Goal: Task Accomplishment & Management: Manage account settings

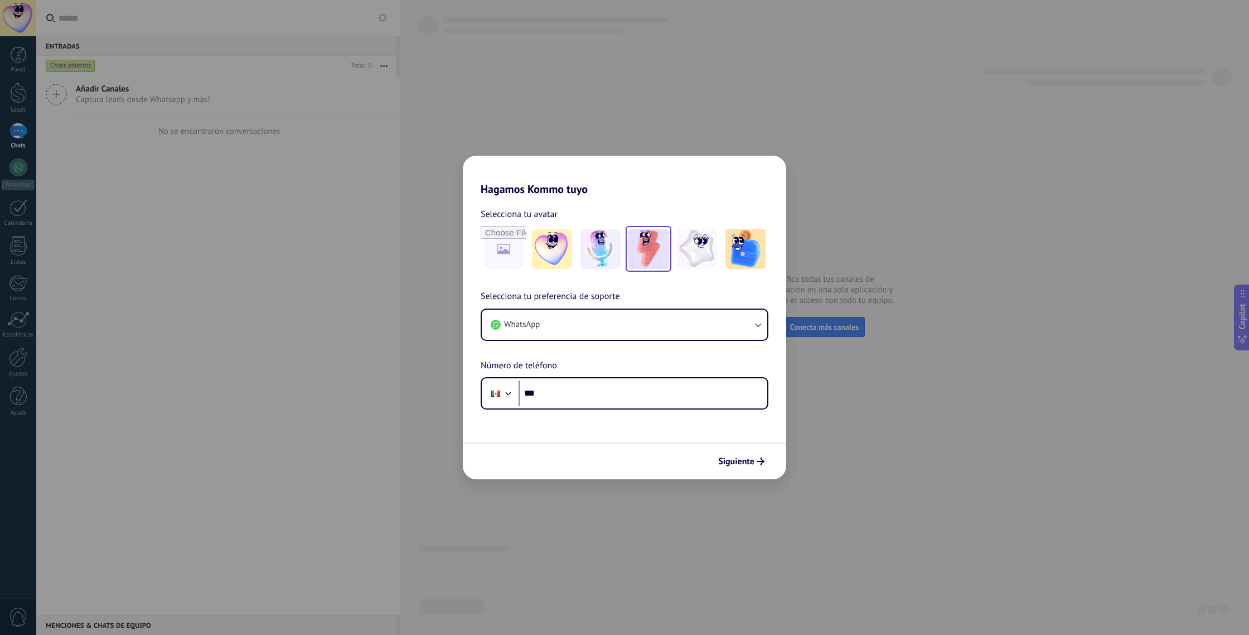
click at [642, 241] on img at bounding box center [648, 249] width 40 height 40
drag, startPoint x: 548, startPoint y: 394, endPoint x: 555, endPoint y: 405, distance: 14.1
click at [548, 394] on input "***" at bounding box center [643, 393] width 249 height 26
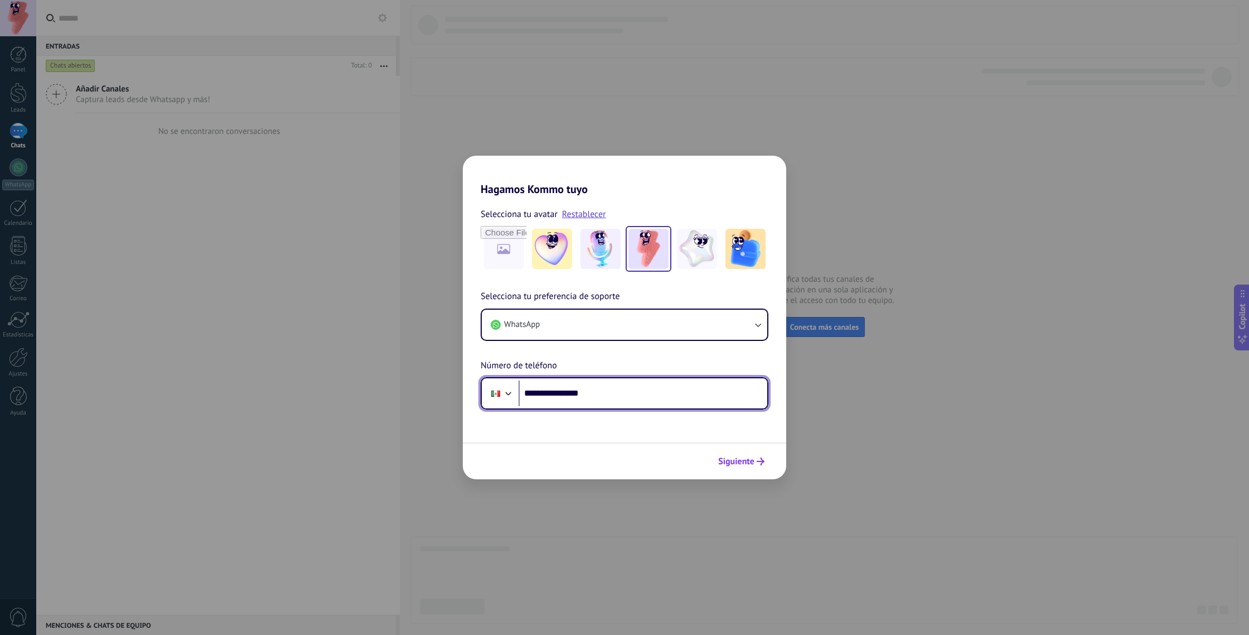
type input "**********"
click at [753, 461] on span "Siguiente" at bounding box center [736, 461] width 36 height 8
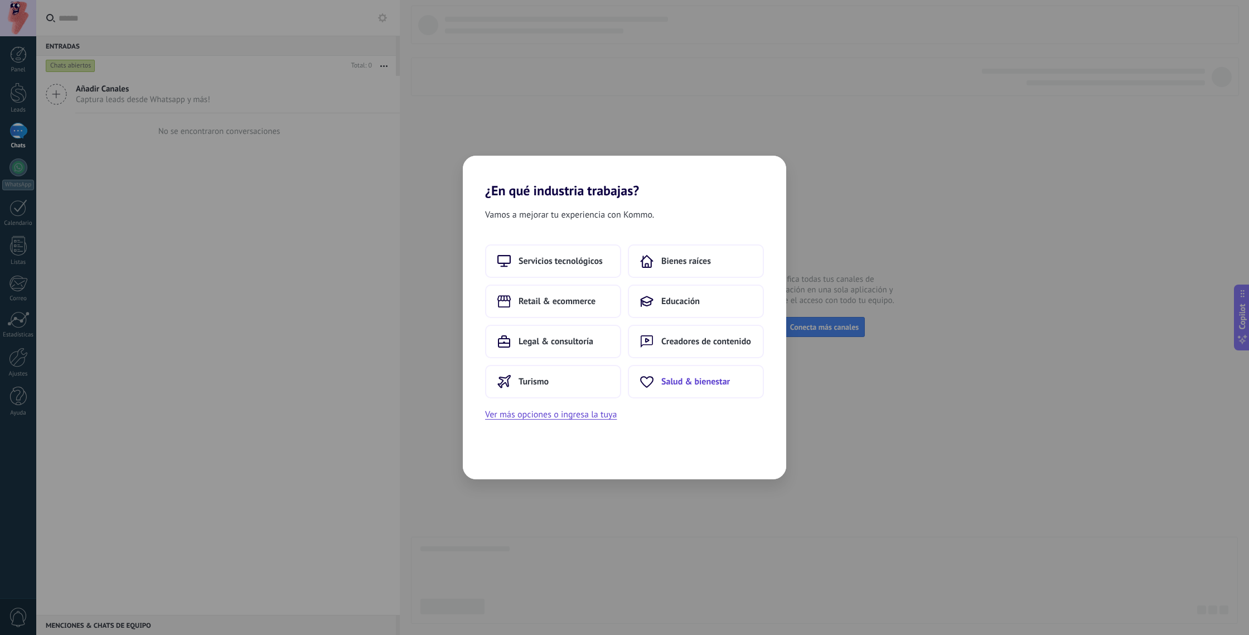
click at [667, 377] on span "Salud & bienestar" at bounding box center [695, 381] width 69 height 11
click at [525, 260] on span "Centro médico" at bounding box center [524, 260] width 55 height 11
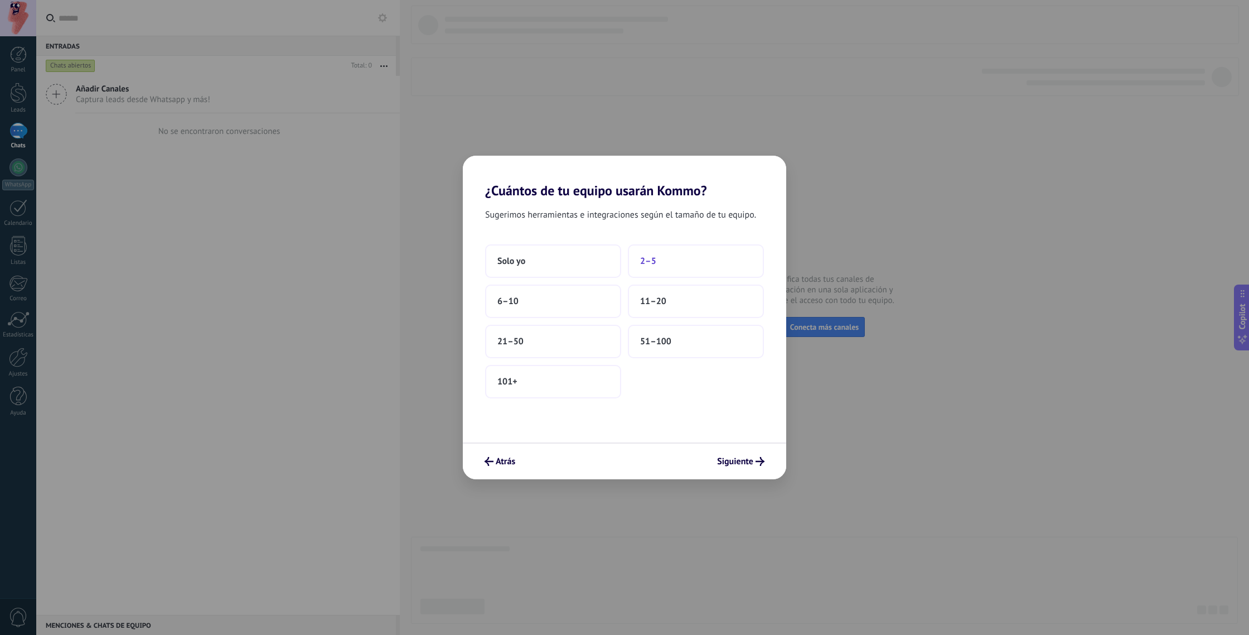
click at [646, 258] on span "2–5" at bounding box center [648, 260] width 16 height 11
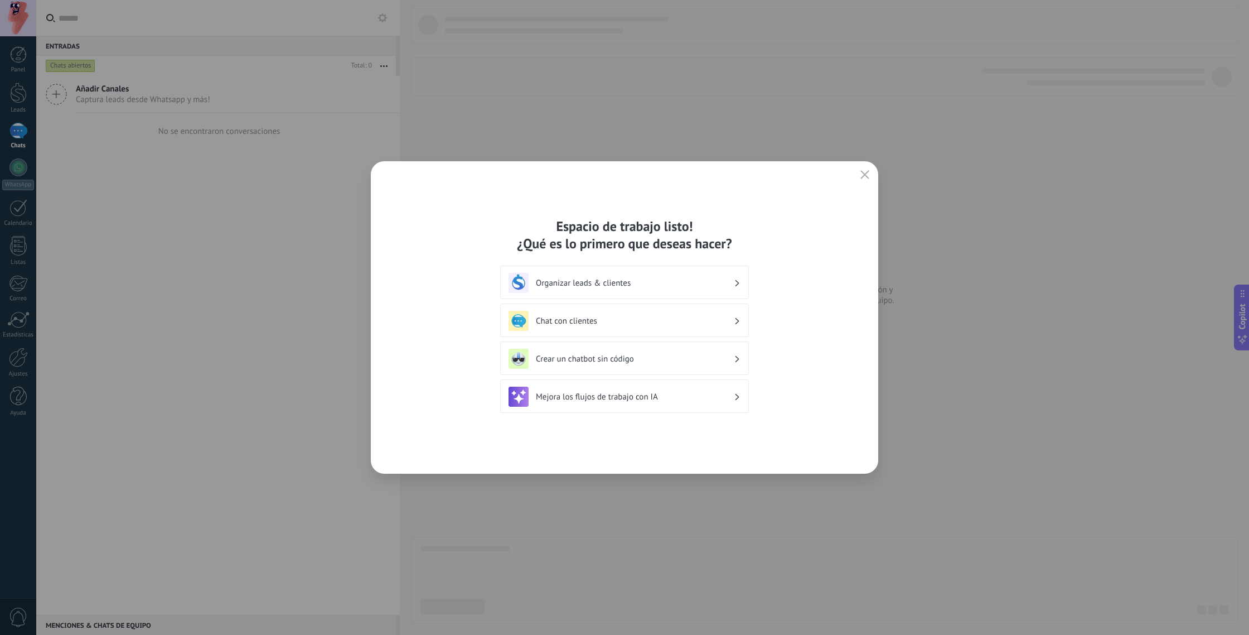
click at [604, 284] on h3 "Organizar leads & clientes" at bounding box center [635, 283] width 198 height 11
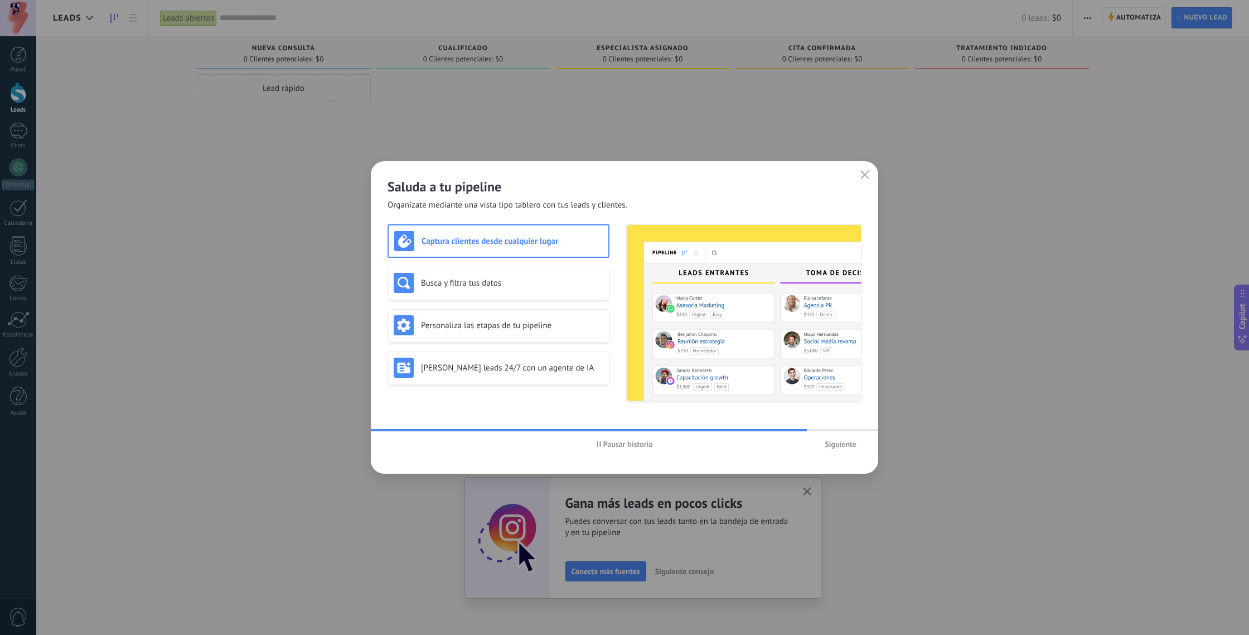
click at [830, 445] on span "Siguiente" at bounding box center [841, 444] width 32 height 8
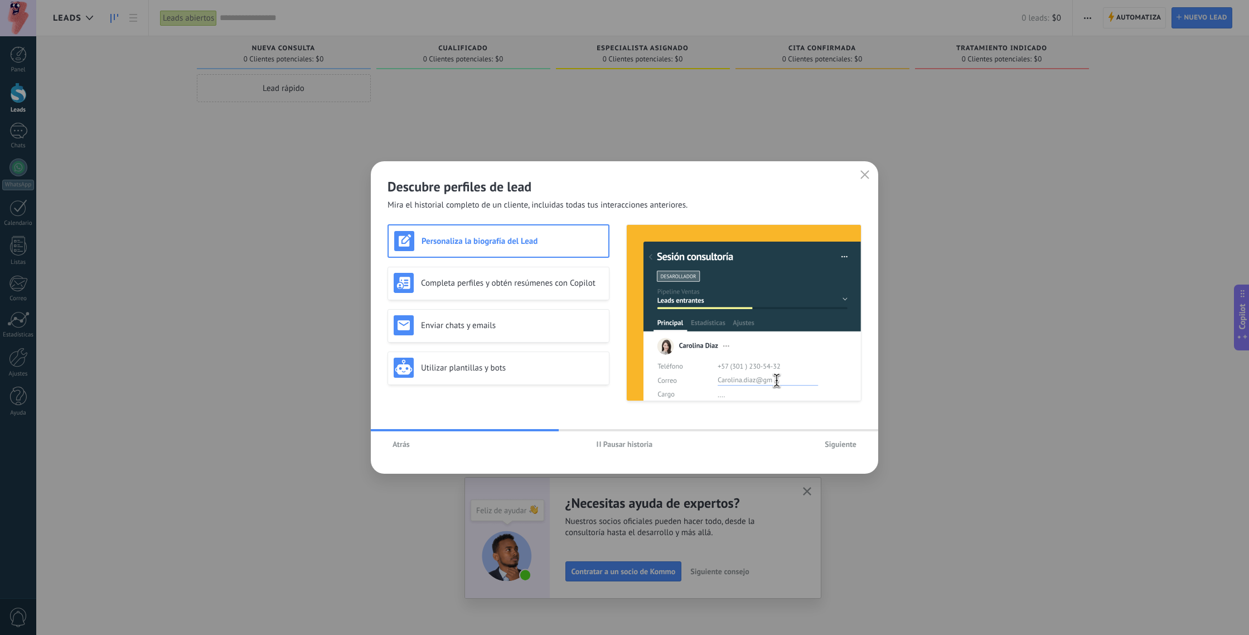
click at [830, 445] on span "Siguiente" at bounding box center [841, 444] width 32 height 8
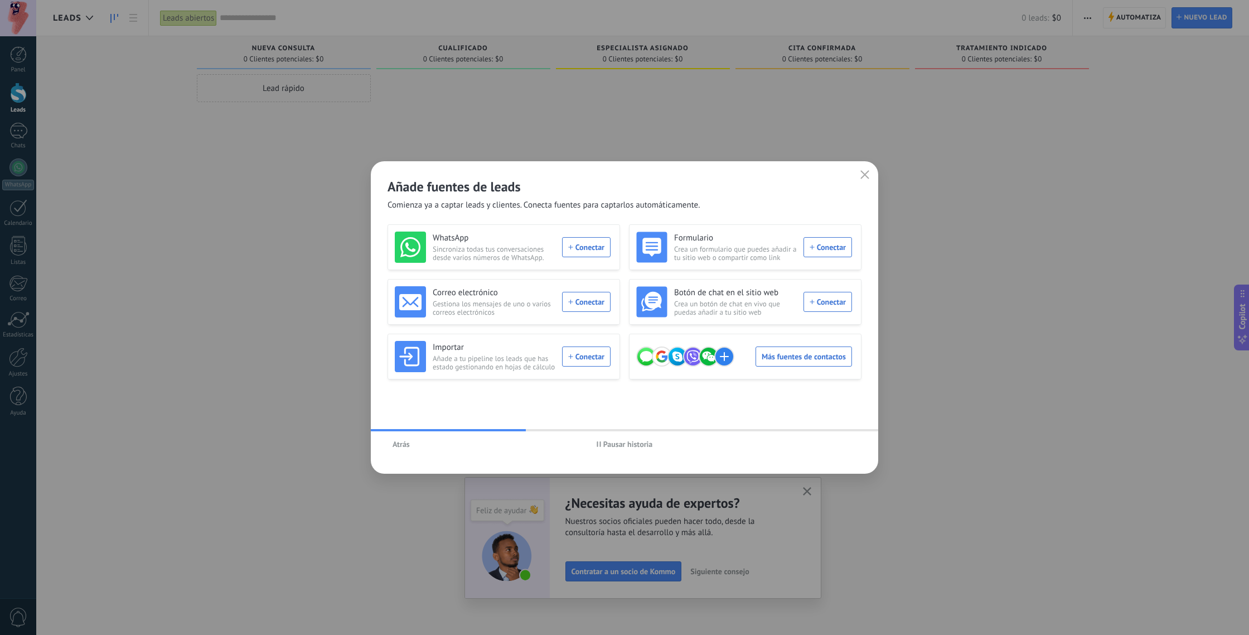
click at [867, 175] on icon "button" at bounding box center [864, 174] width 9 height 9
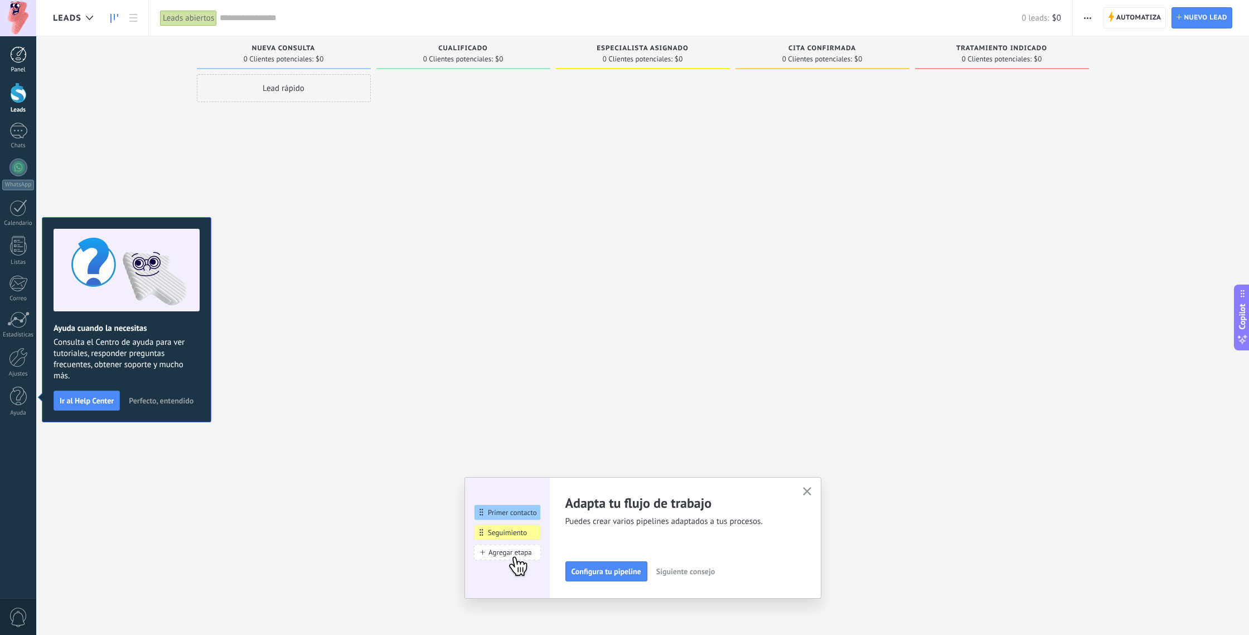
click at [18, 61] on div at bounding box center [18, 54] width 17 height 17
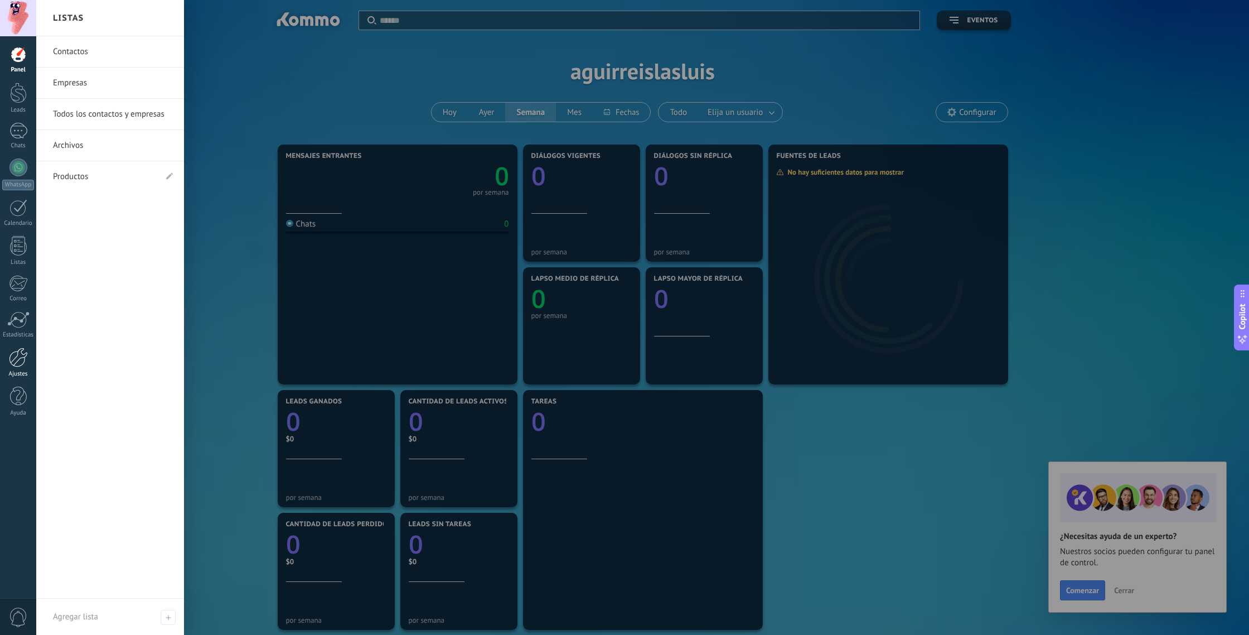
click at [20, 366] on div at bounding box center [18, 357] width 19 height 20
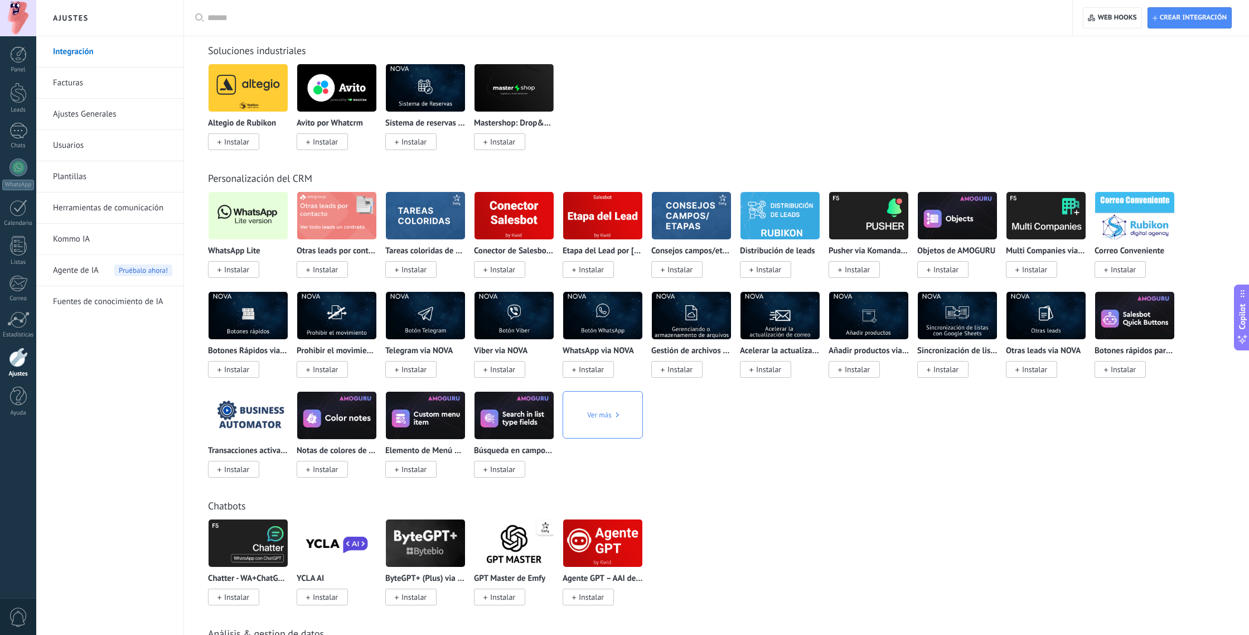
scroll to position [1801, 0]
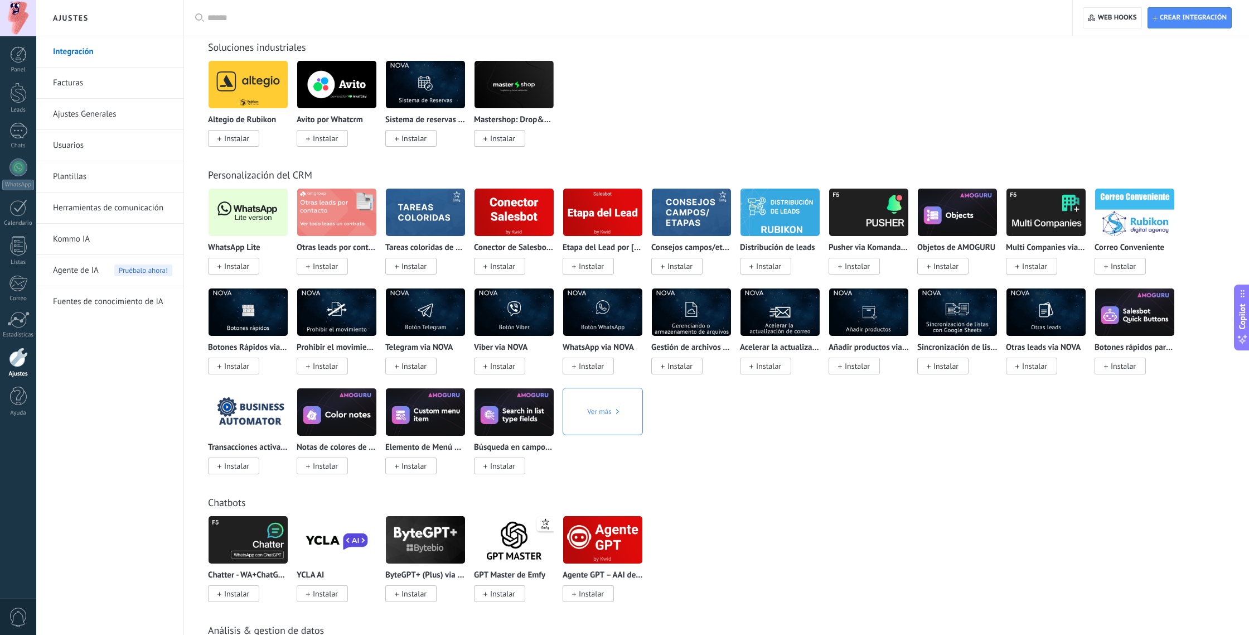
click at [245, 210] on img at bounding box center [248, 212] width 79 height 54
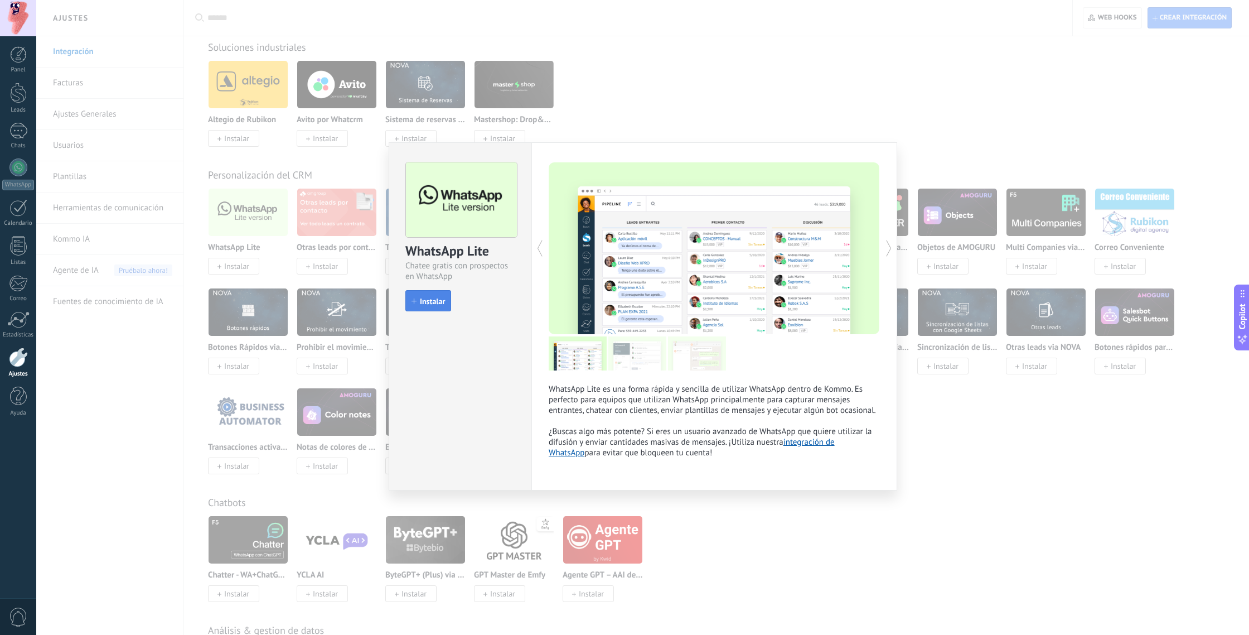
click at [423, 305] on span "Instalar" at bounding box center [432, 301] width 25 height 8
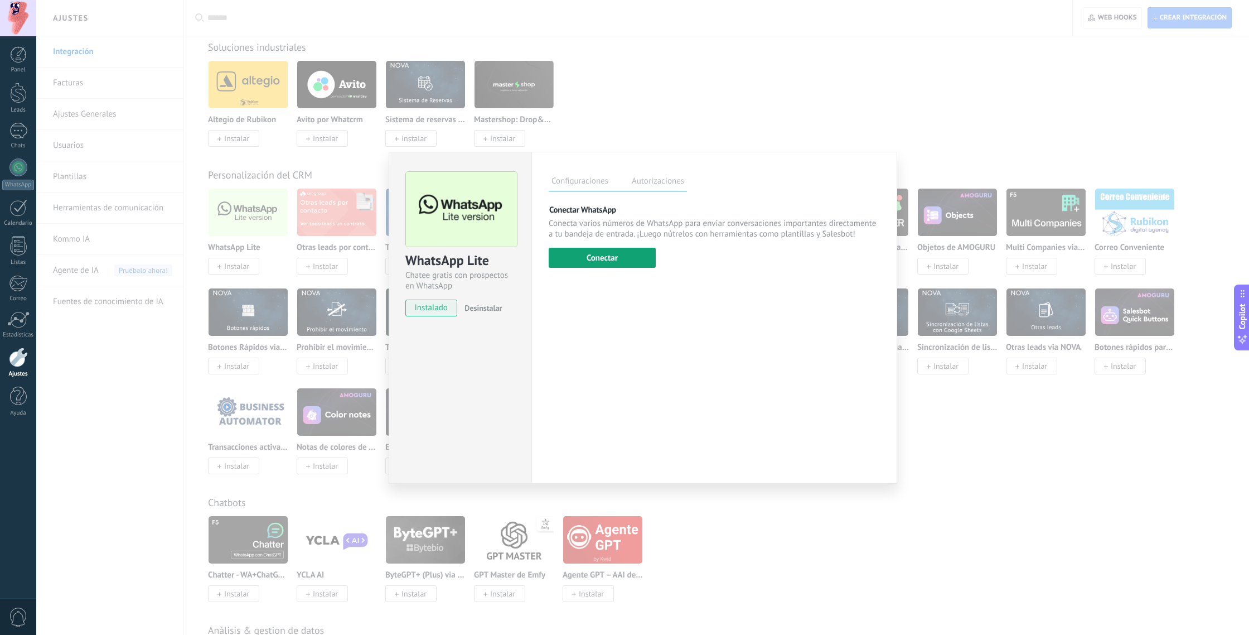
click at [604, 261] on button "Conectar" at bounding box center [602, 258] width 107 height 20
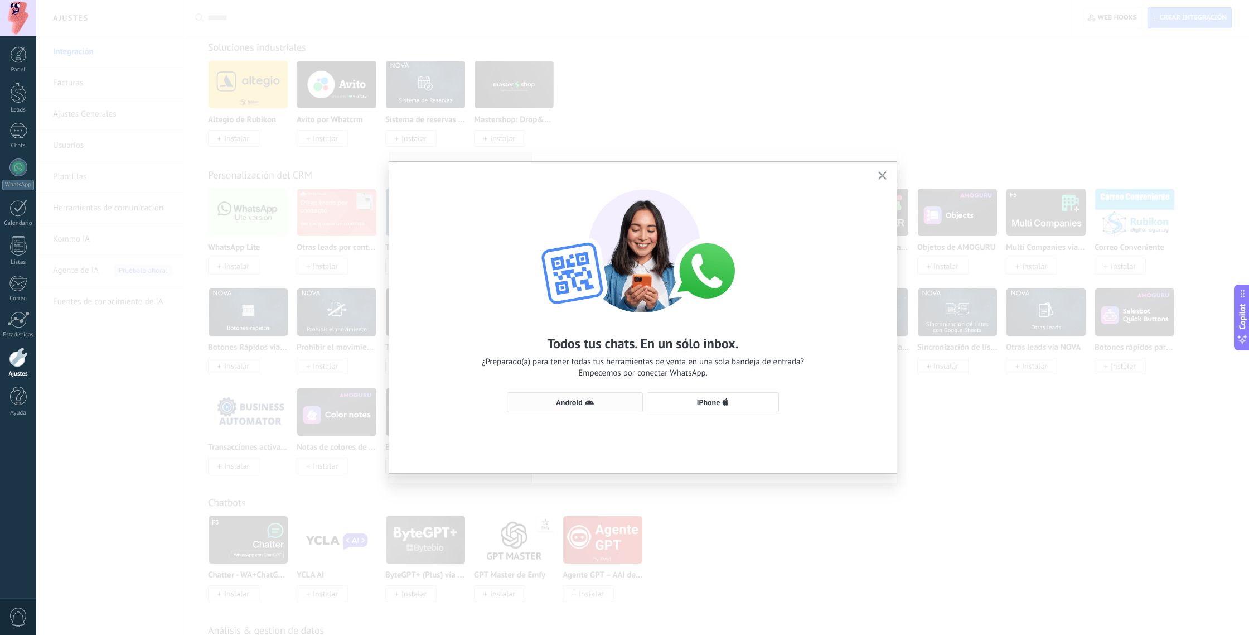
click at [589, 399] on icon "button" at bounding box center [589, 402] width 9 height 9
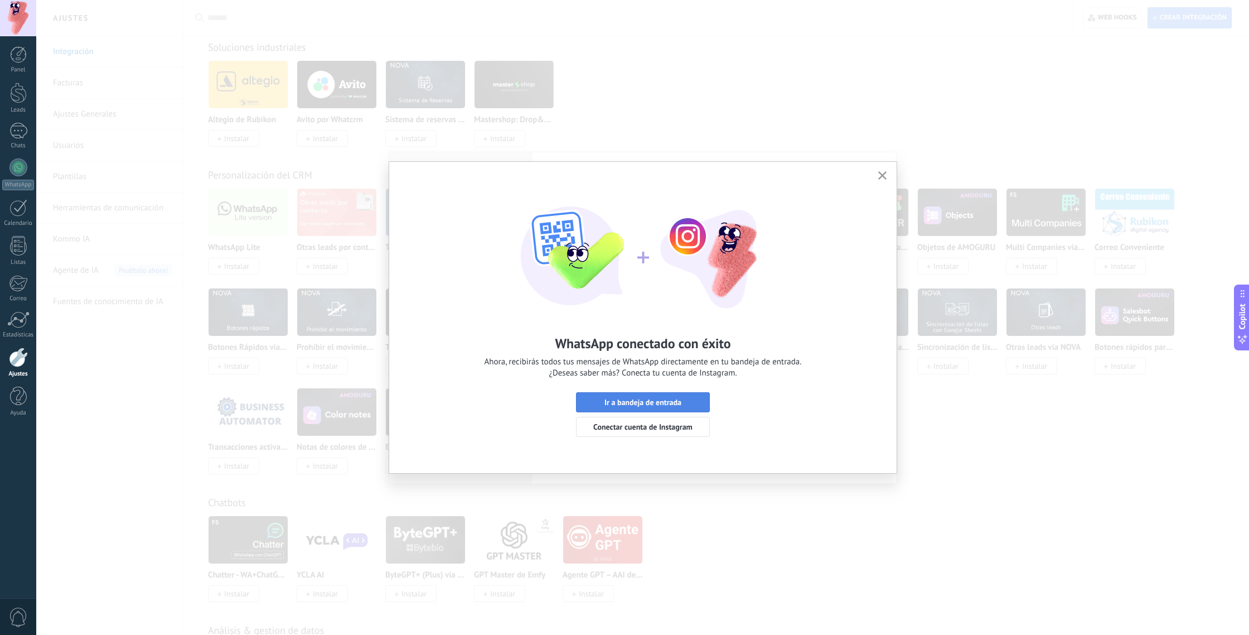
click at [606, 400] on span "Ir a bandeja de entrada" at bounding box center [642, 402] width 77 height 8
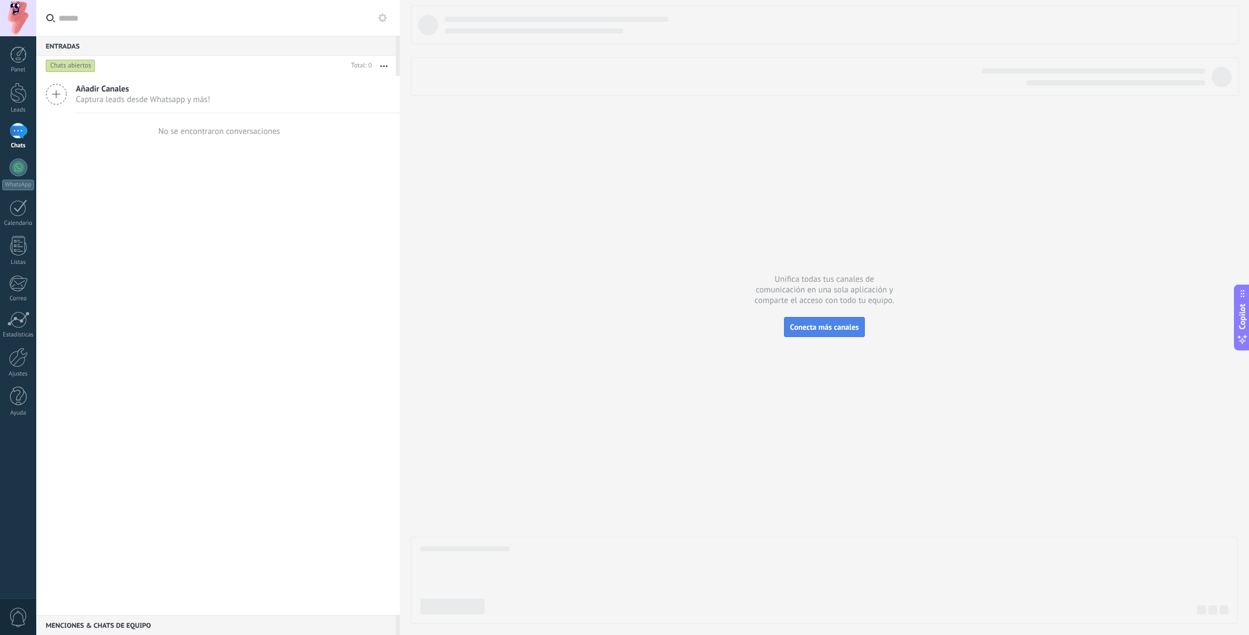
click at [798, 333] on button "Conecta más canales" at bounding box center [824, 327] width 81 height 20
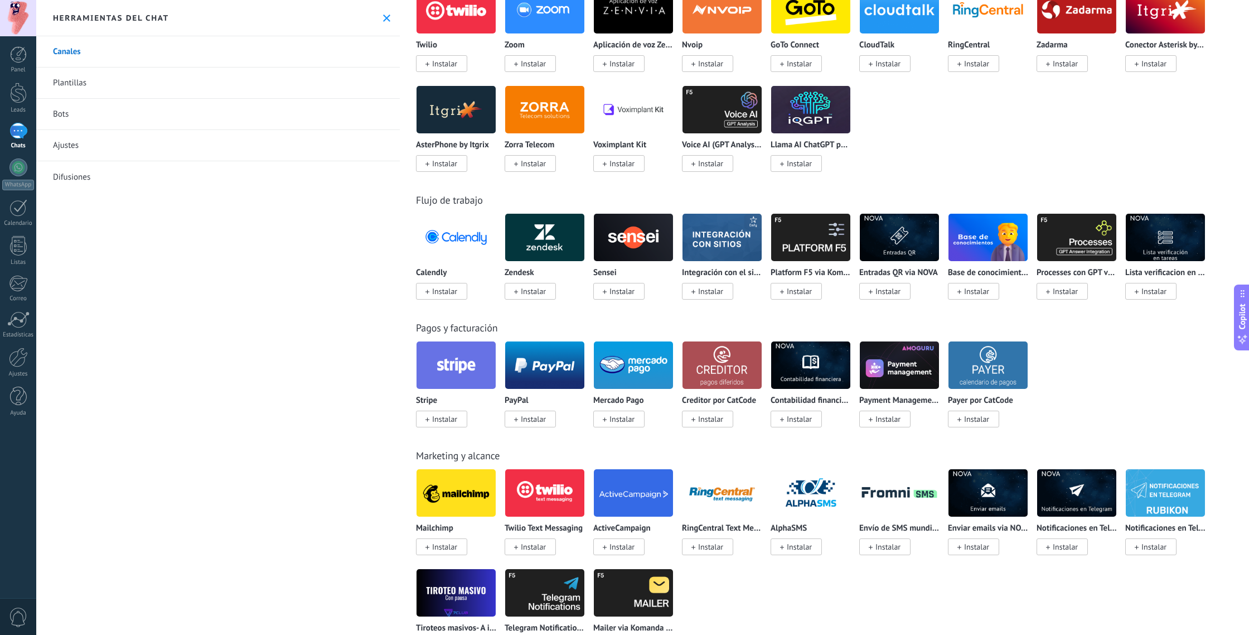
scroll to position [972, 0]
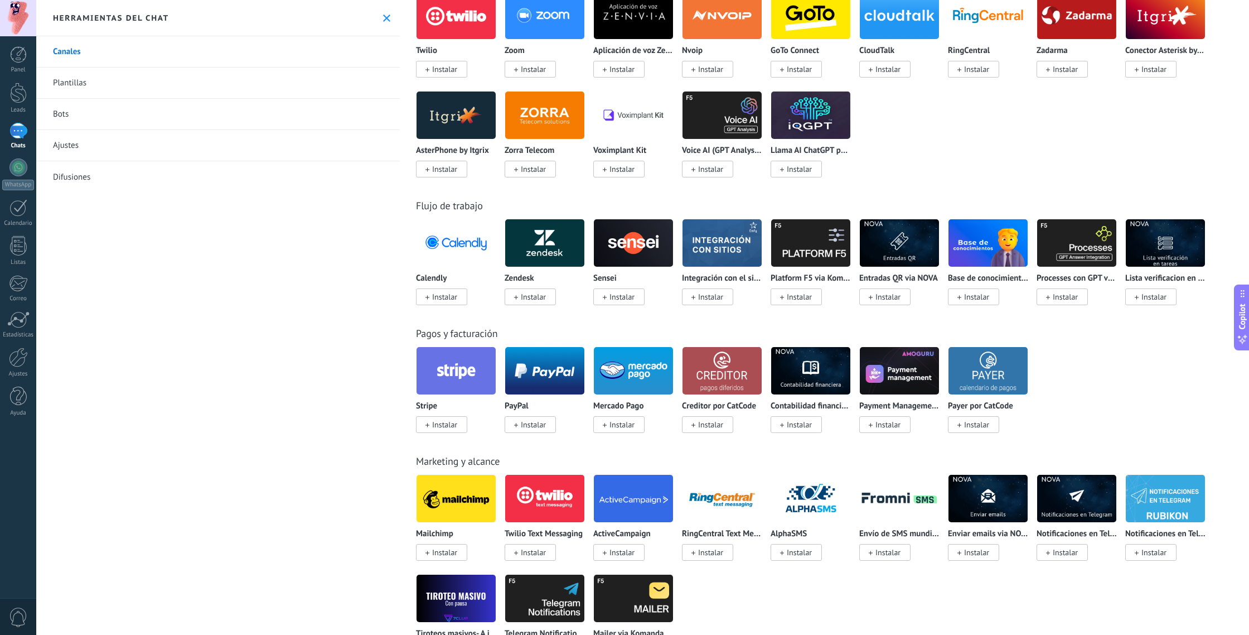
click at [637, 377] on img at bounding box center [633, 370] width 79 height 54
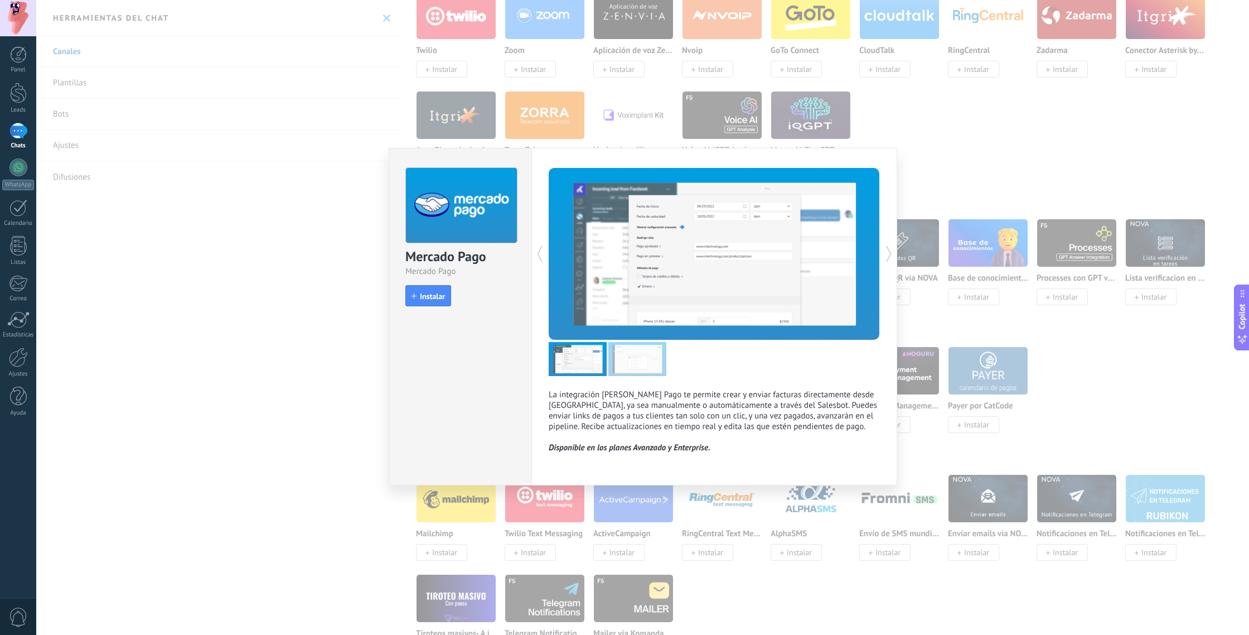
click at [1019, 377] on div "Mercado Pago Mercado Pago install Instalar La integración de Mercado Pago te pe…" at bounding box center [642, 317] width 1213 height 635
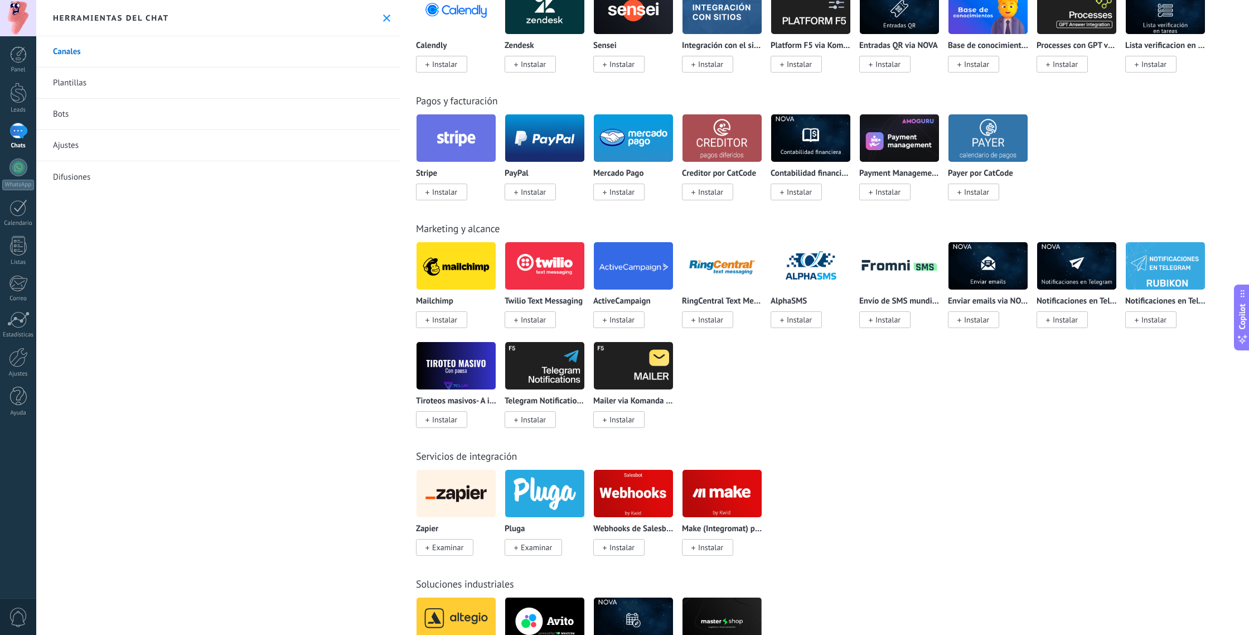
scroll to position [1213, 0]
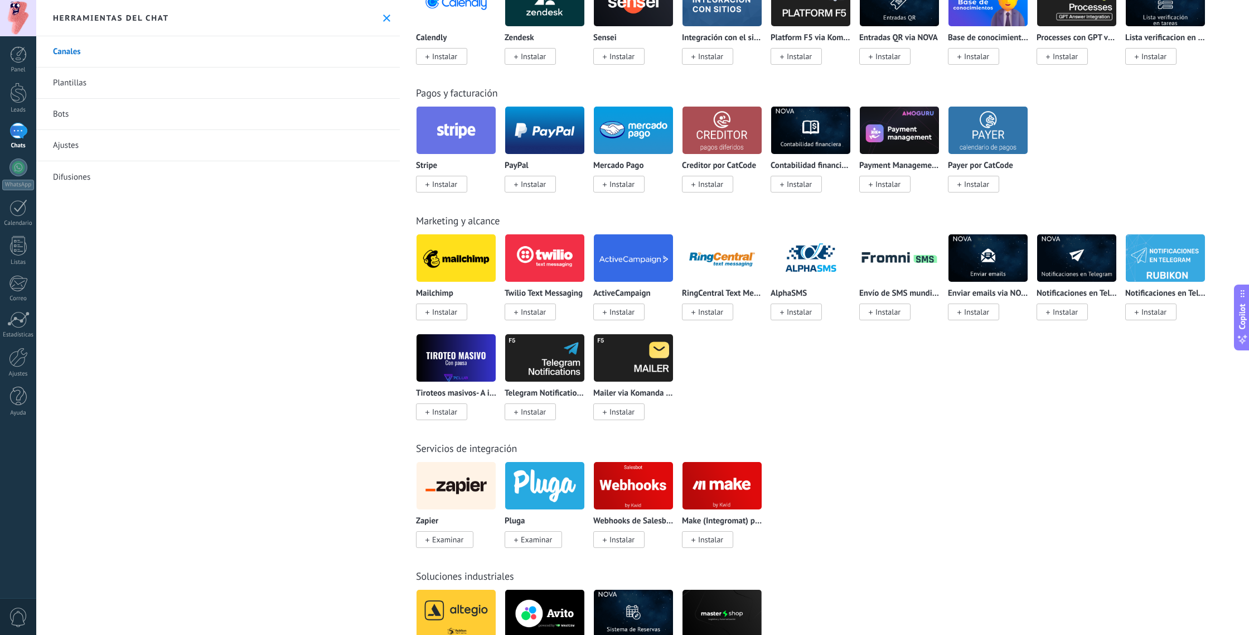
click at [550, 141] on img at bounding box center [544, 130] width 79 height 54
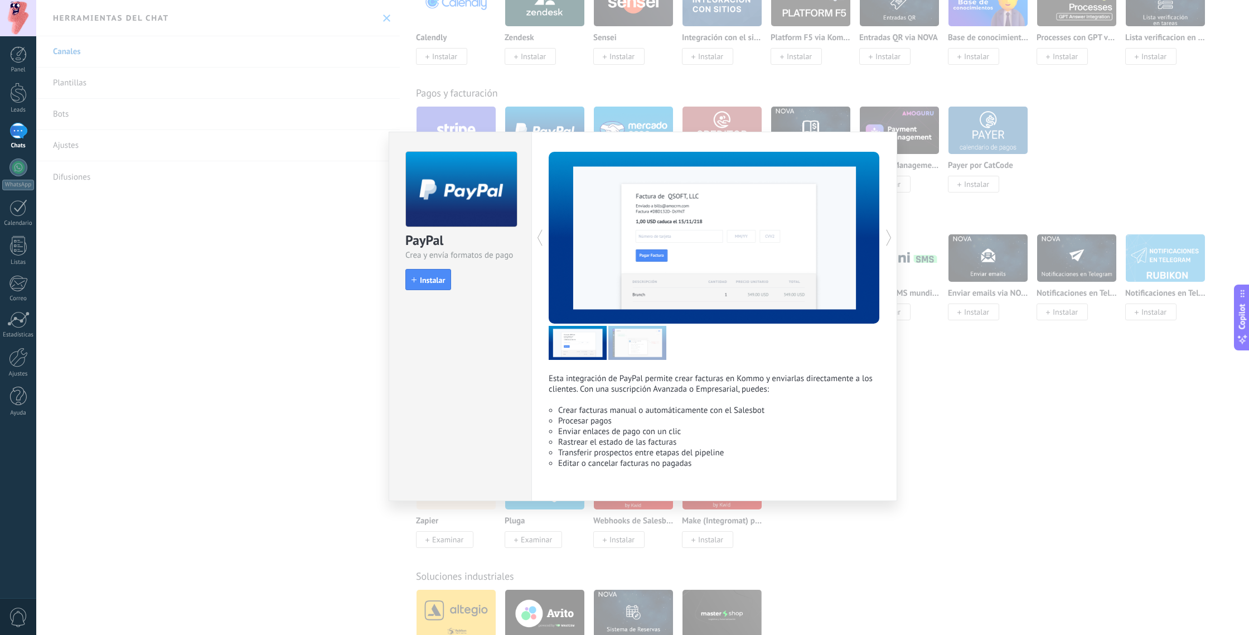
click at [1037, 382] on div "PayPal Crea y envía formatos de pago install Instalar Esta integración de PayPa…" at bounding box center [642, 317] width 1213 height 635
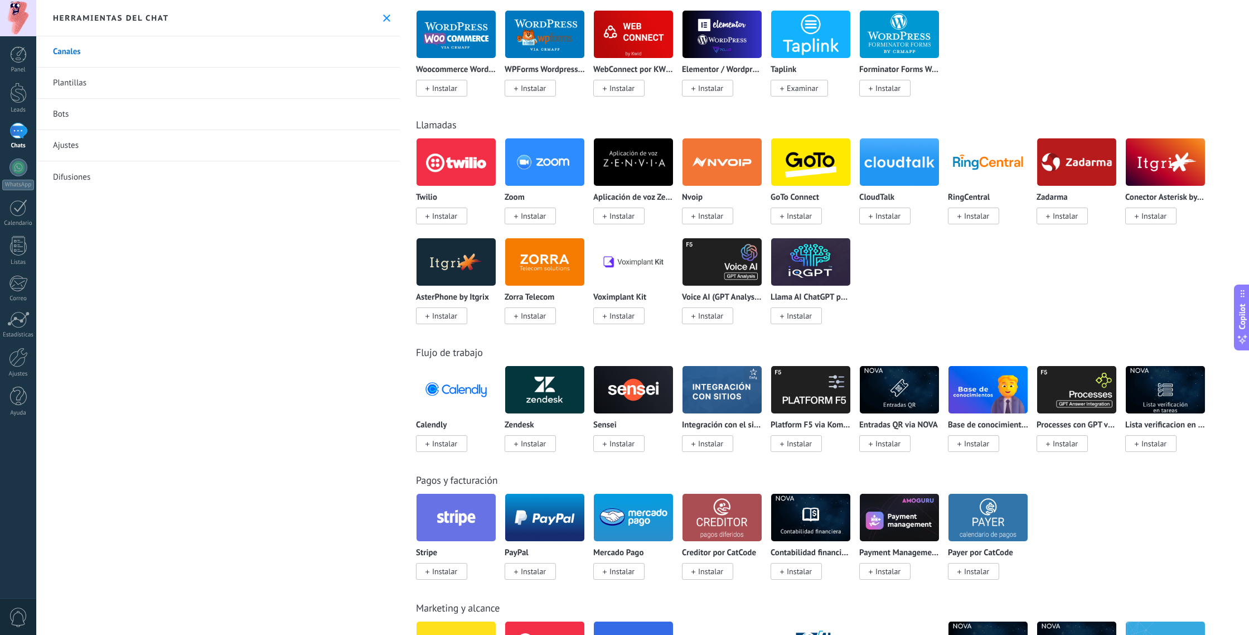
scroll to position [0, 0]
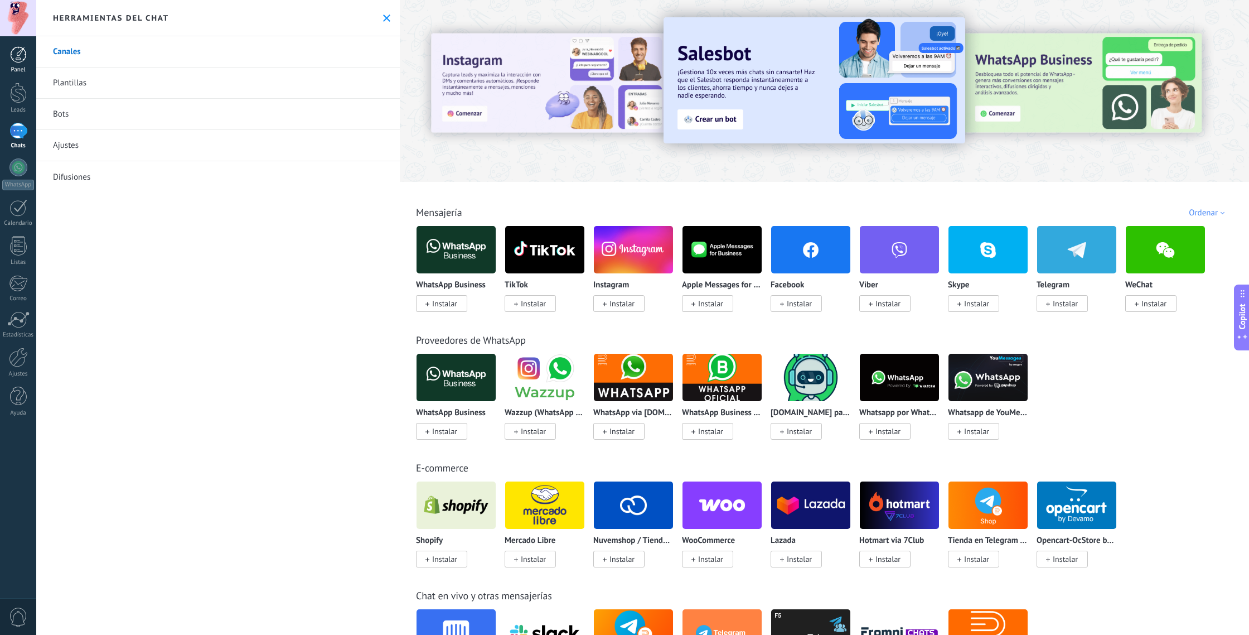
click at [16, 52] on div at bounding box center [18, 54] width 17 height 17
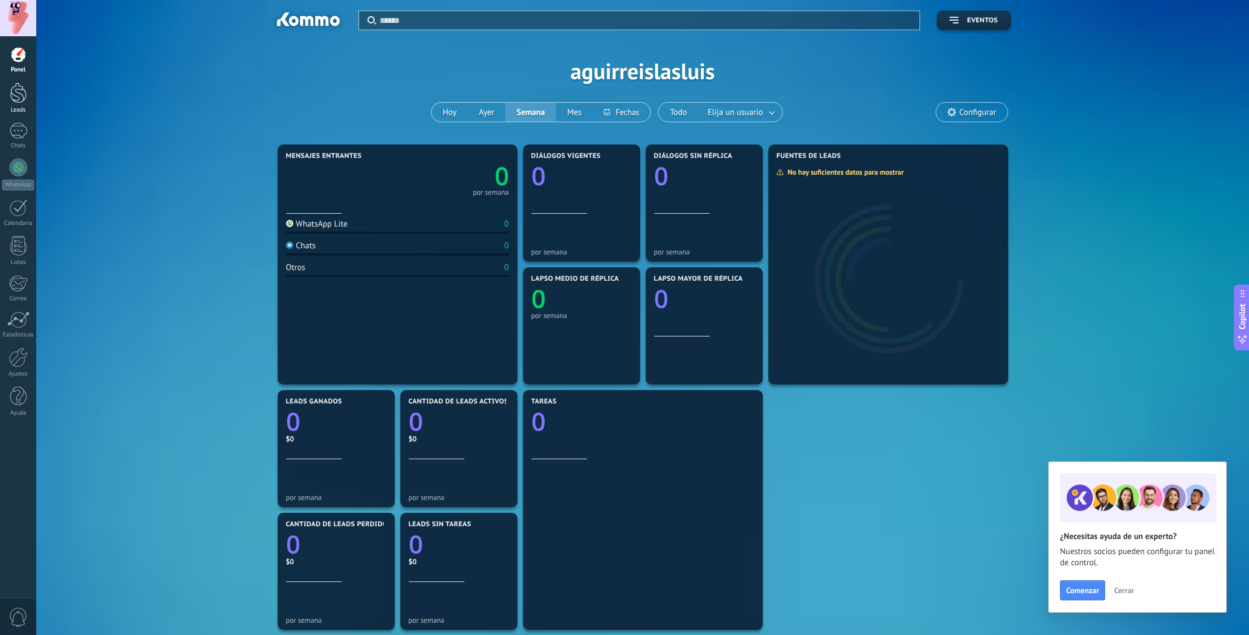
click at [21, 93] on div at bounding box center [18, 93] width 17 height 21
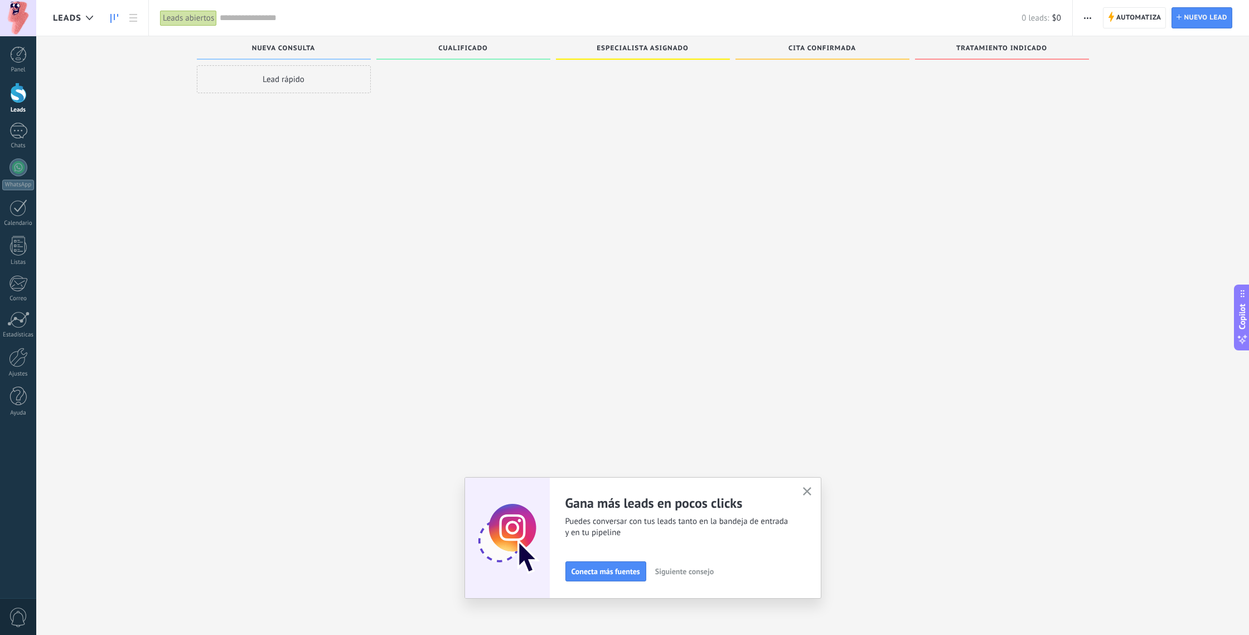
scroll to position [2, 0]
click at [807, 492] on icon "button" at bounding box center [807, 491] width 8 height 8
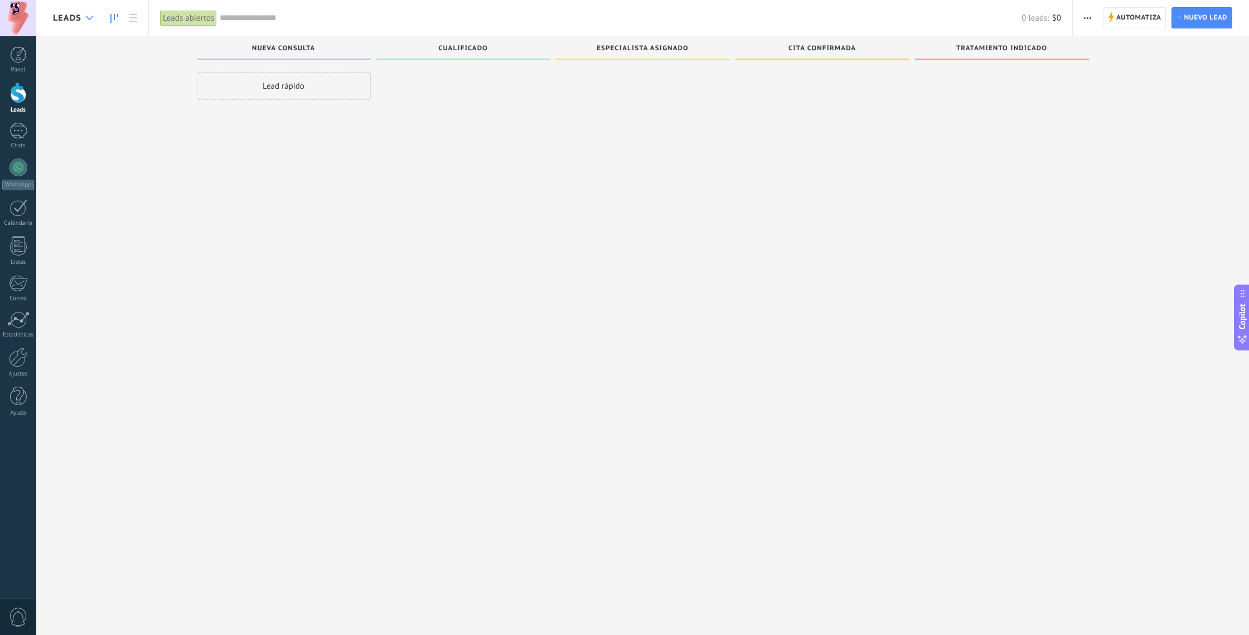
click at [86, 15] on div at bounding box center [89, 18] width 18 height 22
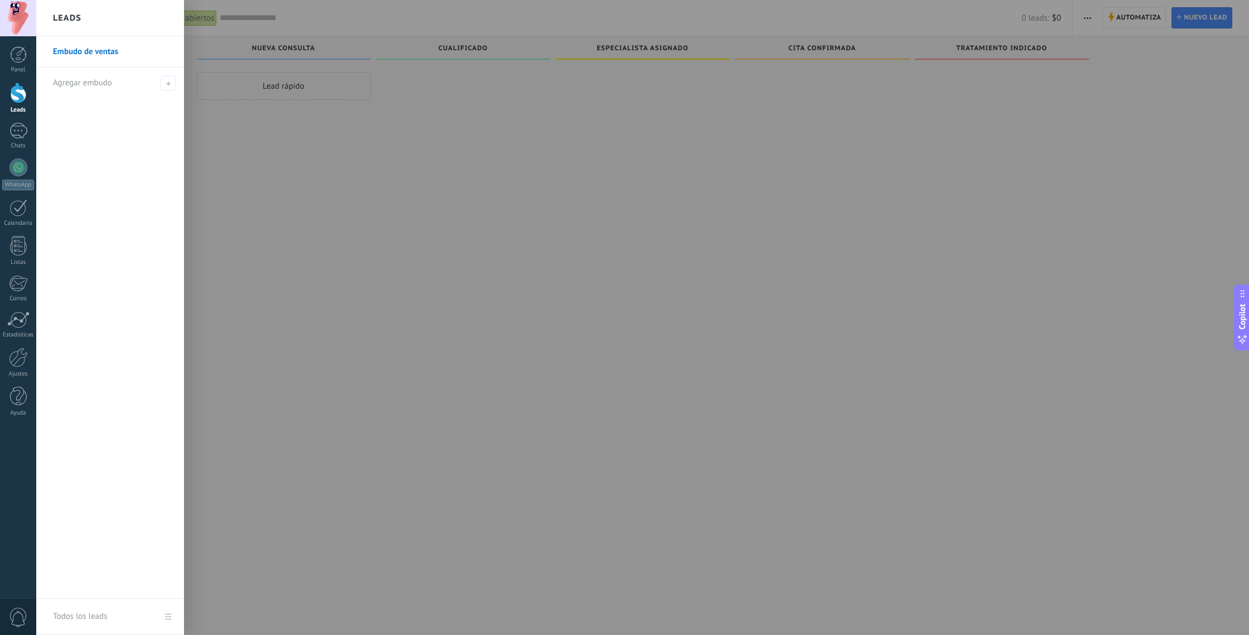
click at [86, 15] on div "Leads" at bounding box center [110, 18] width 148 height 36
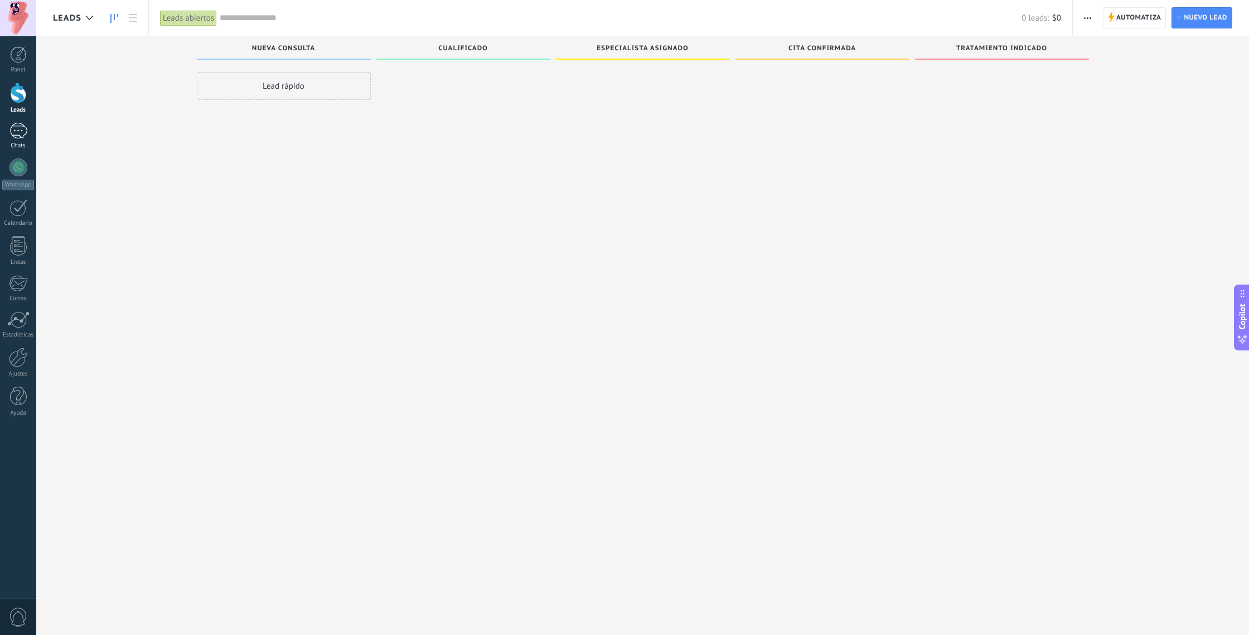
click at [23, 133] on div at bounding box center [18, 131] width 18 height 16
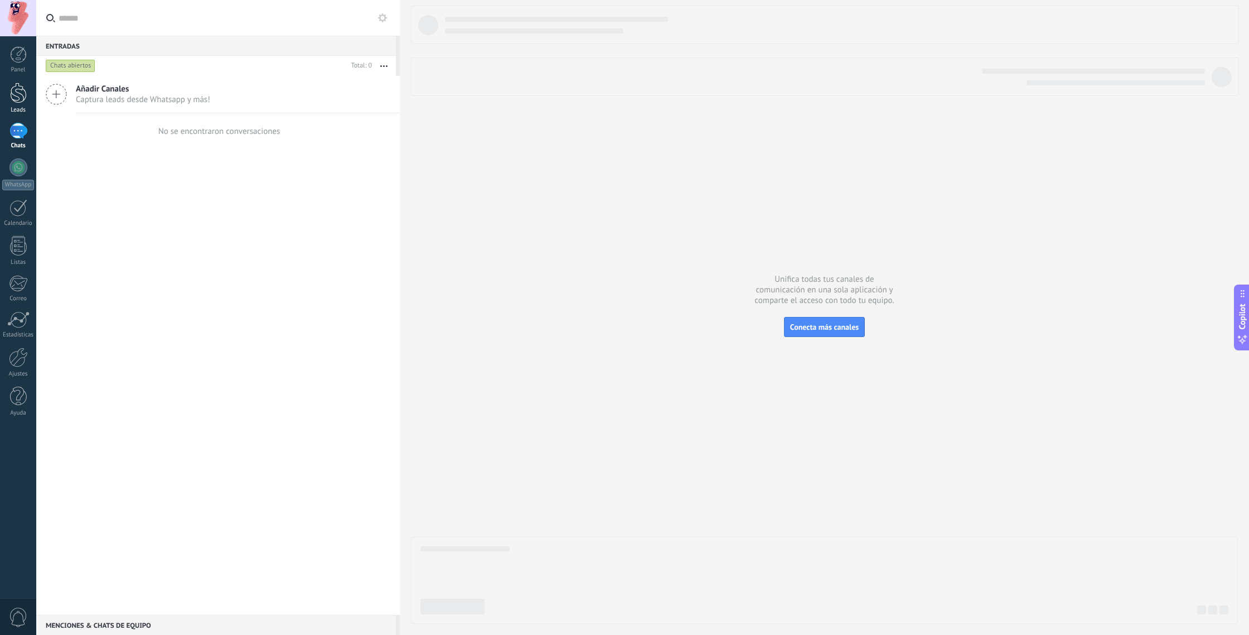
click at [23, 90] on div at bounding box center [18, 93] width 17 height 21
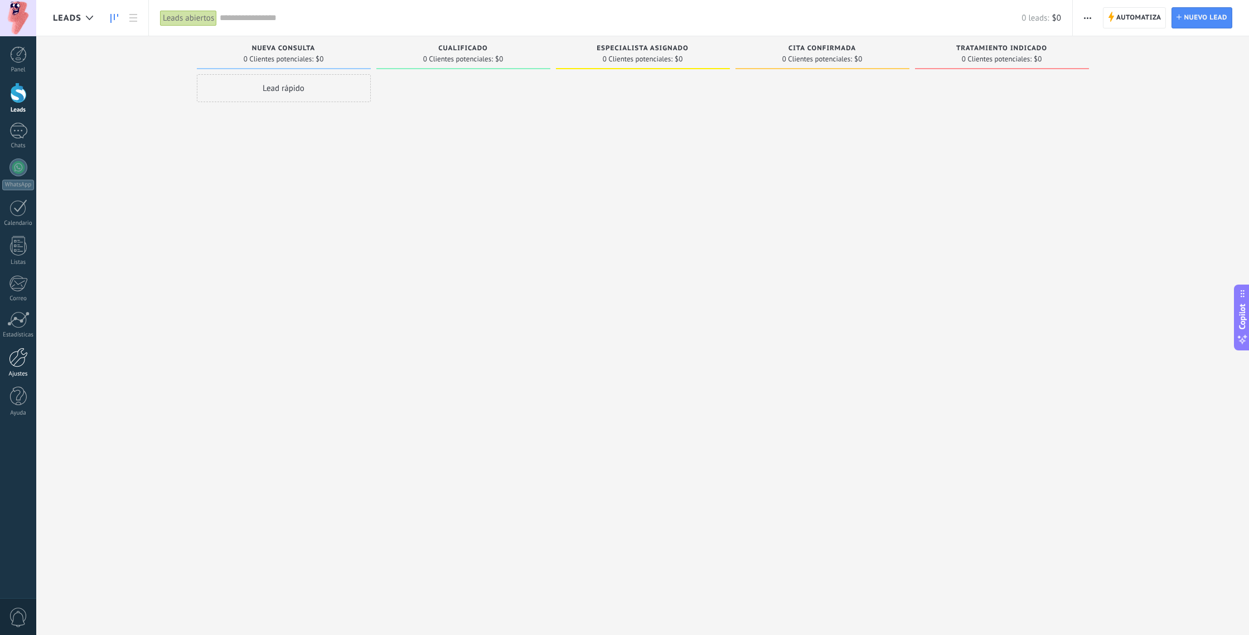
click at [19, 361] on div at bounding box center [18, 357] width 19 height 20
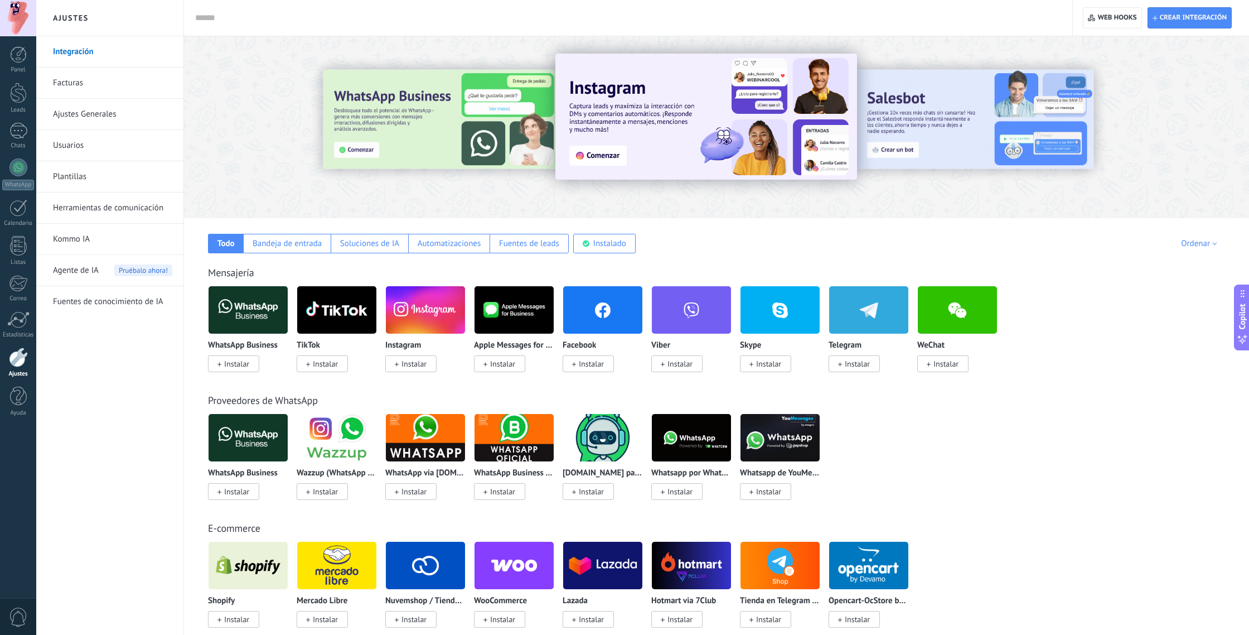
click at [69, 84] on link "Facturas" at bounding box center [112, 82] width 119 height 31
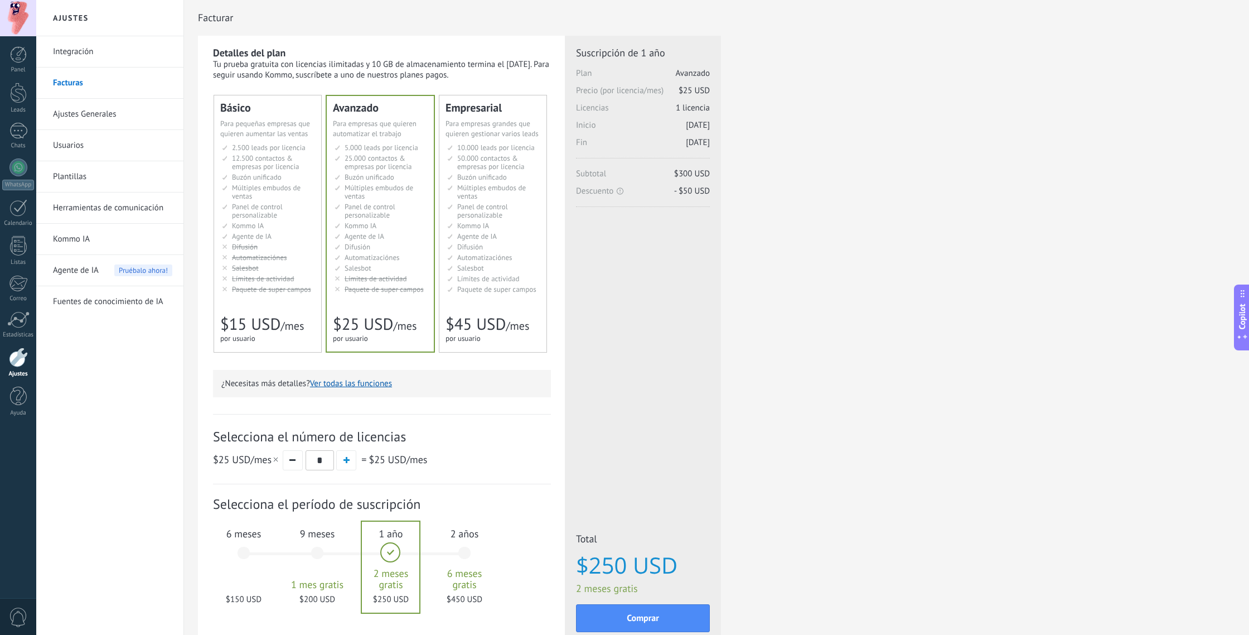
click at [89, 118] on link "Ajustes Generales" at bounding box center [112, 114] width 119 height 31
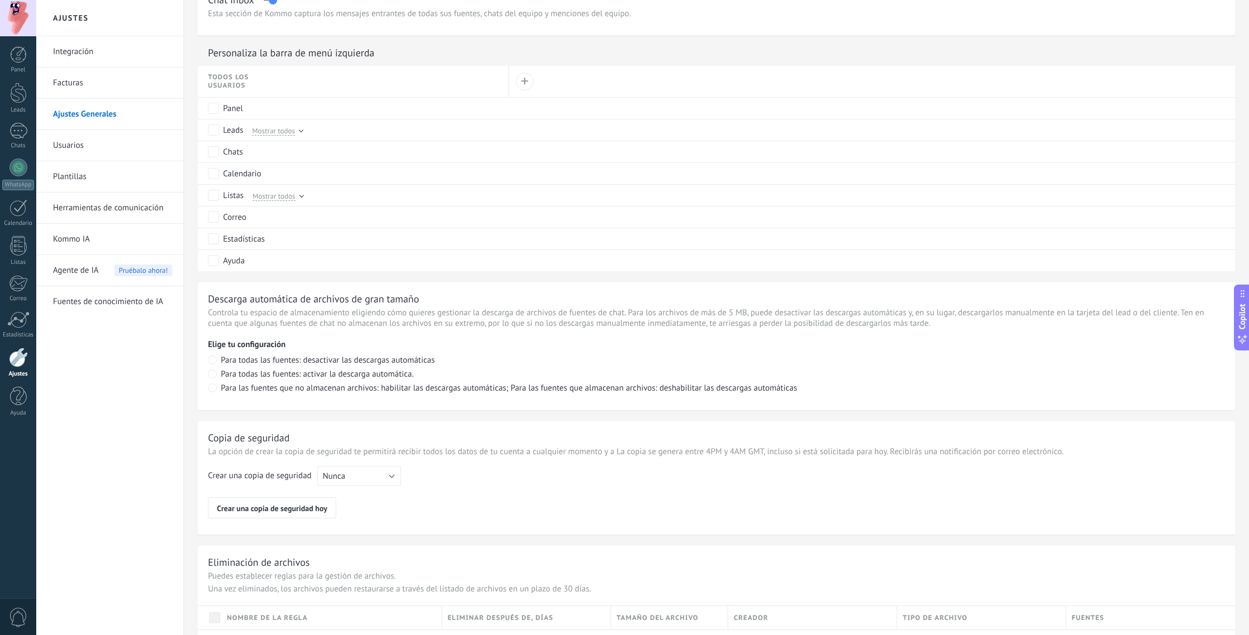
scroll to position [569, 0]
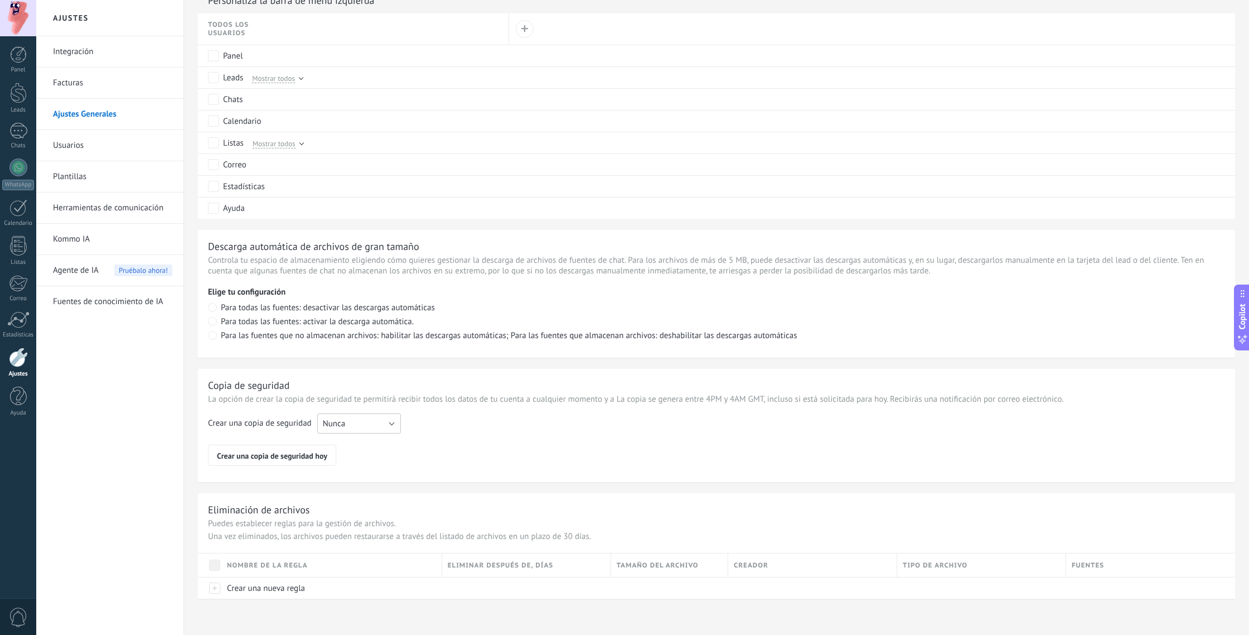
click at [355, 423] on button "Nunca" at bounding box center [359, 423] width 84 height 20
drag, startPoint x: 348, startPoint y: 448, endPoint x: 356, endPoint y: 444, distance: 9.5
click at [348, 448] on li "Cada semana" at bounding box center [356, 442] width 90 height 19
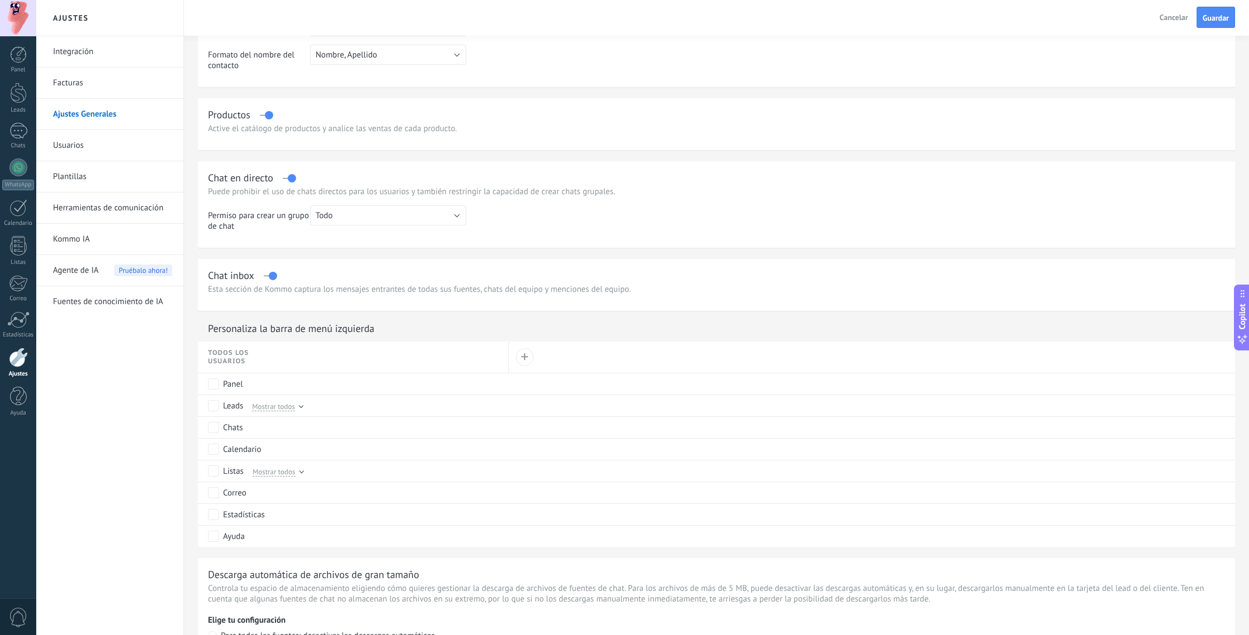
scroll to position [232, 0]
click at [64, 176] on link "Plantillas" at bounding box center [112, 176] width 119 height 31
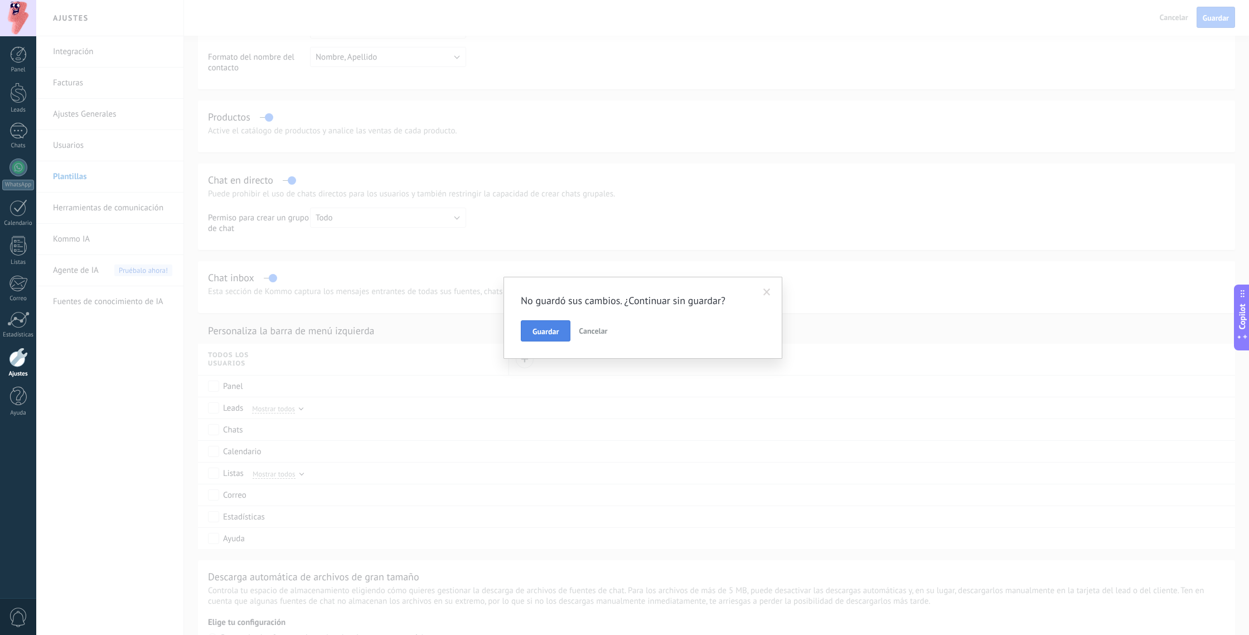
click at [550, 333] on span "Guardar" at bounding box center [545, 331] width 26 height 8
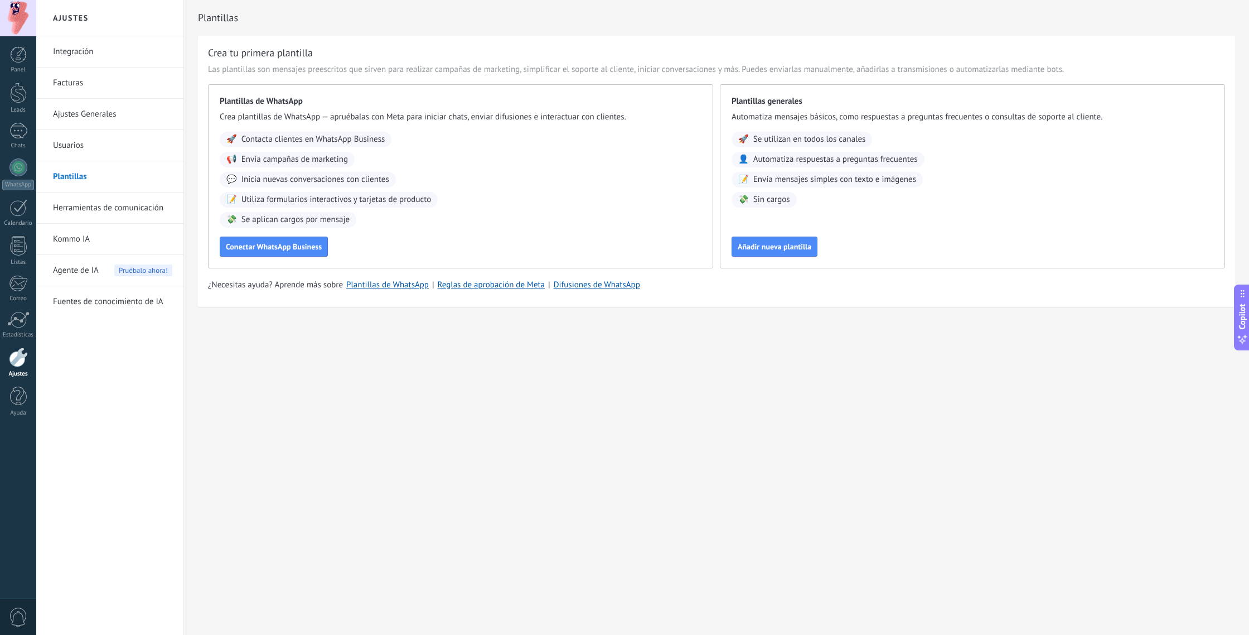
click at [83, 207] on link "Herramientas de comunicación" at bounding box center [112, 207] width 119 height 31
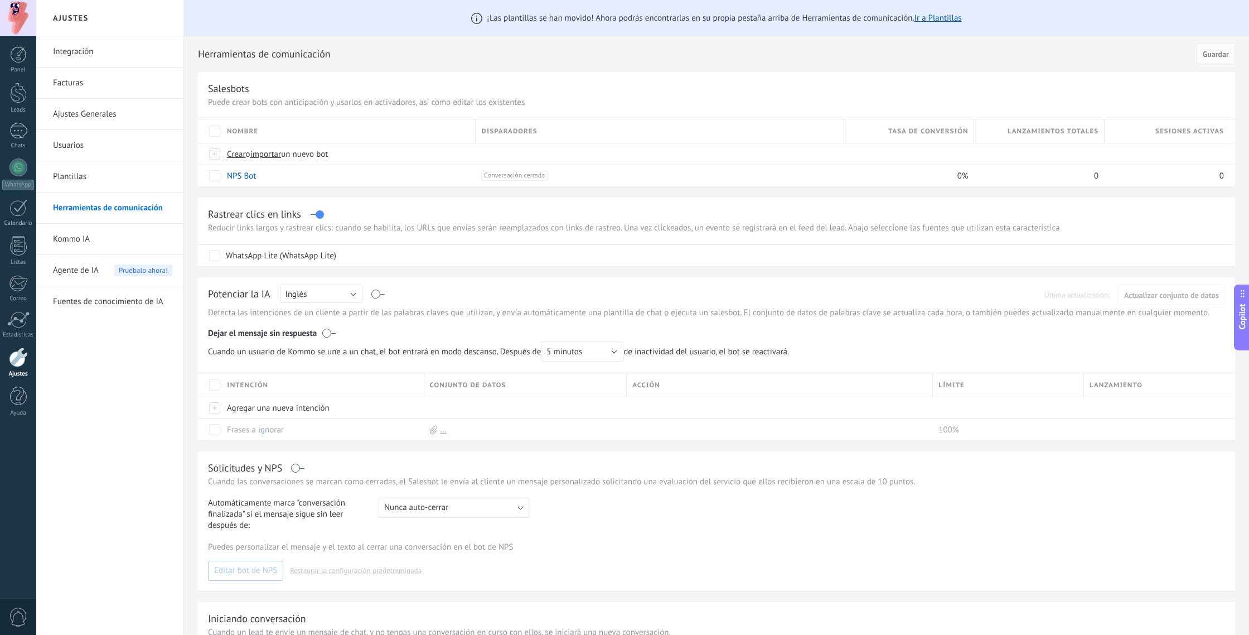
click at [77, 240] on link "Kommo IA" at bounding box center [112, 239] width 119 height 31
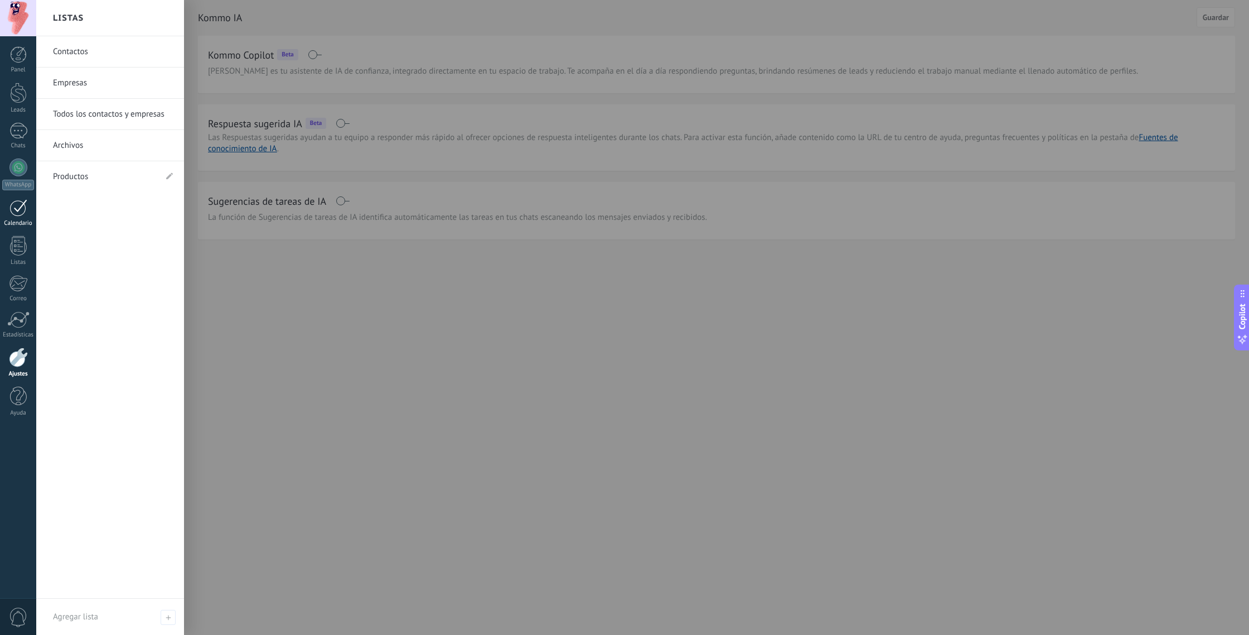
click at [21, 214] on div at bounding box center [18, 207] width 18 height 17
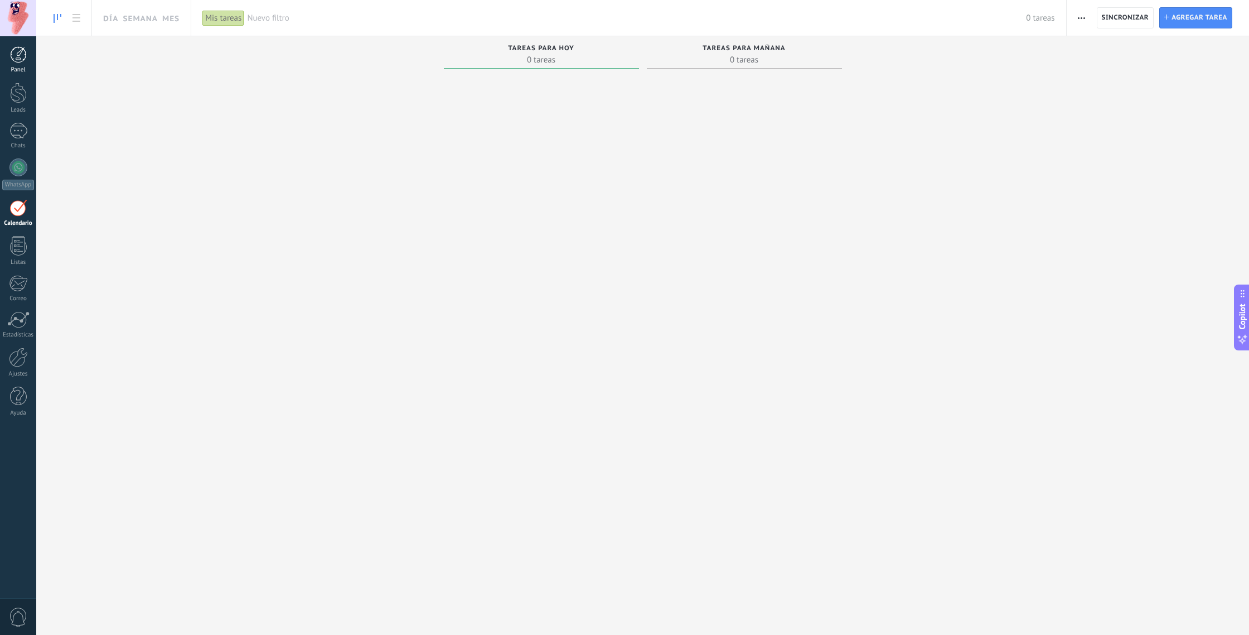
click at [16, 57] on div at bounding box center [18, 54] width 17 height 17
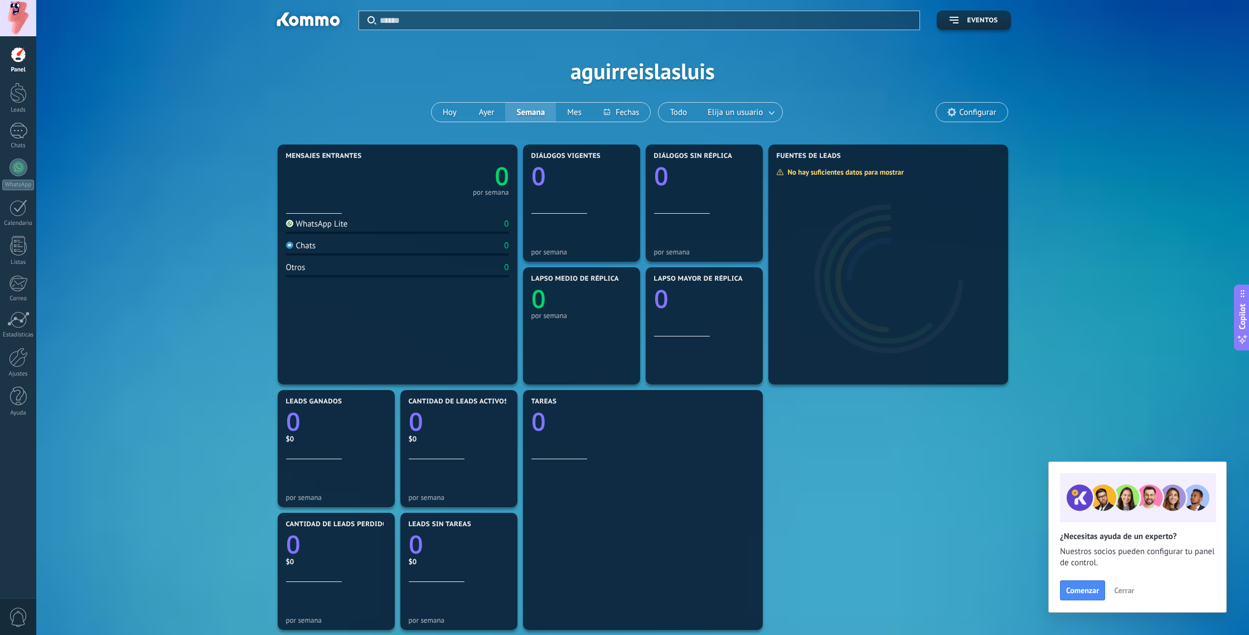
click at [20, 56] on div at bounding box center [18, 54] width 17 height 17
click at [16, 169] on div at bounding box center [18, 167] width 18 height 18
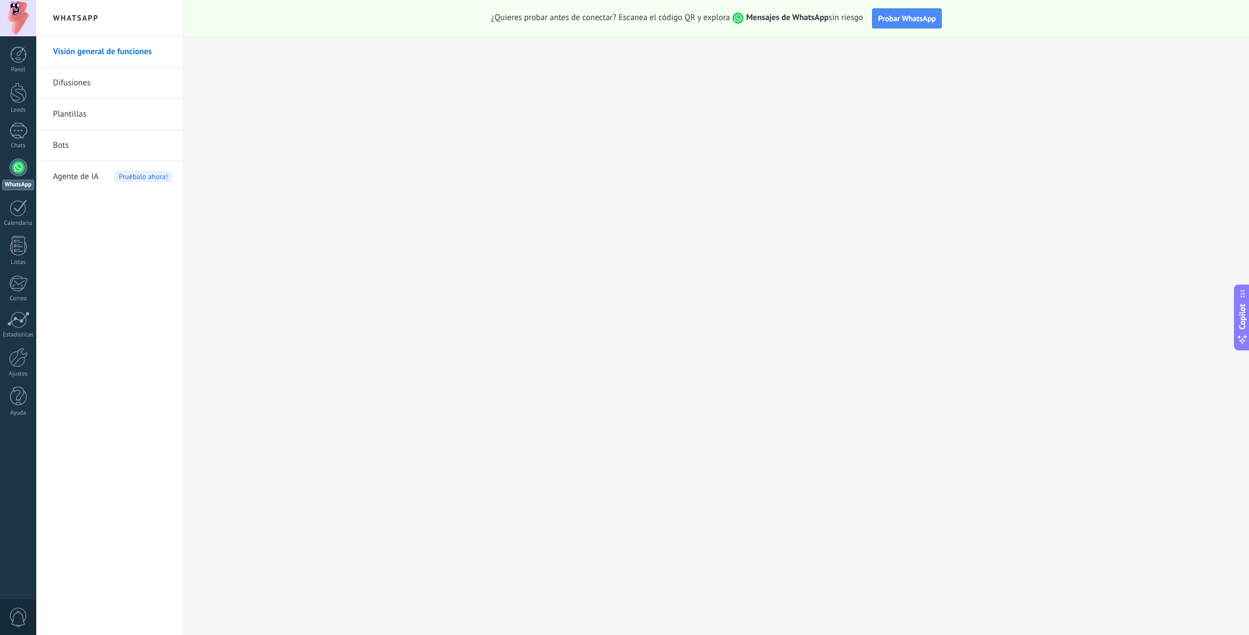
click at [57, 148] on link "Bots" at bounding box center [112, 145] width 119 height 31
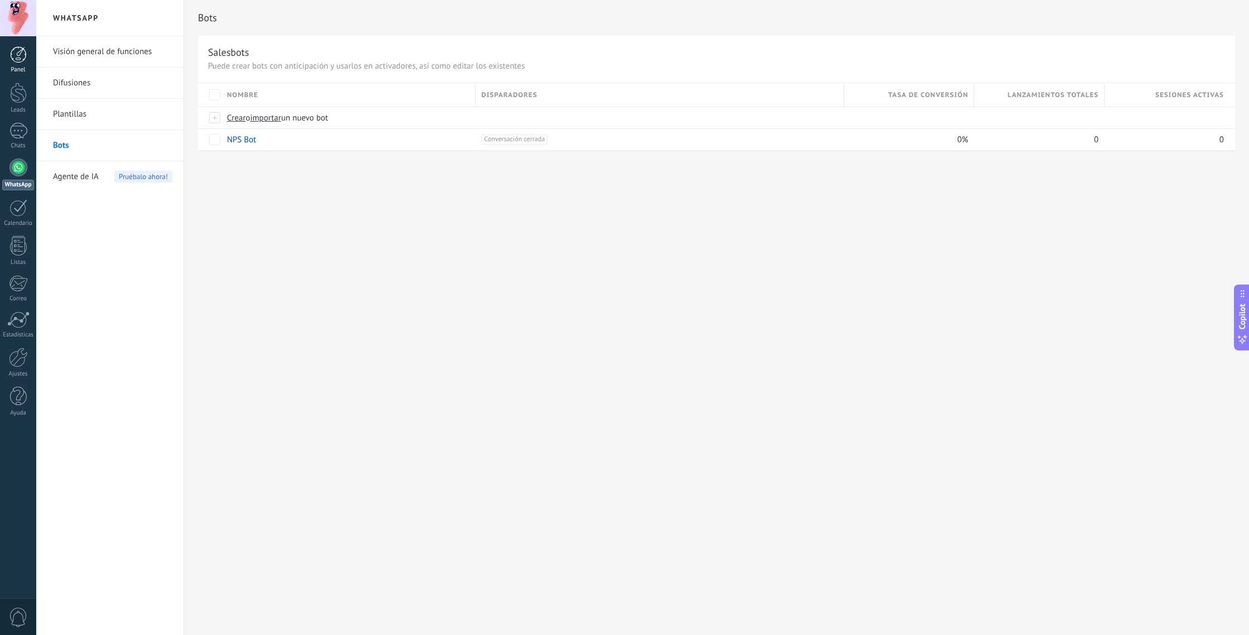
click at [18, 56] on div at bounding box center [18, 54] width 17 height 17
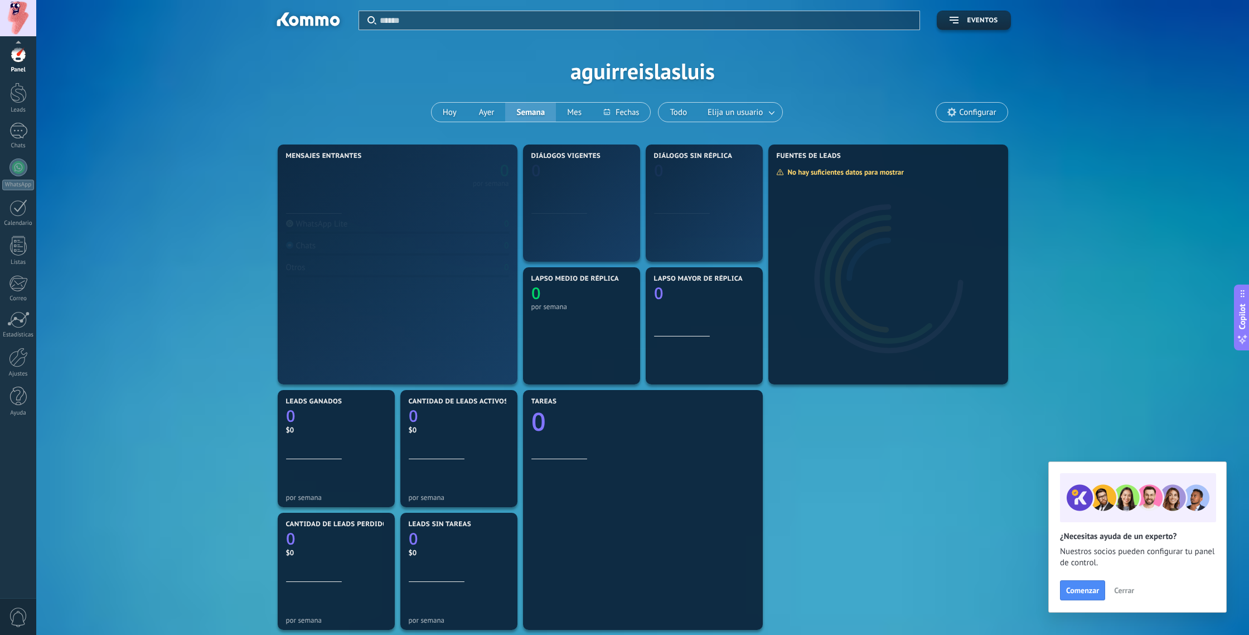
scroll to position [1, 0]
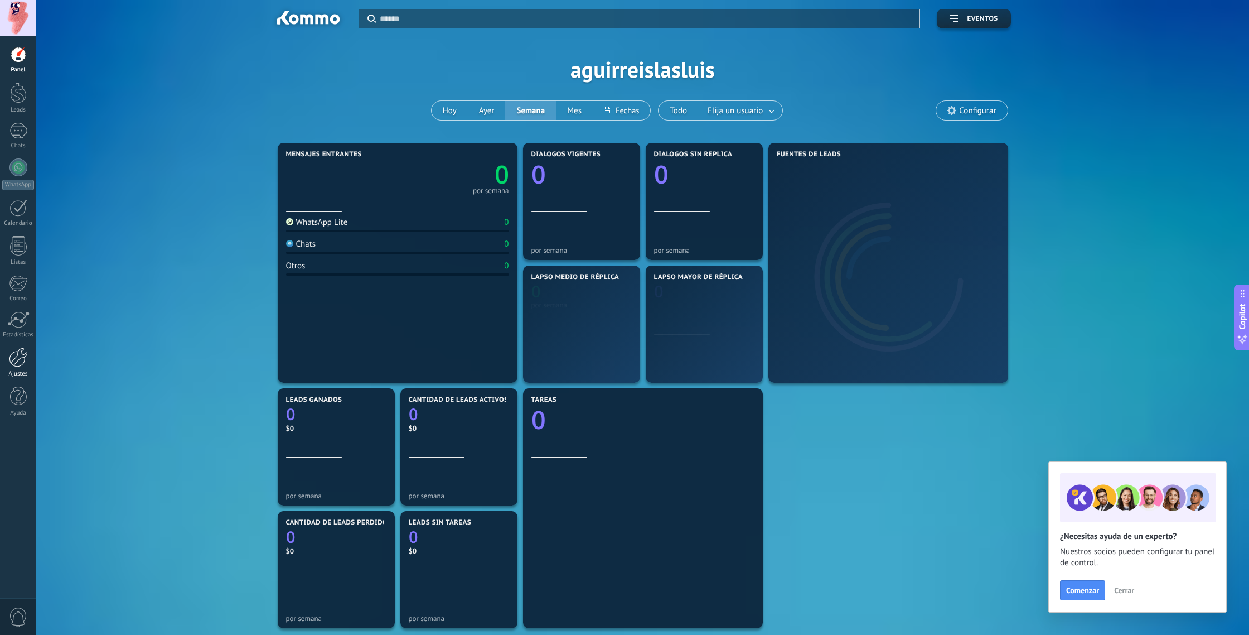
click at [16, 351] on div at bounding box center [18, 357] width 19 height 20
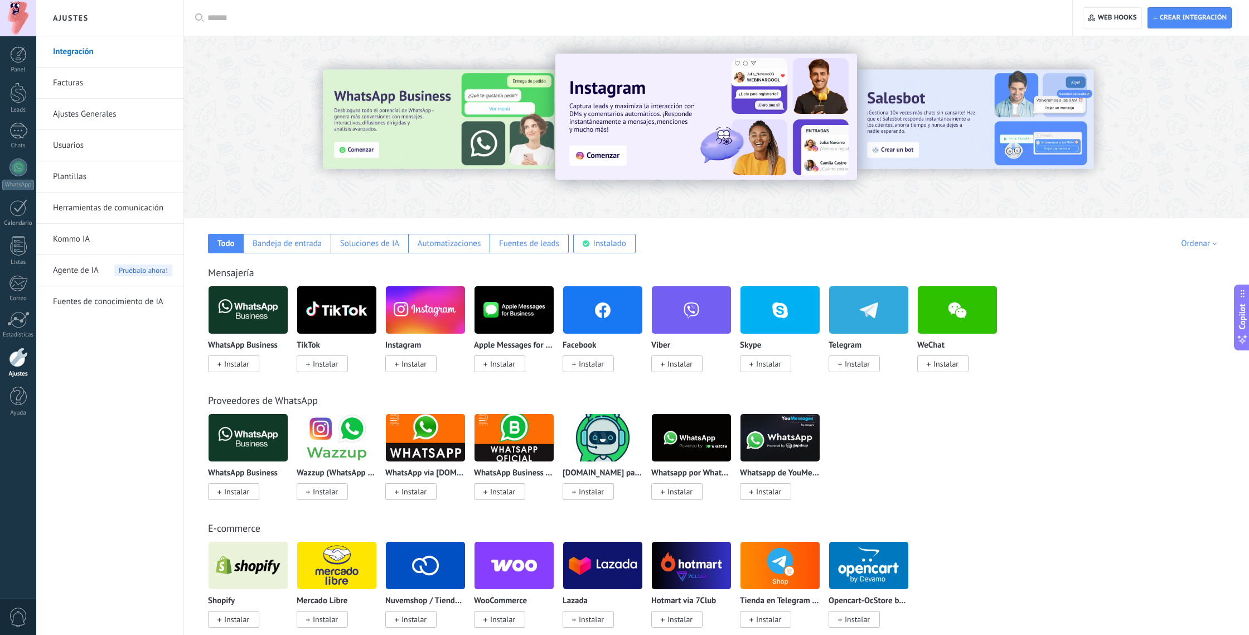
click at [75, 142] on link "Usuarios" at bounding box center [112, 145] width 119 height 31
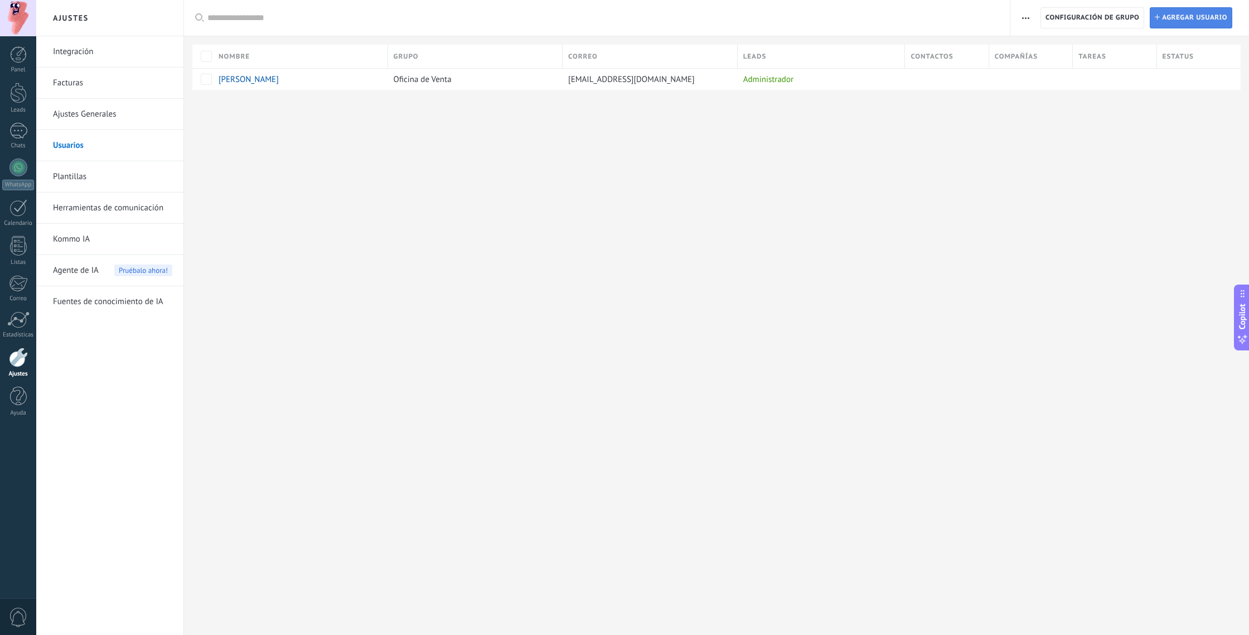
click at [1190, 17] on span "Agregar usuario" at bounding box center [1194, 18] width 65 height 20
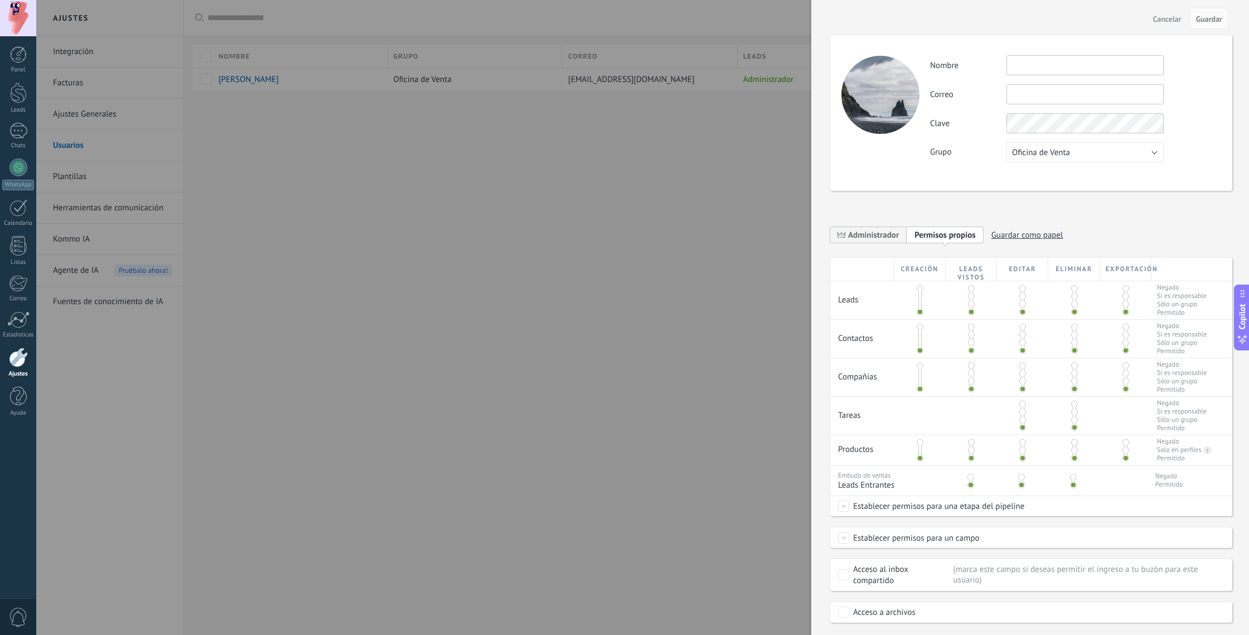
click at [1033, 62] on input "text" at bounding box center [1084, 65] width 157 height 20
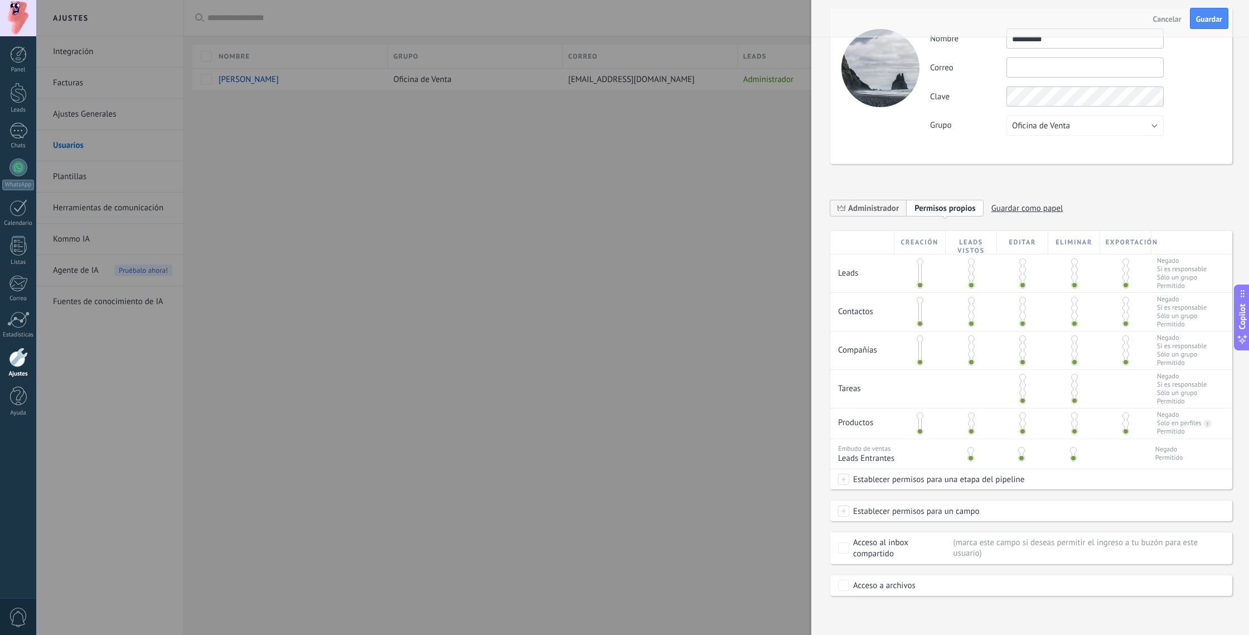
type input "*********"
click at [1028, 61] on input "text" at bounding box center [1084, 67] width 157 height 20
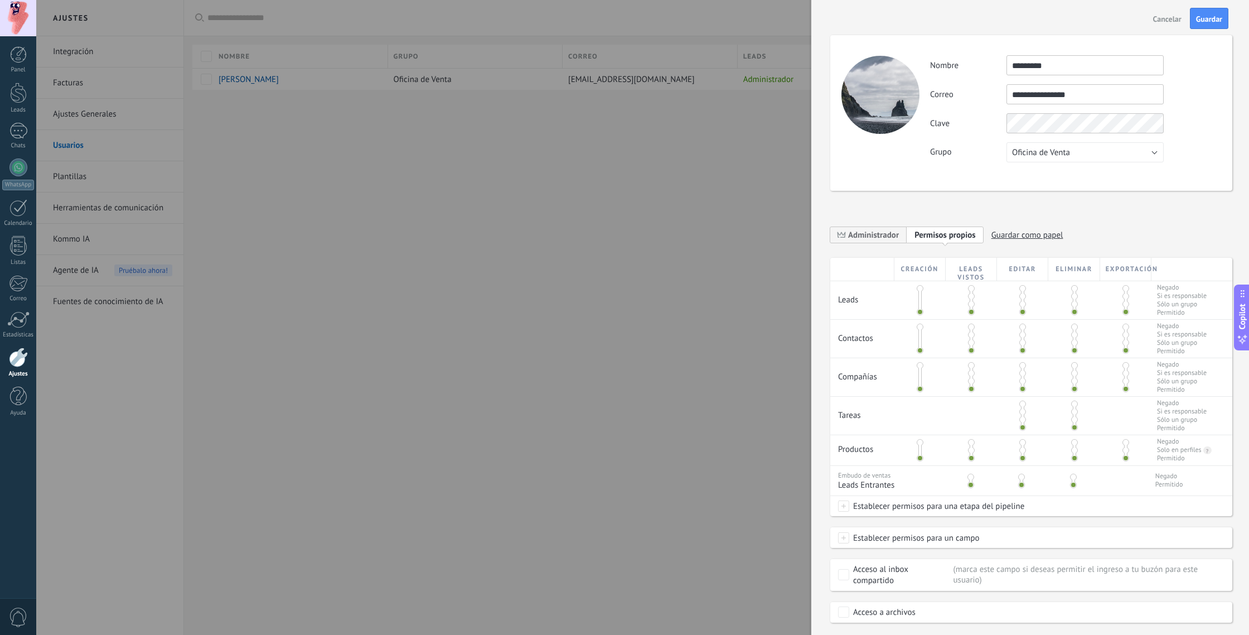
type input "**********"
click at [1072, 288] on div "Creación Leads vistos Editar Eliminar Exportación Leads Negado Si es responsabl…" at bounding box center [1031, 387] width 402 height 258
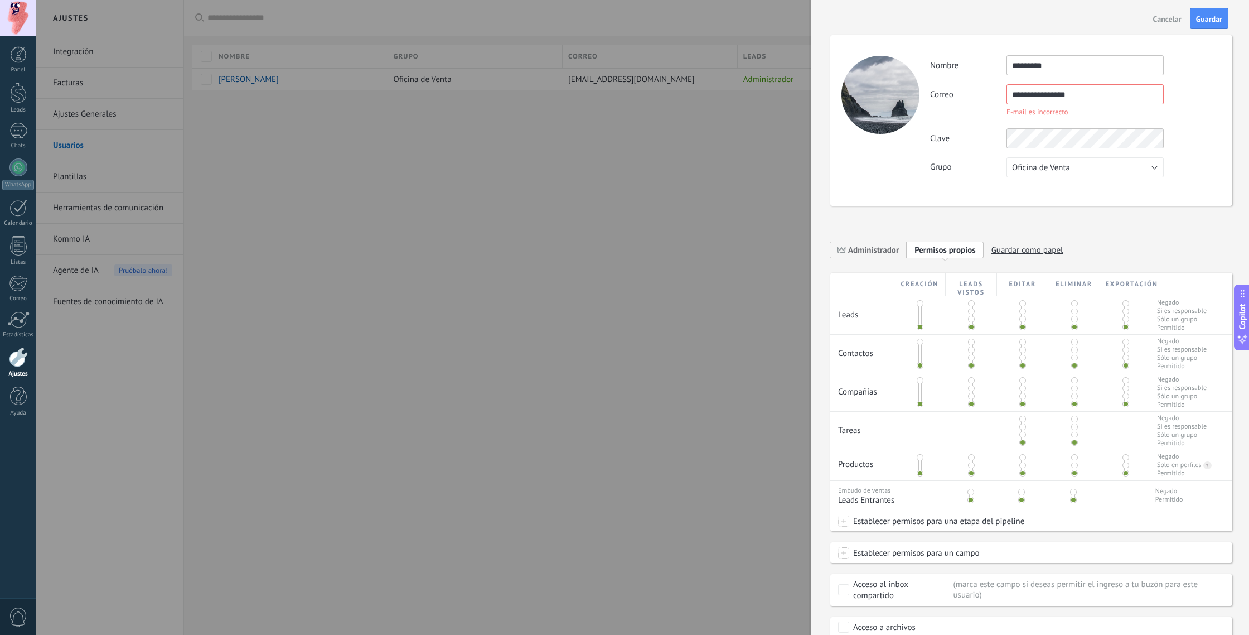
click at [1073, 311] on span at bounding box center [1074, 311] width 7 height 7
click at [1072, 304] on span at bounding box center [1074, 303] width 7 height 7
click at [1123, 305] on span at bounding box center [1125, 303] width 7 height 7
click at [1072, 342] on span at bounding box center [1074, 341] width 7 height 7
click at [1123, 343] on span at bounding box center [1125, 341] width 7 height 7
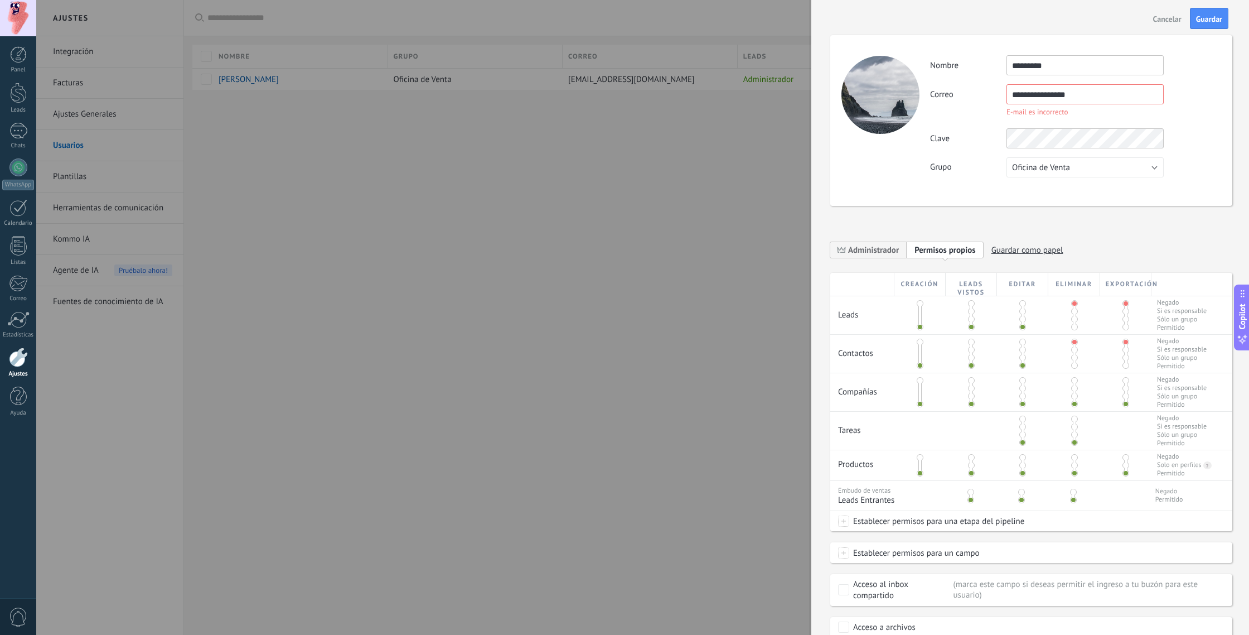
click at [1021, 343] on span at bounding box center [1022, 341] width 7 height 7
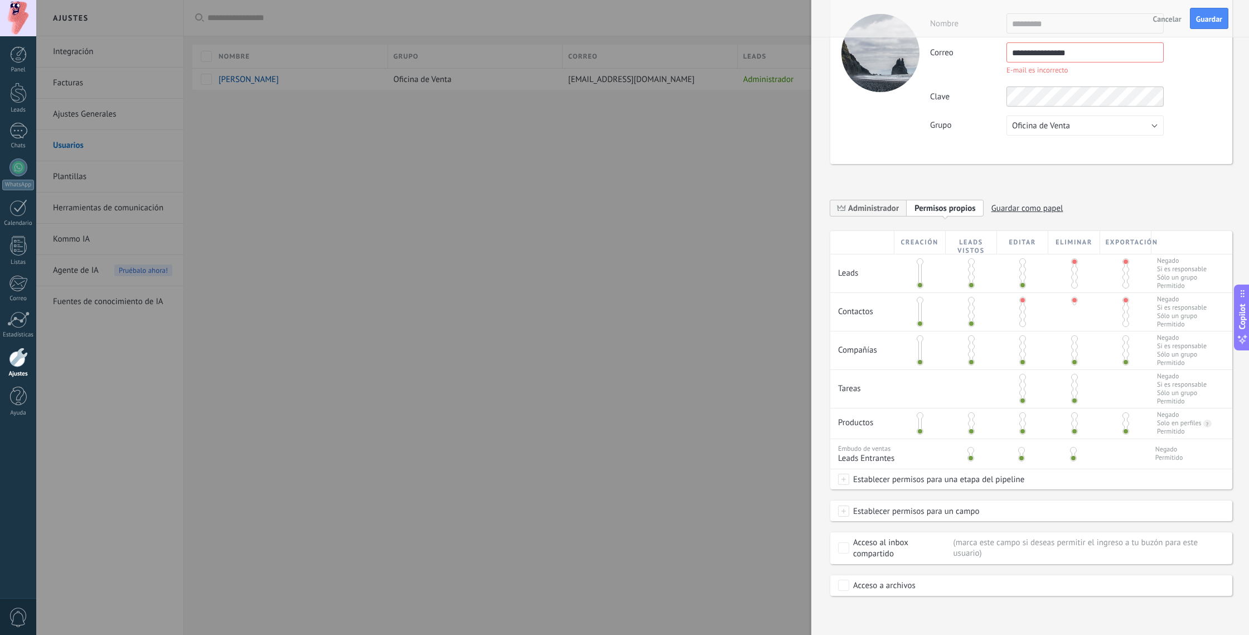
scroll to position [47, 0]
click at [1071, 449] on span at bounding box center [1073, 450] width 7 height 7
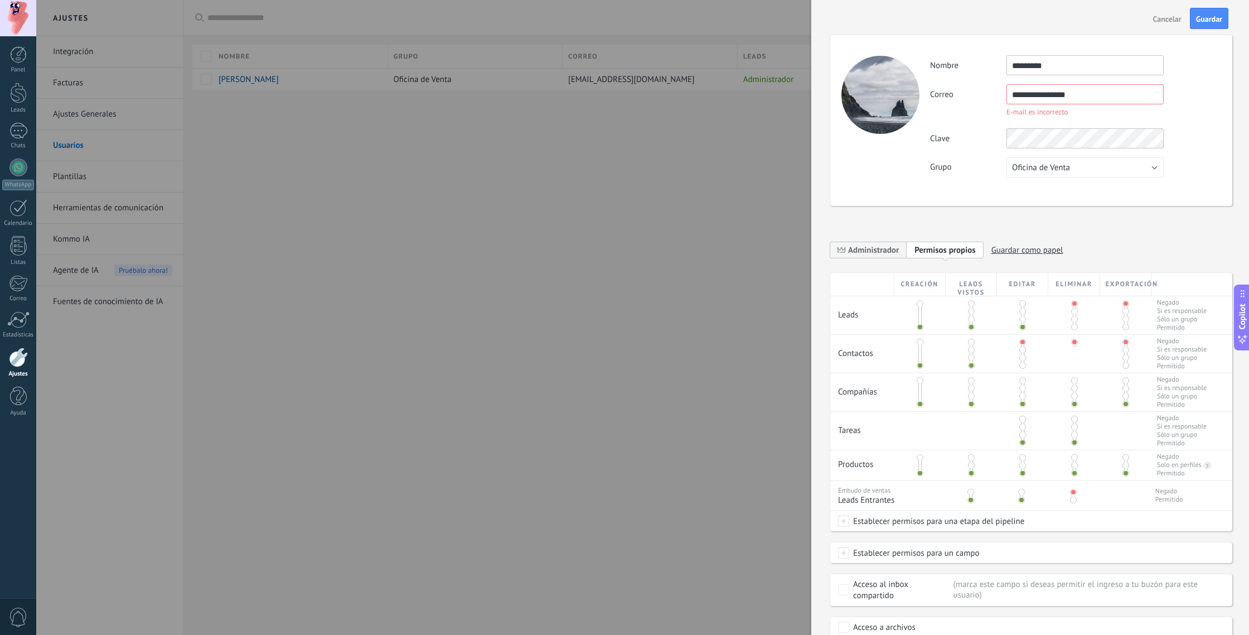
click at [1082, 95] on input "**********" at bounding box center [1084, 94] width 157 height 20
click at [1163, 20] on span "Cancelar" at bounding box center [1167, 19] width 28 height 8
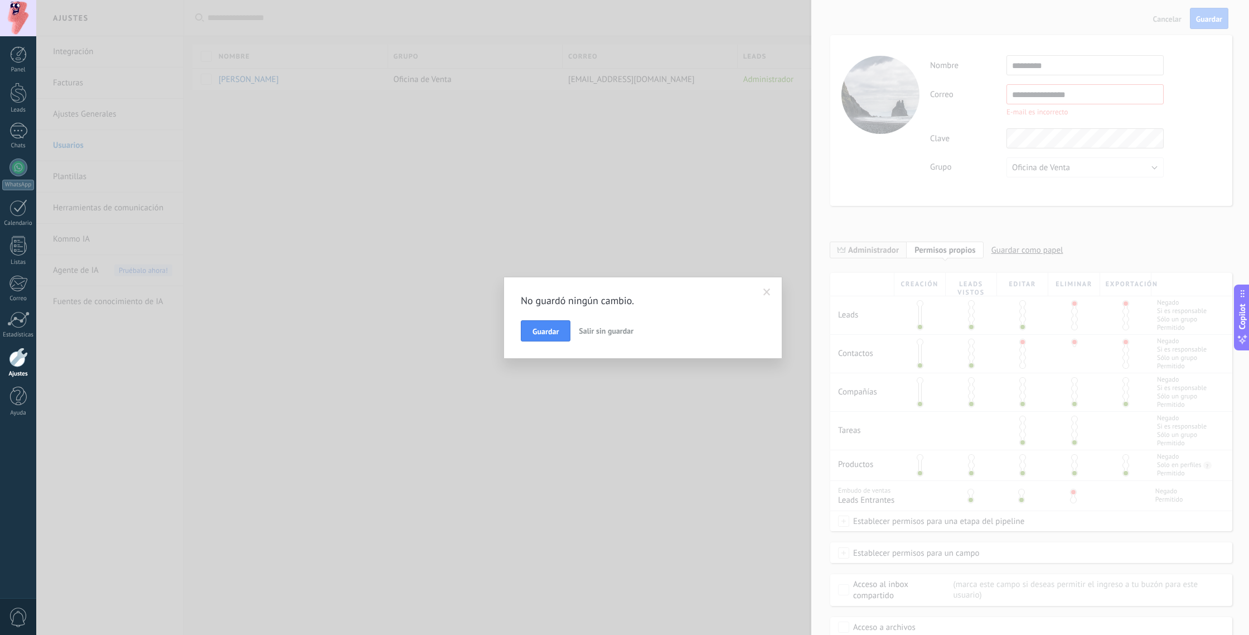
click at [604, 335] on span "Salir sin guardar" at bounding box center [606, 331] width 55 height 10
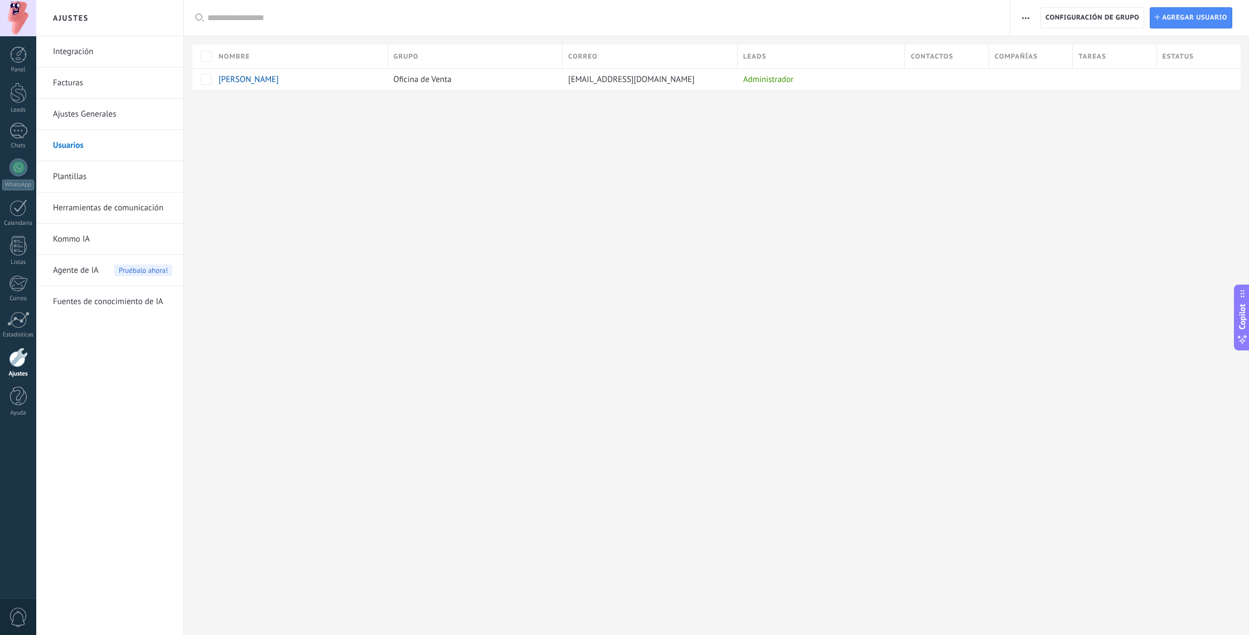
click at [54, 175] on link "Plantillas" at bounding box center [112, 176] width 119 height 31
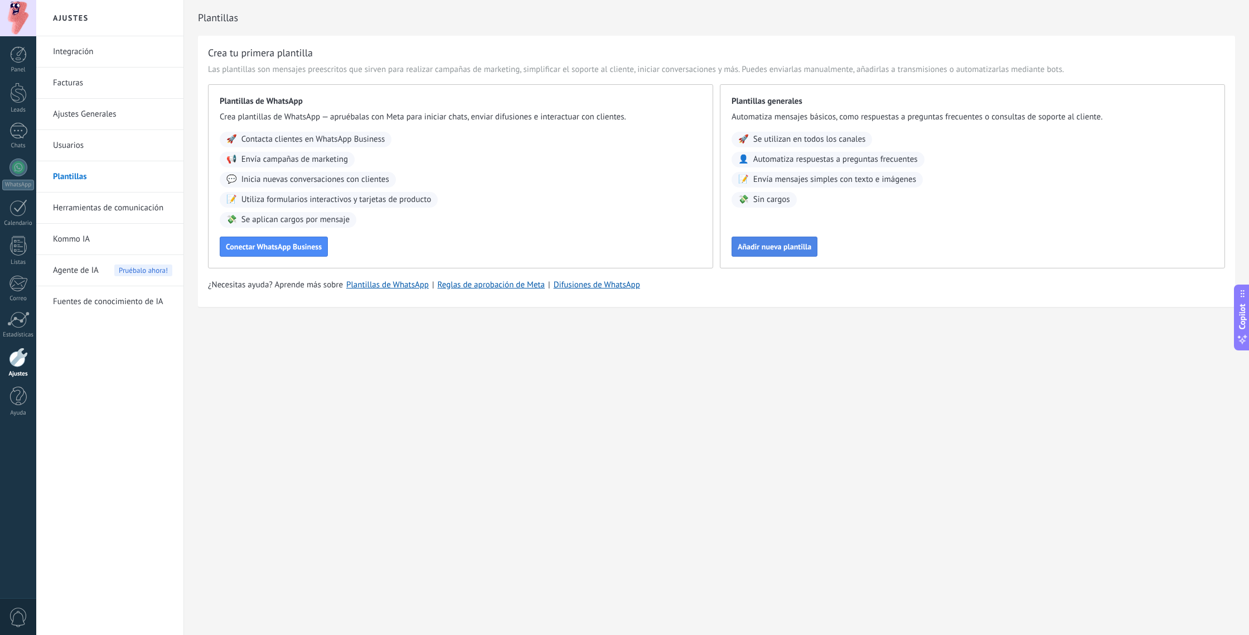
click at [780, 245] on span "Añadir nueva plantilla" at bounding box center [775, 247] width 74 height 8
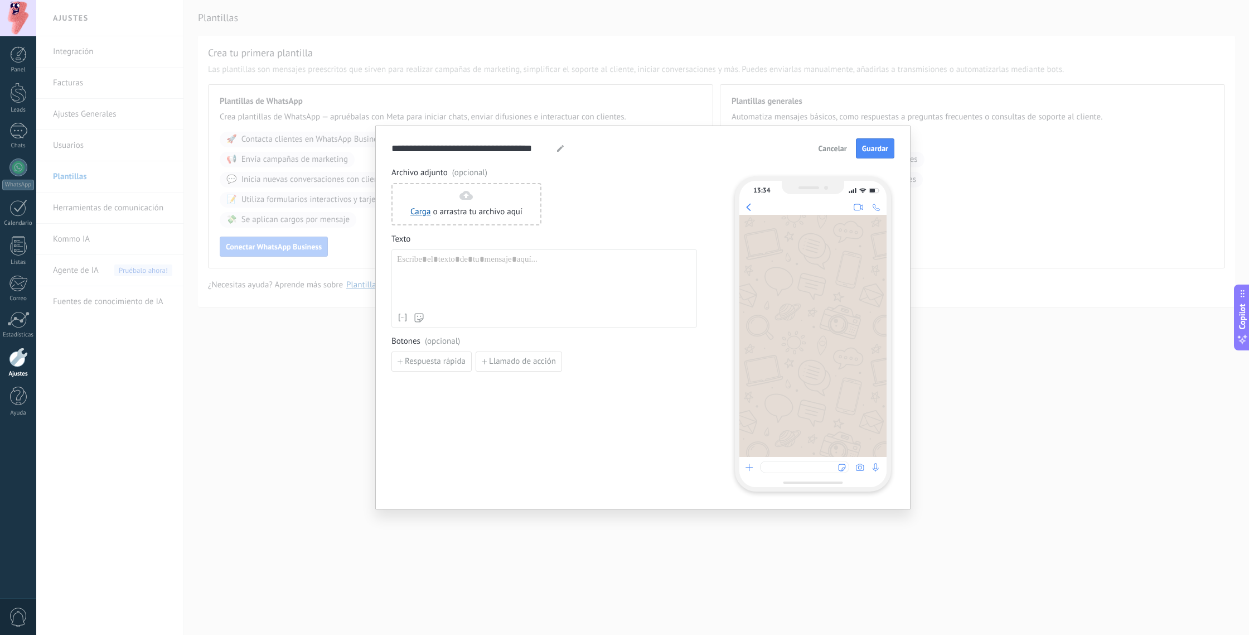
click at [419, 270] on div at bounding box center [544, 280] width 294 height 53
paste div
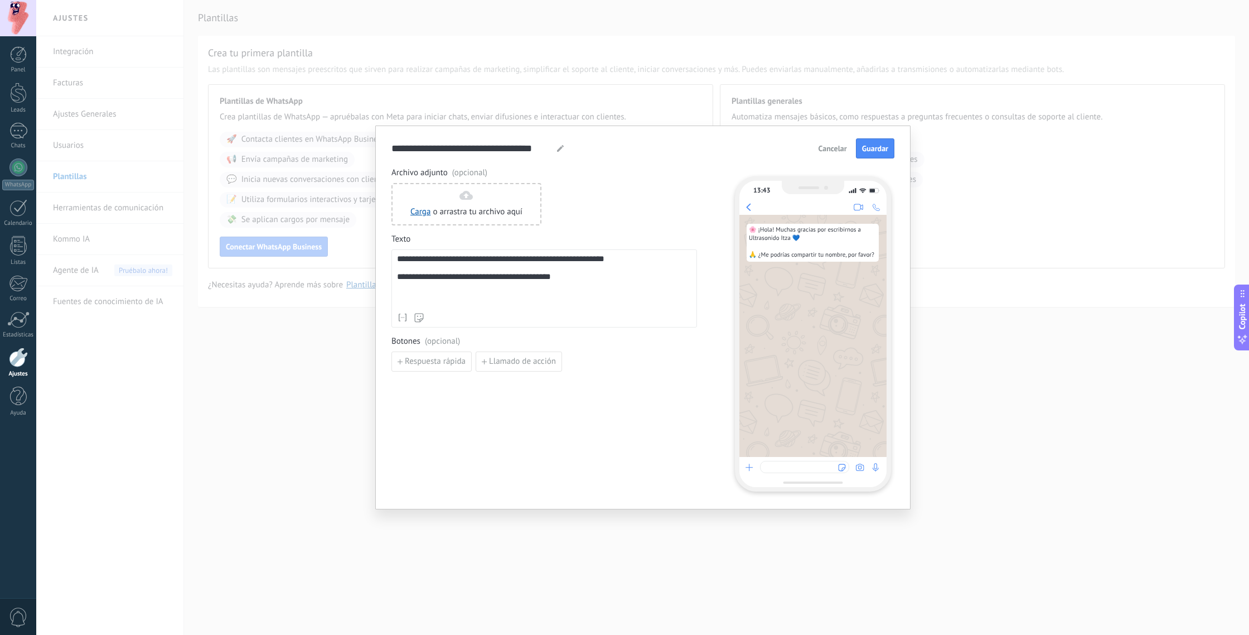
drag, startPoint x: 409, startPoint y: 261, endPoint x: 424, endPoint y: 296, distance: 37.7
click at [409, 261] on div "**********" at bounding box center [544, 280] width 294 height 53
click at [451, 146] on input "**********" at bounding box center [469, 148] width 157 height 13
click at [557, 151] on icon at bounding box center [560, 148] width 7 height 7
drag, startPoint x: 545, startPoint y: 147, endPoint x: 430, endPoint y: 148, distance: 114.9
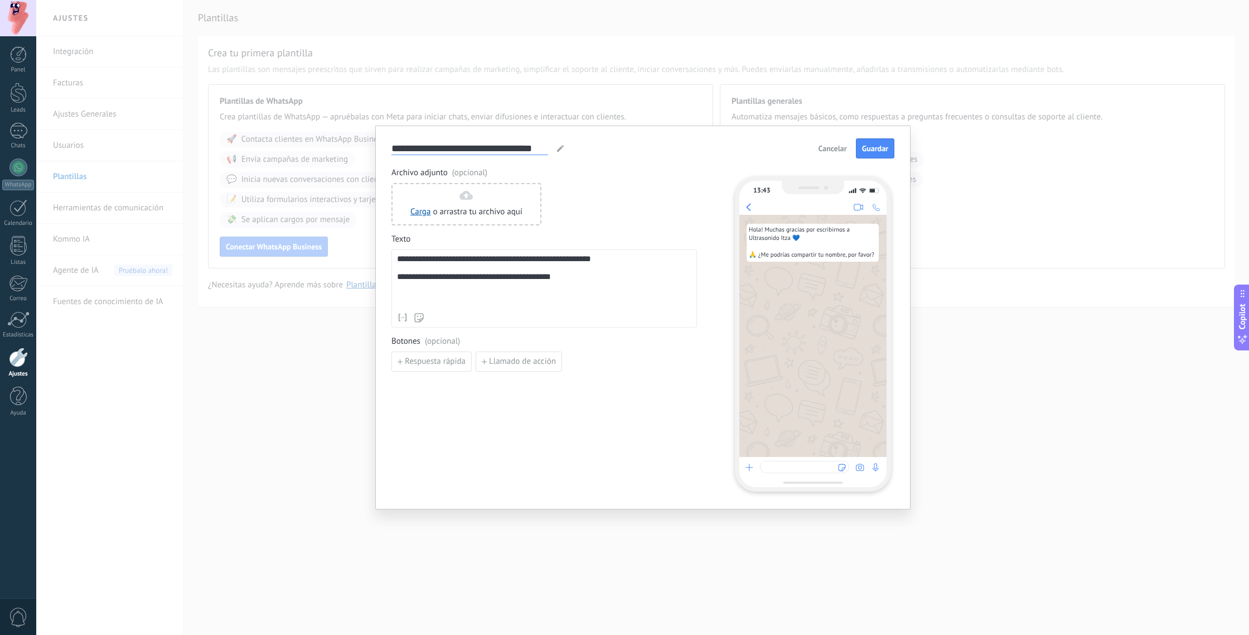
click at [430, 148] on input "**********" at bounding box center [469, 148] width 157 height 13
type input "*"
type input "******"
click at [883, 146] on span "Guardar" at bounding box center [875, 148] width 26 height 8
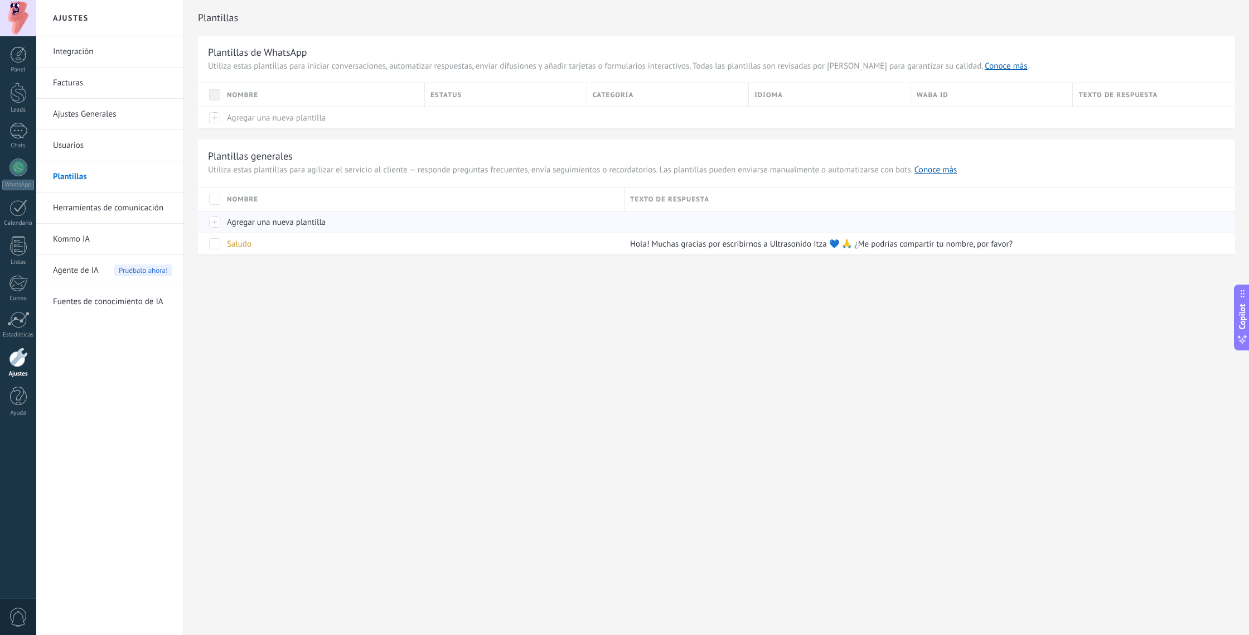
click at [272, 225] on span "Agregar una nueva plantilla" at bounding box center [276, 222] width 99 height 11
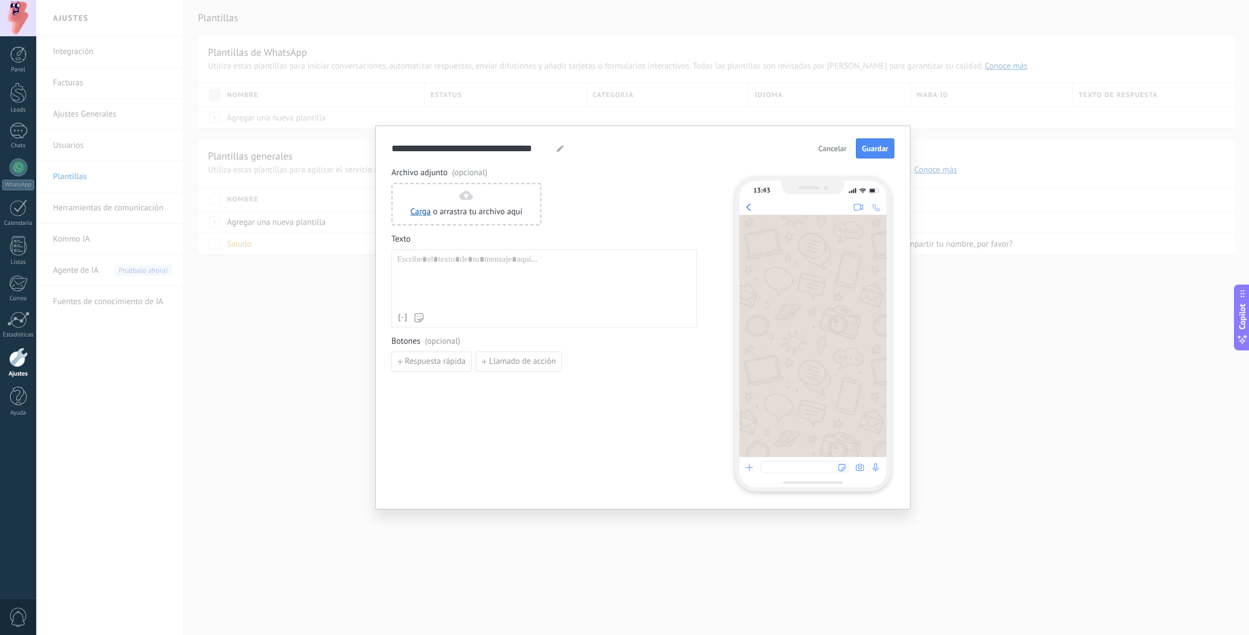
click at [559, 148] on use at bounding box center [560, 148] width 7 height 7
click at [443, 278] on div at bounding box center [544, 280] width 294 height 53
paste div
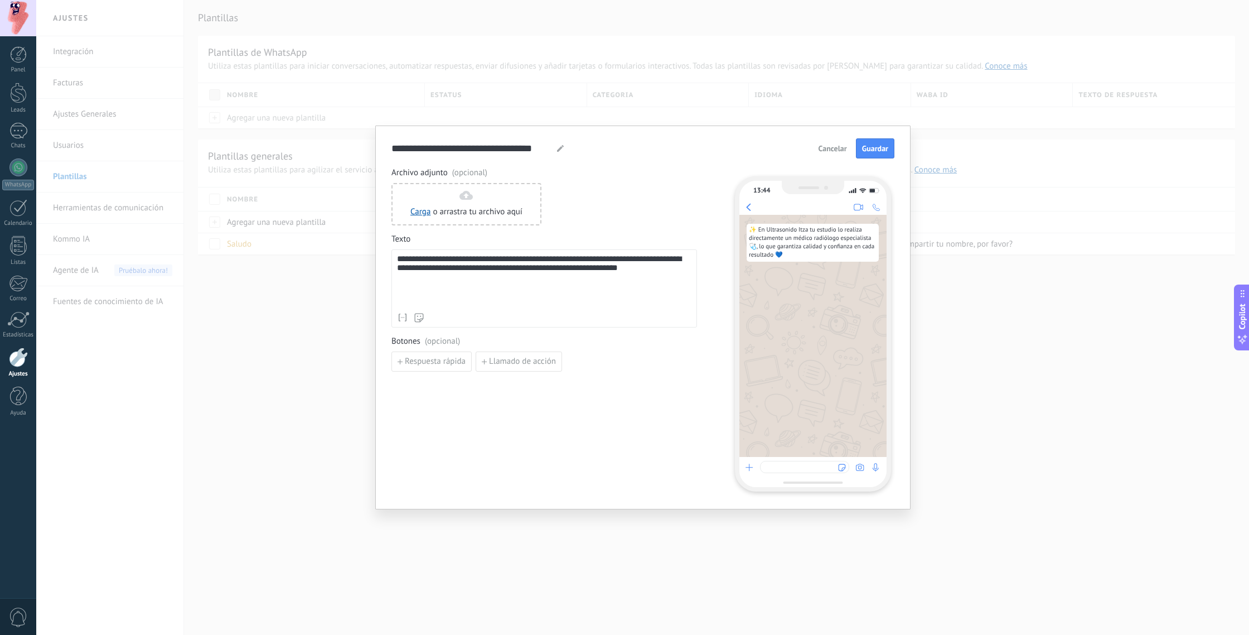
click at [559, 147] on icon at bounding box center [560, 148] width 7 height 7
drag, startPoint x: 543, startPoint y: 146, endPoint x: 379, endPoint y: 148, distance: 163.9
click at [379, 148] on div "**********" at bounding box center [642, 317] width 535 height 384
type input "**********"
click at [863, 146] on span "Guardar" at bounding box center [875, 148] width 26 height 8
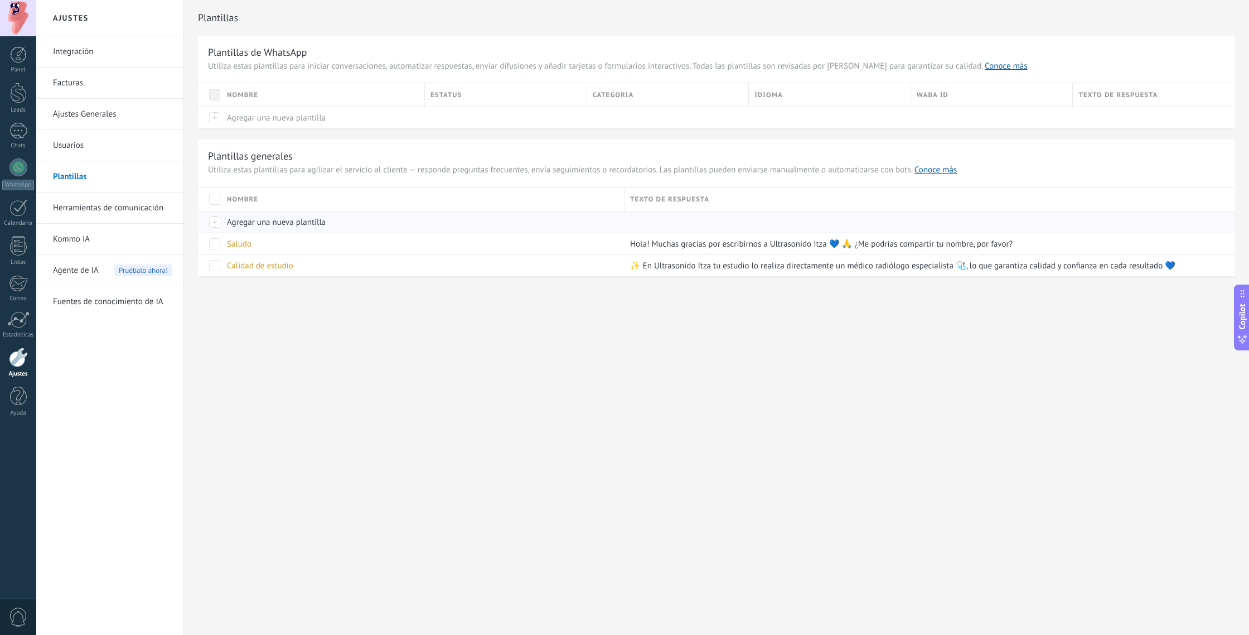
click at [217, 223] on div at bounding box center [209, 222] width 23 height 22
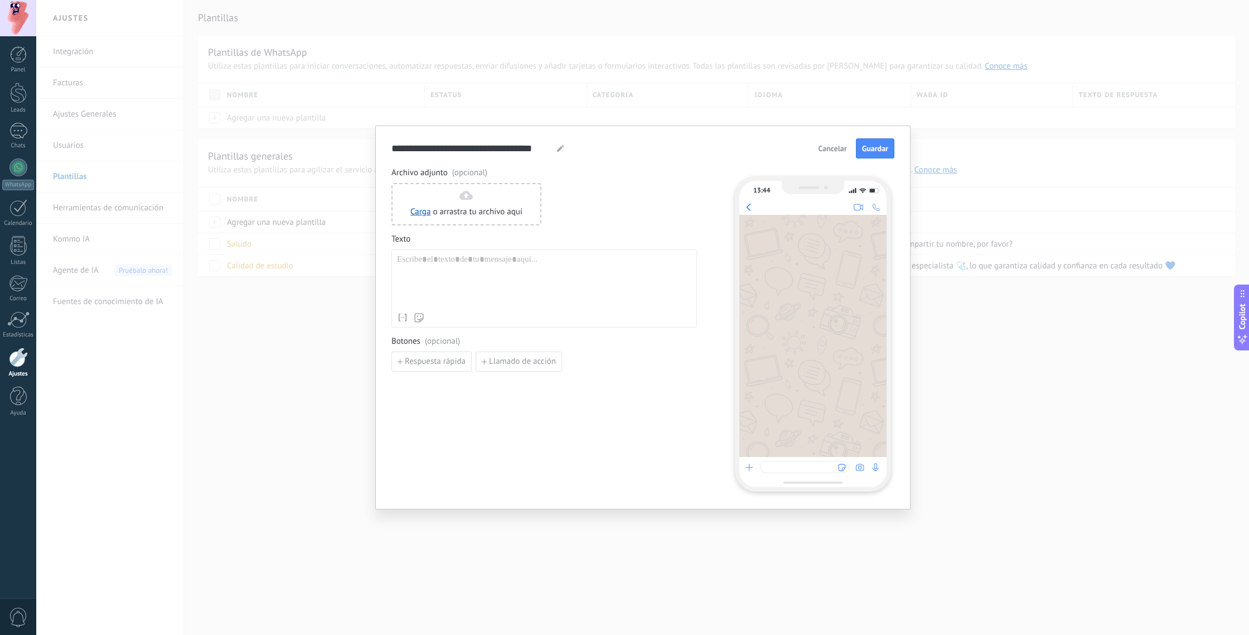
click at [439, 265] on div at bounding box center [544, 280] width 294 height 53
paste div
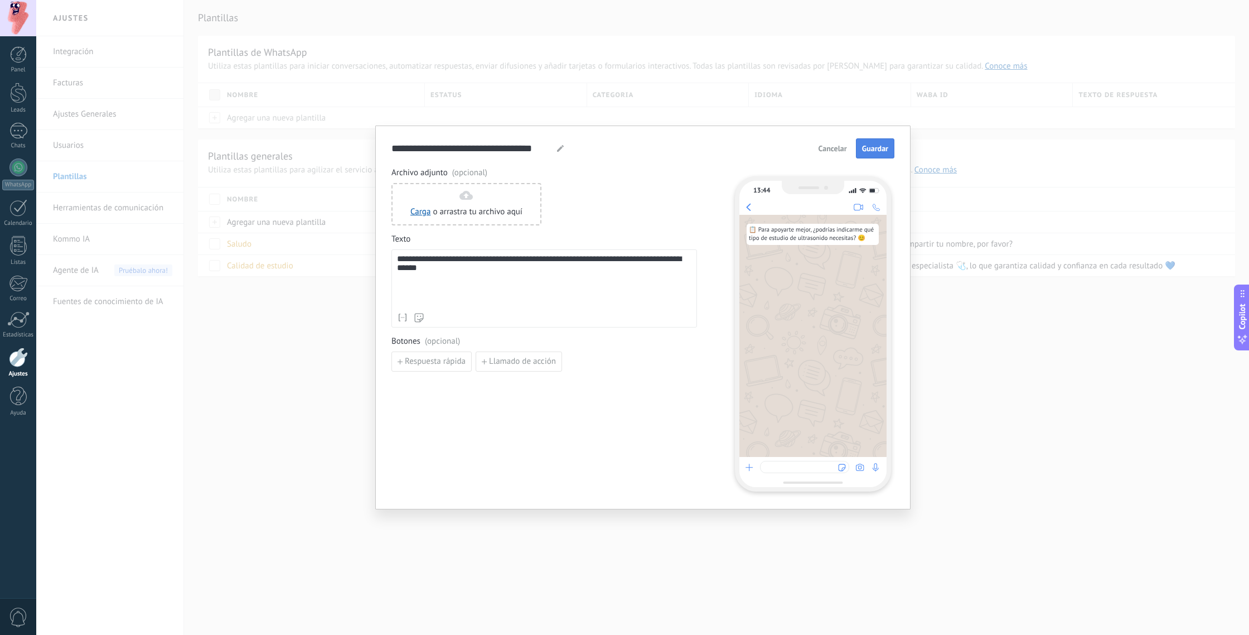
click at [870, 147] on span "Guardar" at bounding box center [875, 148] width 26 height 8
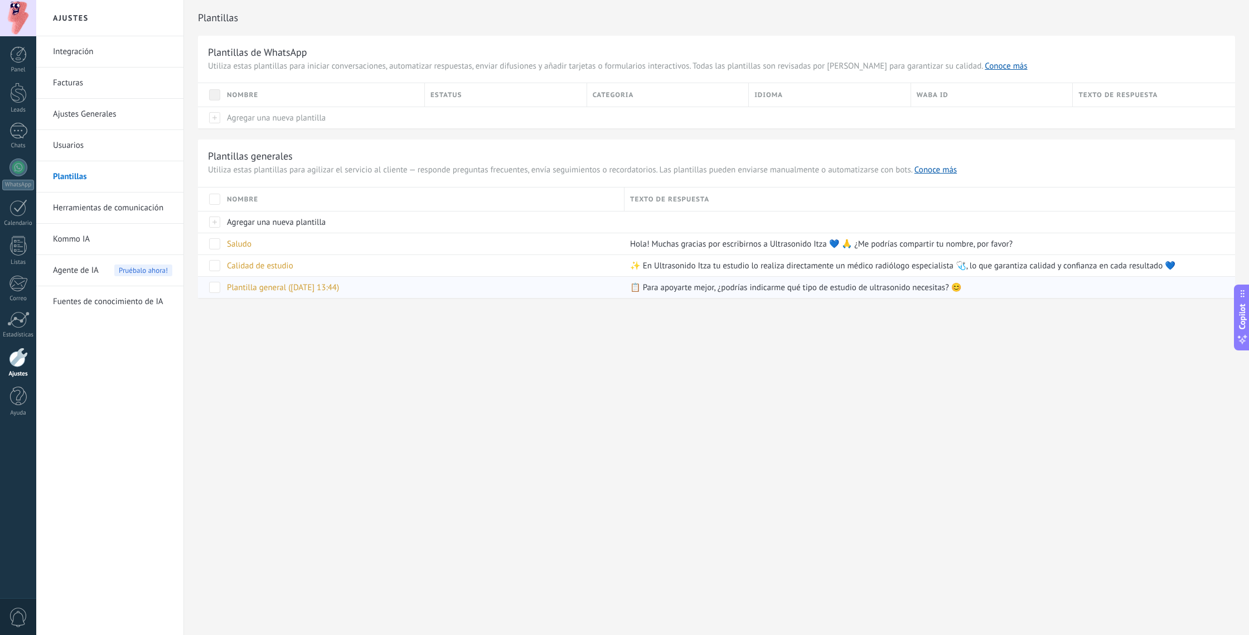
click at [333, 287] on span "Plantilla general ([DATE] 13:44)" at bounding box center [283, 287] width 112 height 11
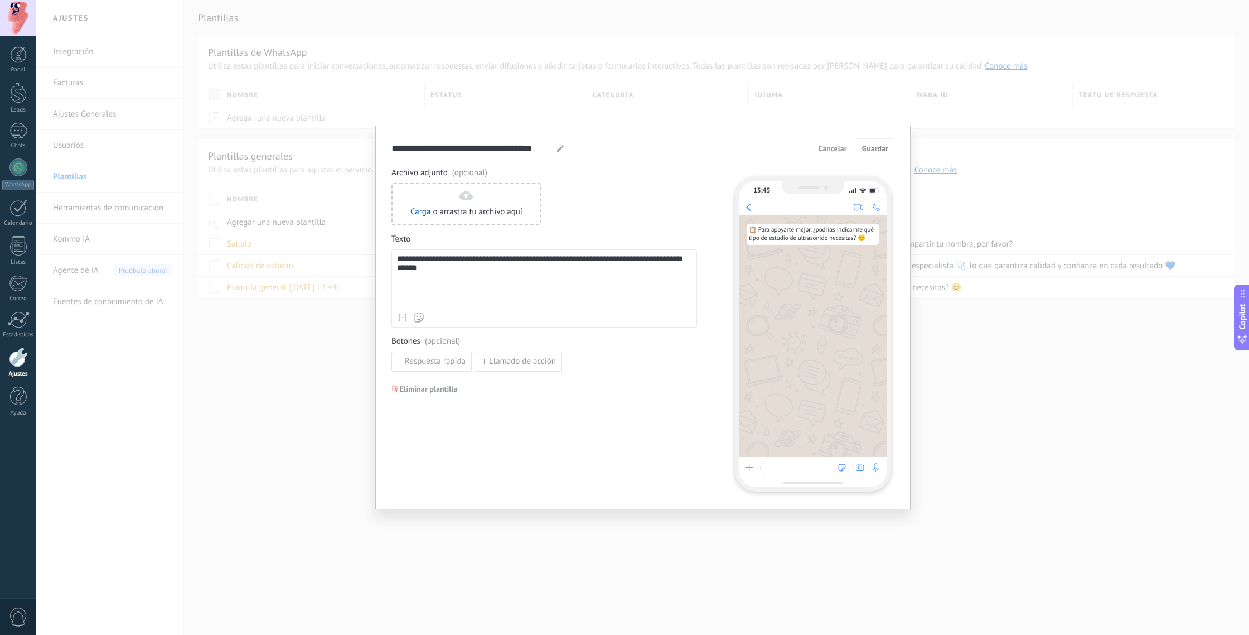
click at [560, 148] on use at bounding box center [560, 148] width 7 height 7
drag, startPoint x: 545, startPoint y: 146, endPoint x: 351, endPoint y: 145, distance: 194.0
click at [351, 145] on div "**********" at bounding box center [642, 317] width 1213 height 635
type input "*"
type input "**********"
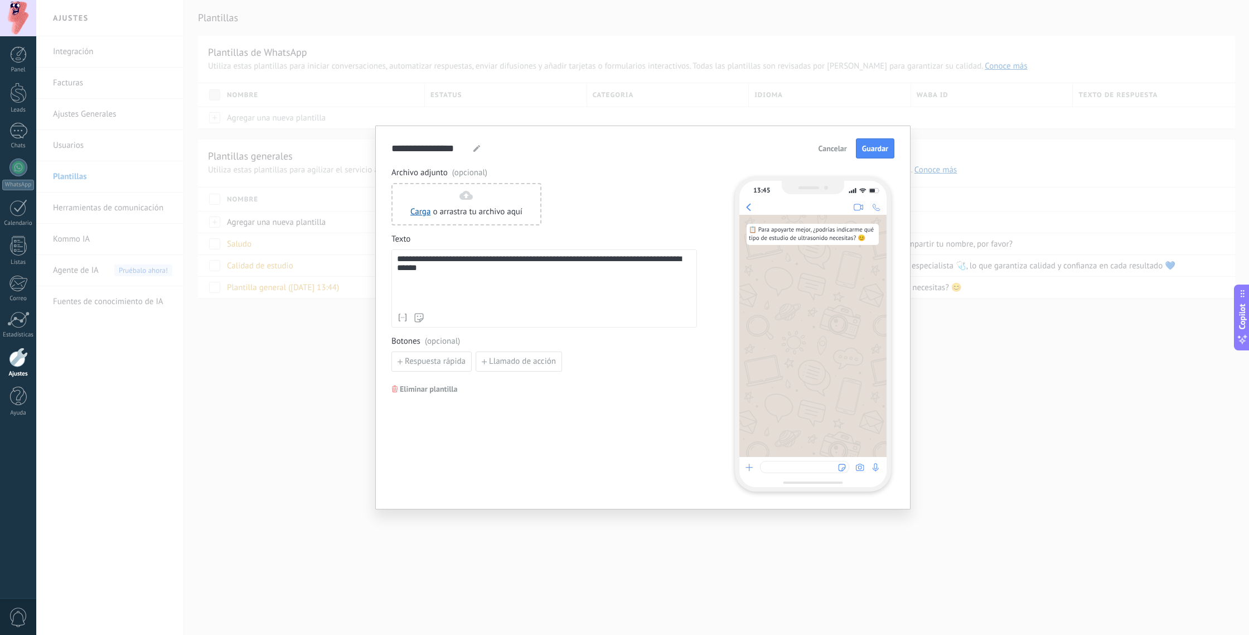
click at [873, 151] on span "Guardar" at bounding box center [875, 148] width 26 height 8
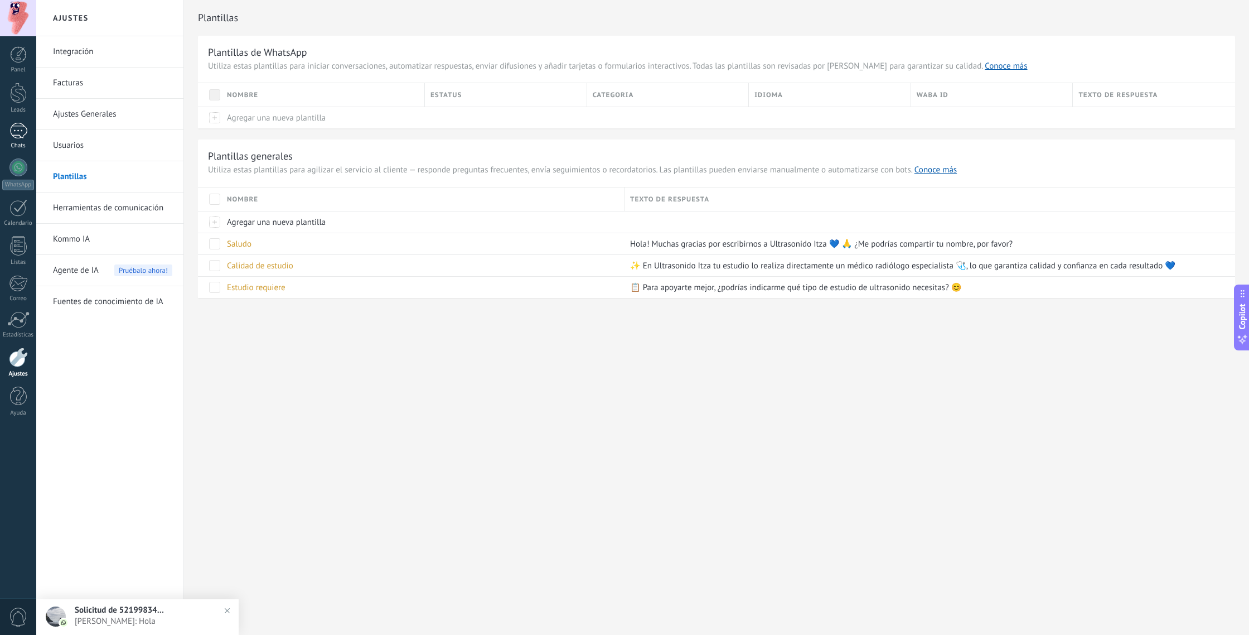
click at [12, 131] on div "1" at bounding box center [18, 131] width 18 height 16
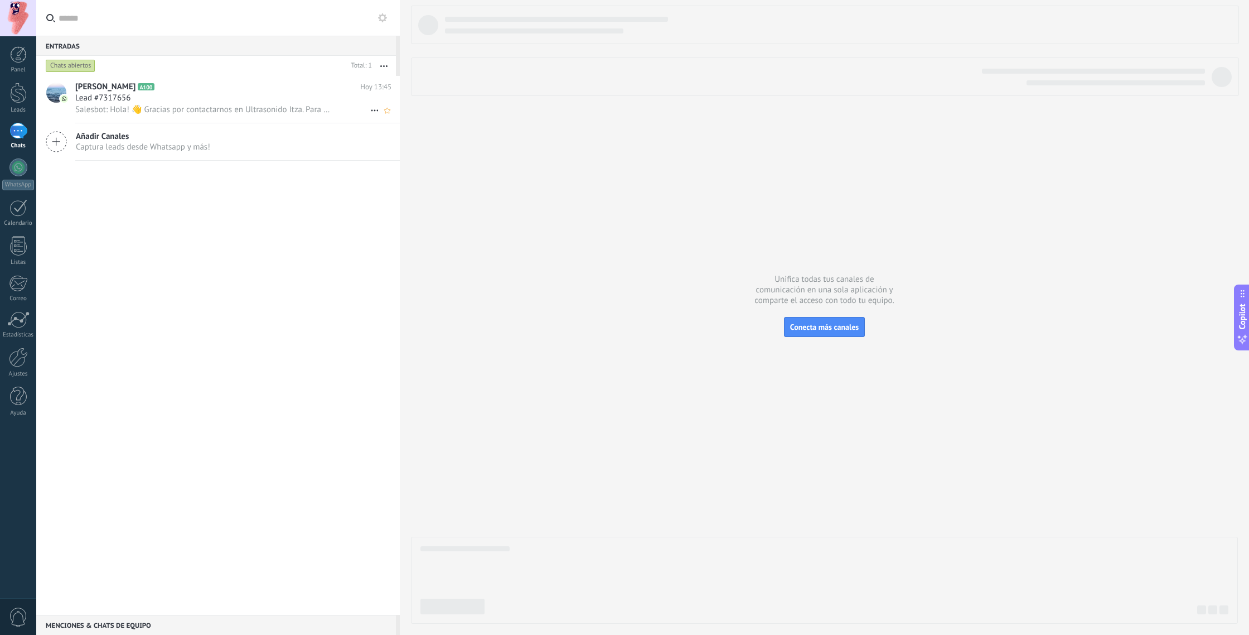
click at [183, 105] on span "Salesbot: Hola! 👋 Gracias por contactarnos en Ultrasonido Itza. Para agendar tu…" at bounding box center [202, 109] width 255 height 11
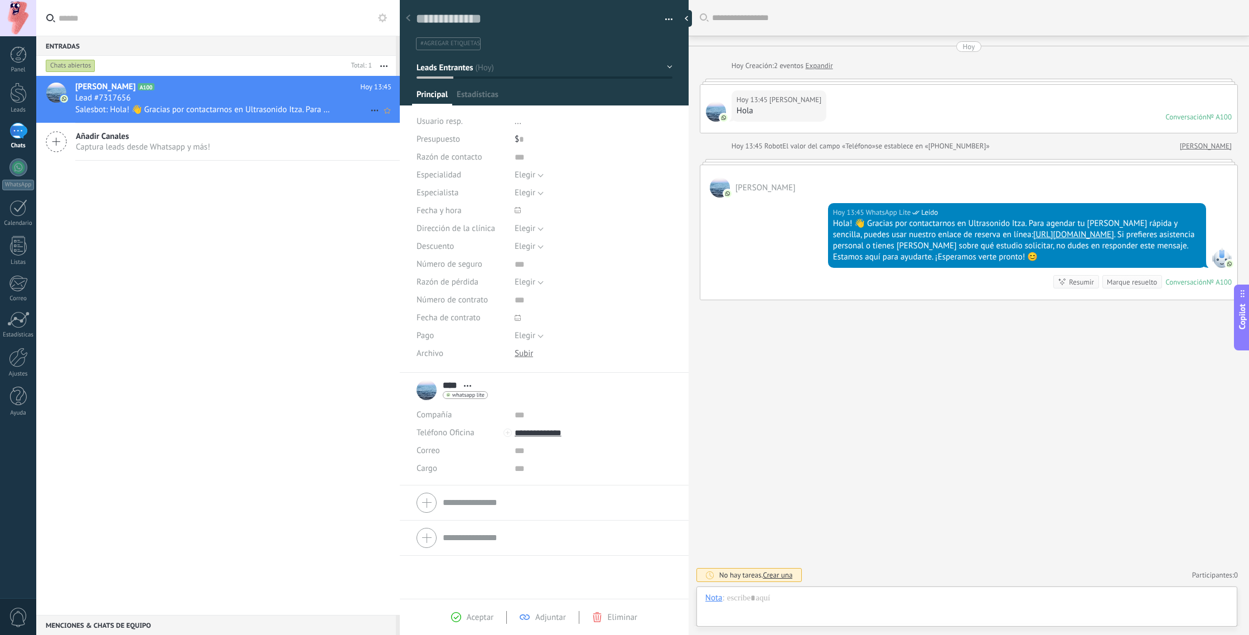
scroll to position [17, 0]
click at [692, 18] on div at bounding box center [689, 18] width 17 height 17
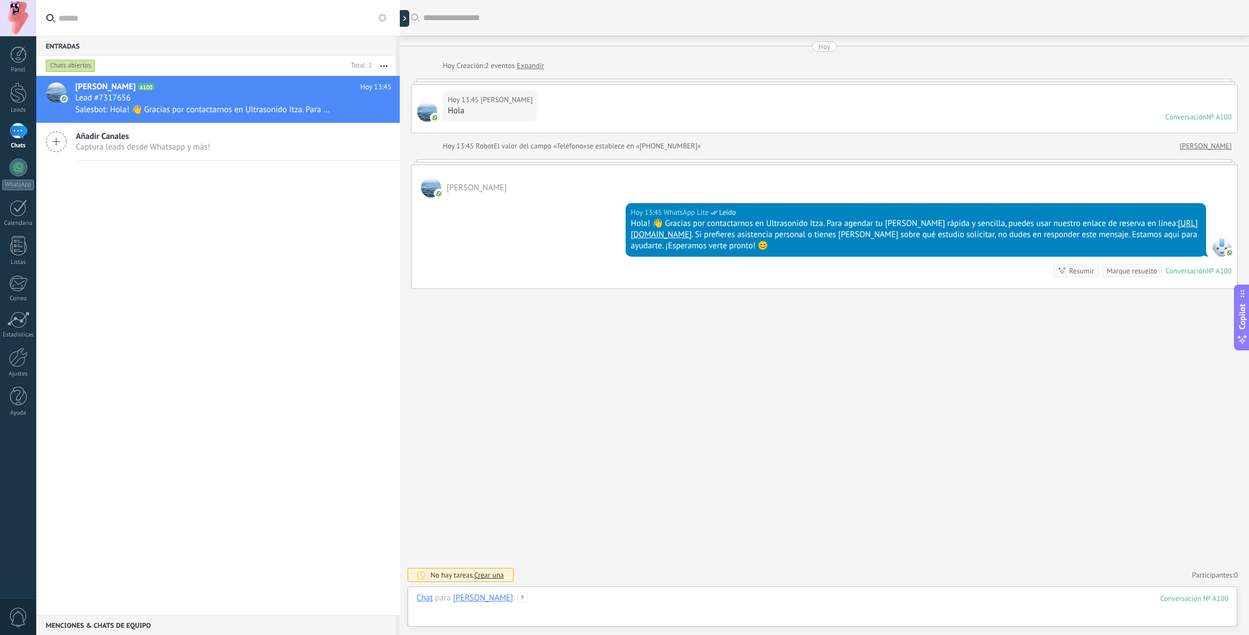
click at [507, 601] on div at bounding box center [822, 608] width 812 height 33
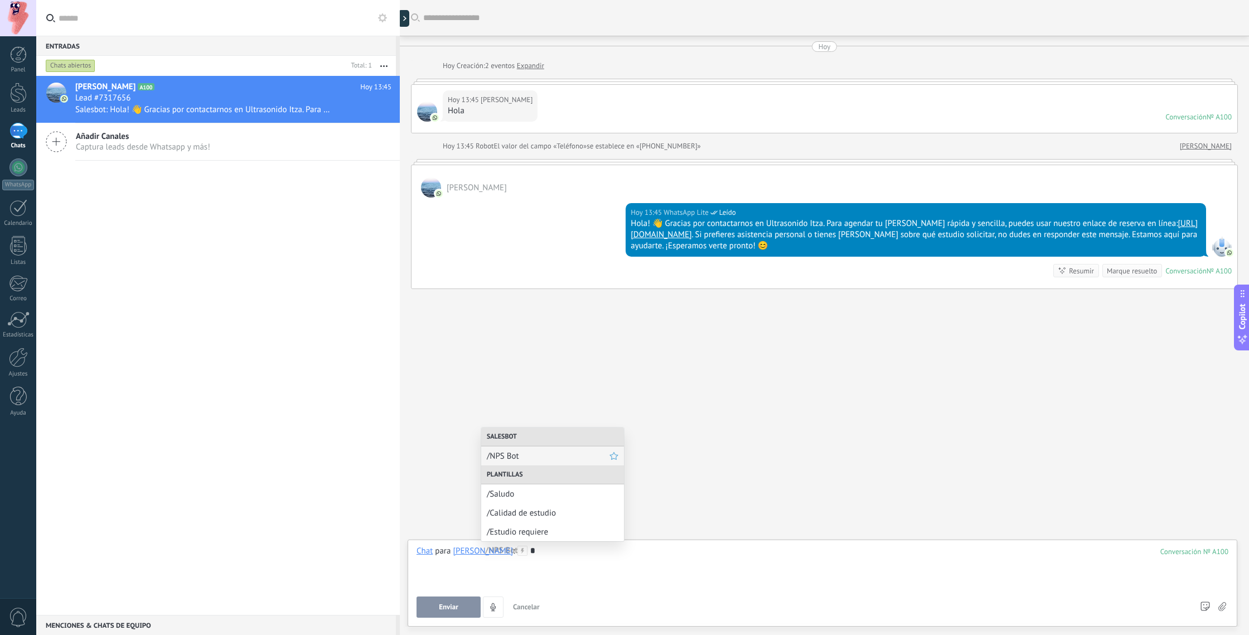
click at [502, 453] on span "/NPS Bot" at bounding box center [548, 456] width 123 height 11
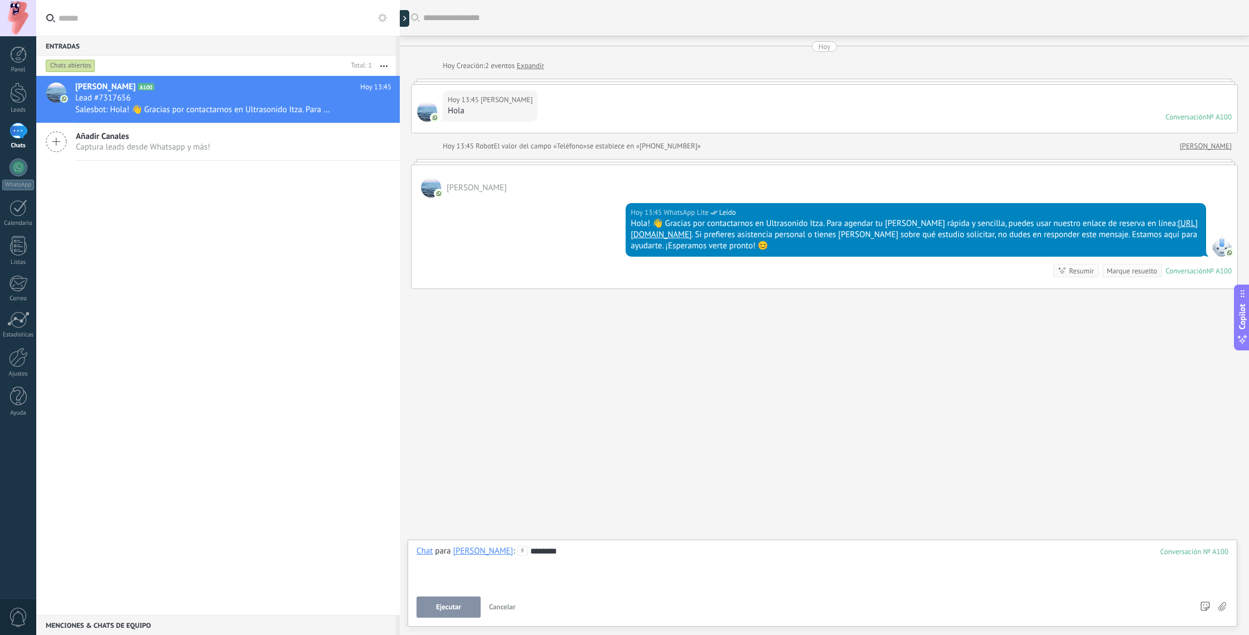
click at [454, 607] on span "Ejecutar" at bounding box center [448, 607] width 25 height 8
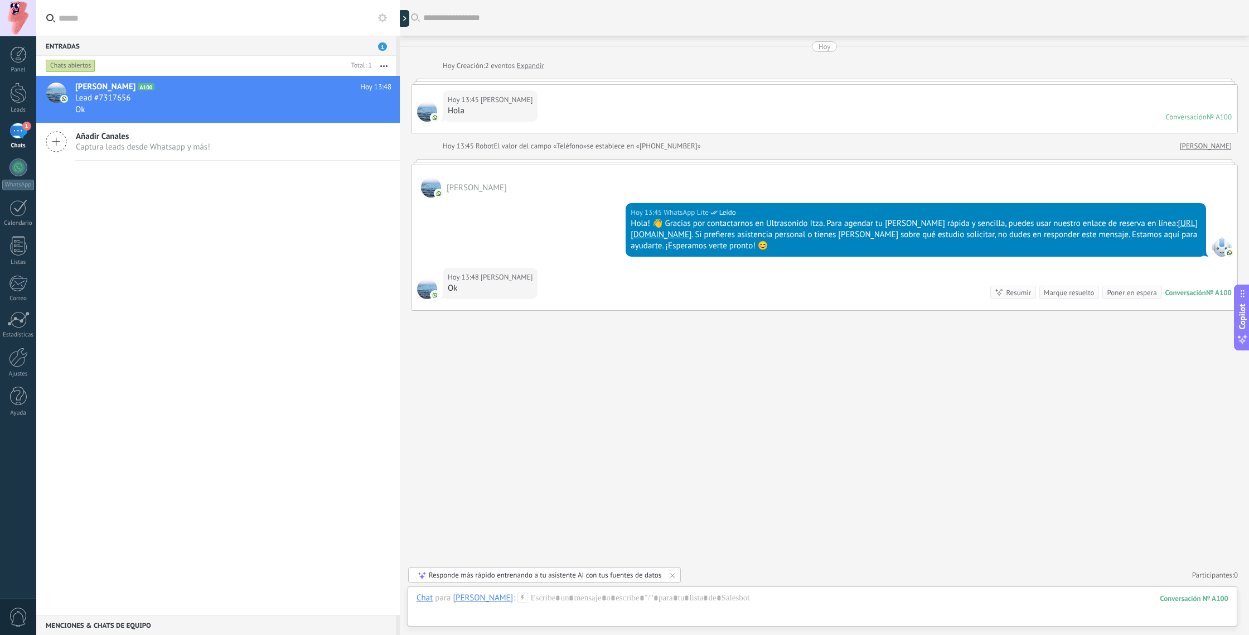
click at [619, 576] on div "Responde más rápido entrenando a tu asistente AI con tus fuentes de datos" at bounding box center [545, 574] width 233 height 9
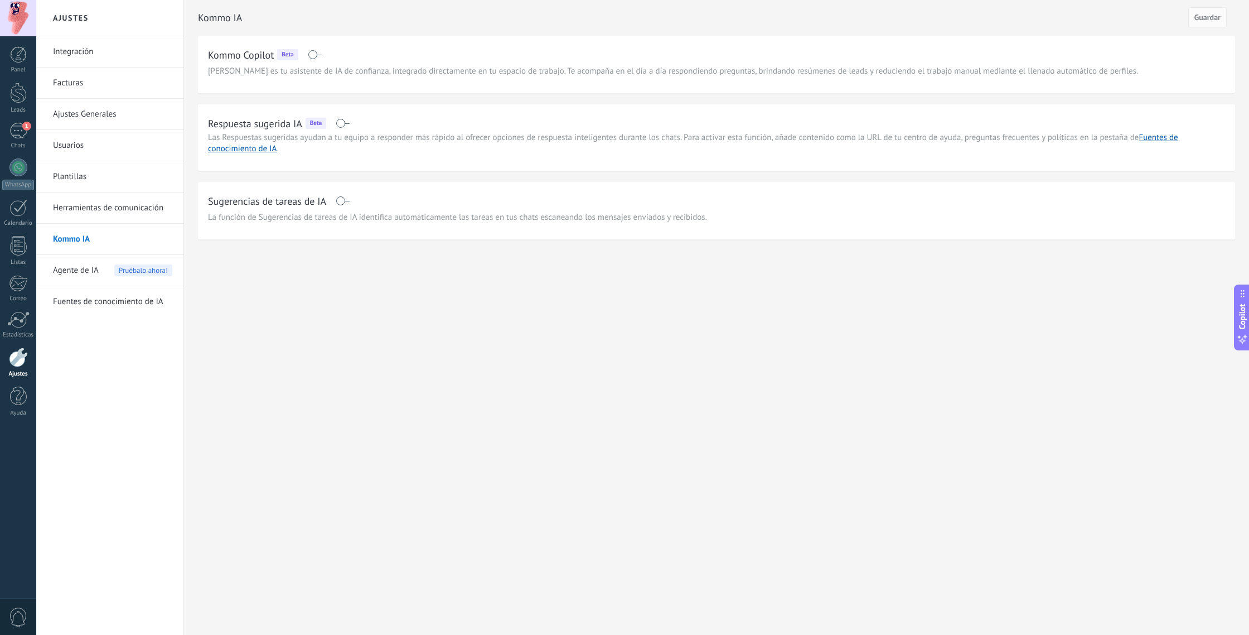
click at [341, 123] on span at bounding box center [343, 123] width 14 height 9
click at [342, 202] on span at bounding box center [343, 200] width 14 height 9
click at [1211, 17] on span "Guardar" at bounding box center [1207, 17] width 26 height 8
click at [17, 130] on div "1" at bounding box center [18, 131] width 18 height 16
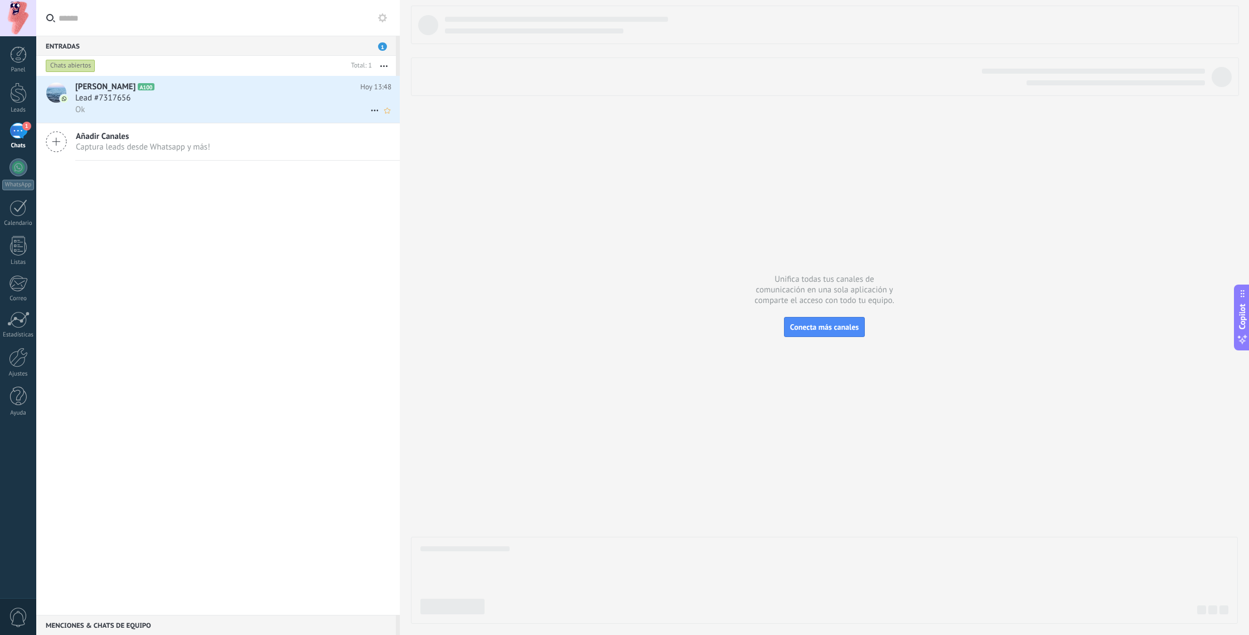
click at [152, 103] on div "Lead #7317656" at bounding box center [233, 98] width 316 height 11
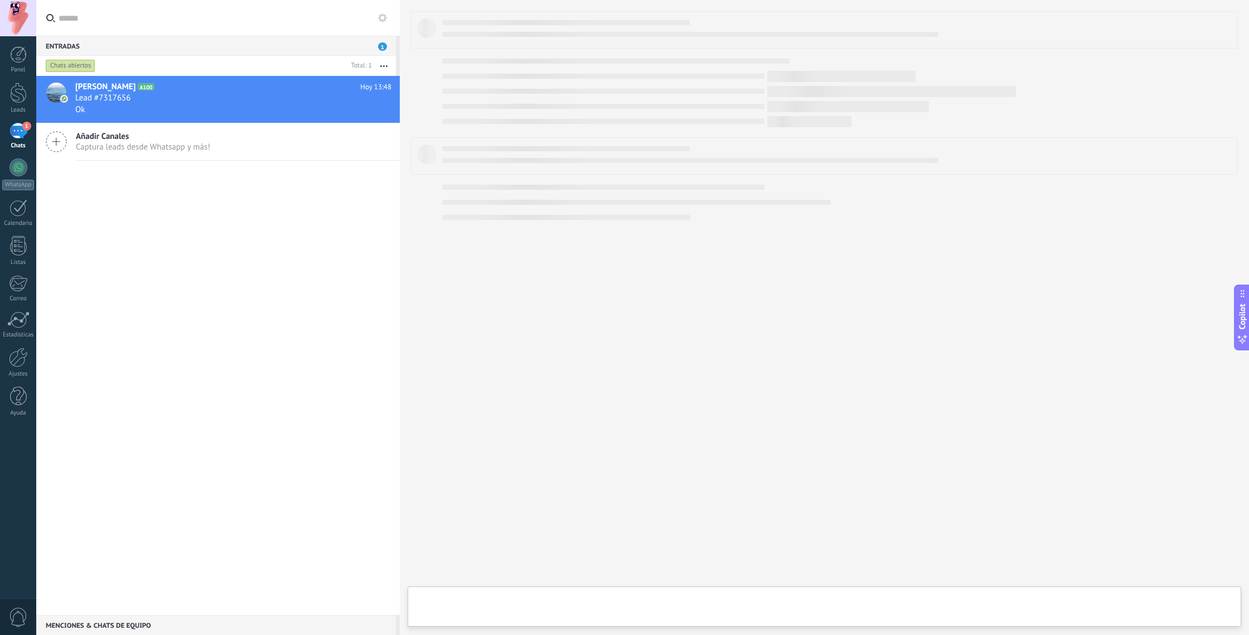
scroll to position [17, 0]
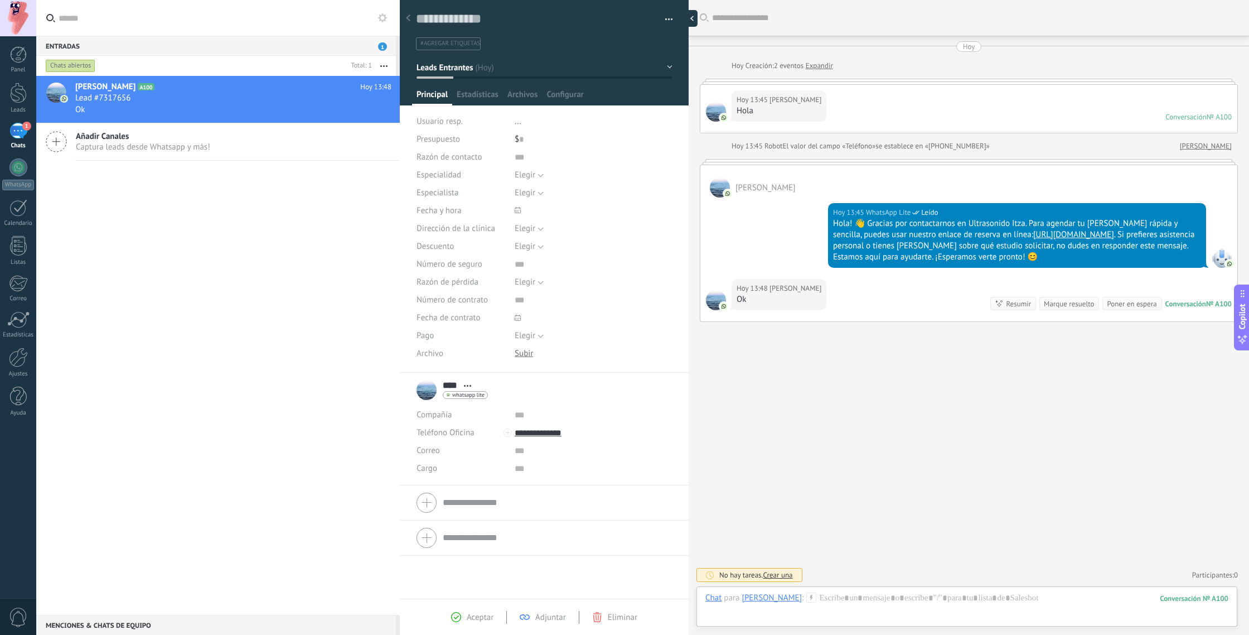
click at [688, 18] on div at bounding box center [689, 18] width 17 height 17
type textarea "**********"
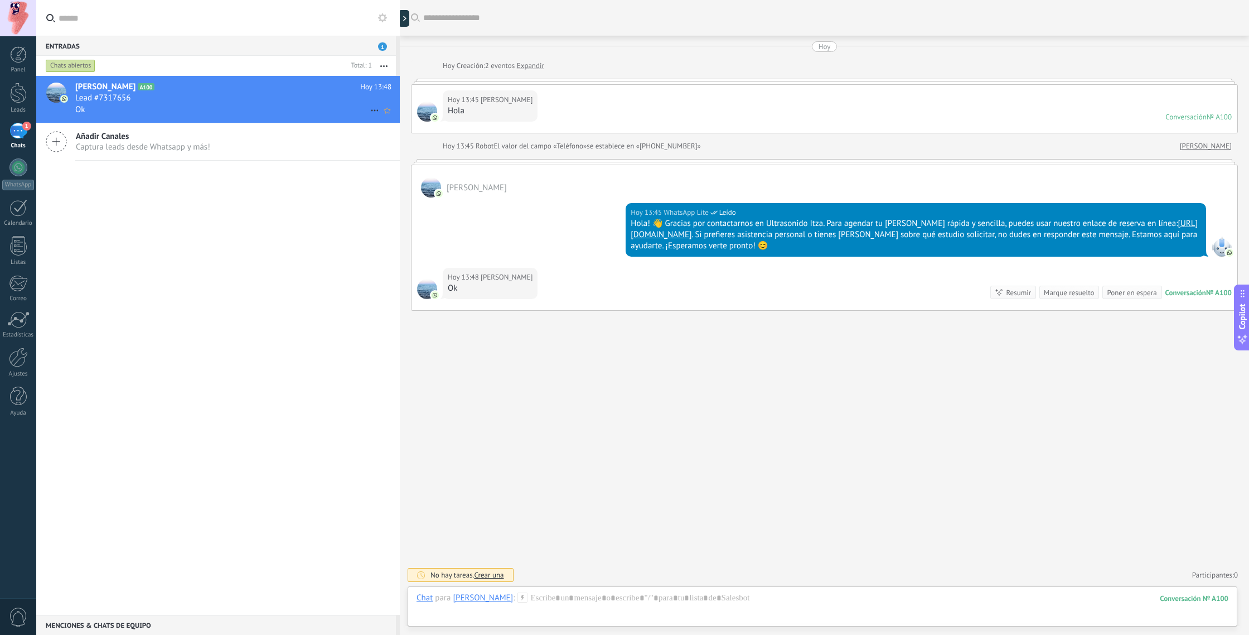
click at [102, 103] on span "Lead #7317656" at bounding box center [102, 98] width 55 height 11
click at [198, 105] on div "Ok" at bounding box center [233, 110] width 316 height 12
drag, startPoint x: 235, startPoint y: 100, endPoint x: 247, endPoint y: 100, distance: 12.3
click at [235, 100] on div "Lead #7317656" at bounding box center [233, 98] width 316 height 11
click at [369, 110] on icon at bounding box center [374, 110] width 13 height 13
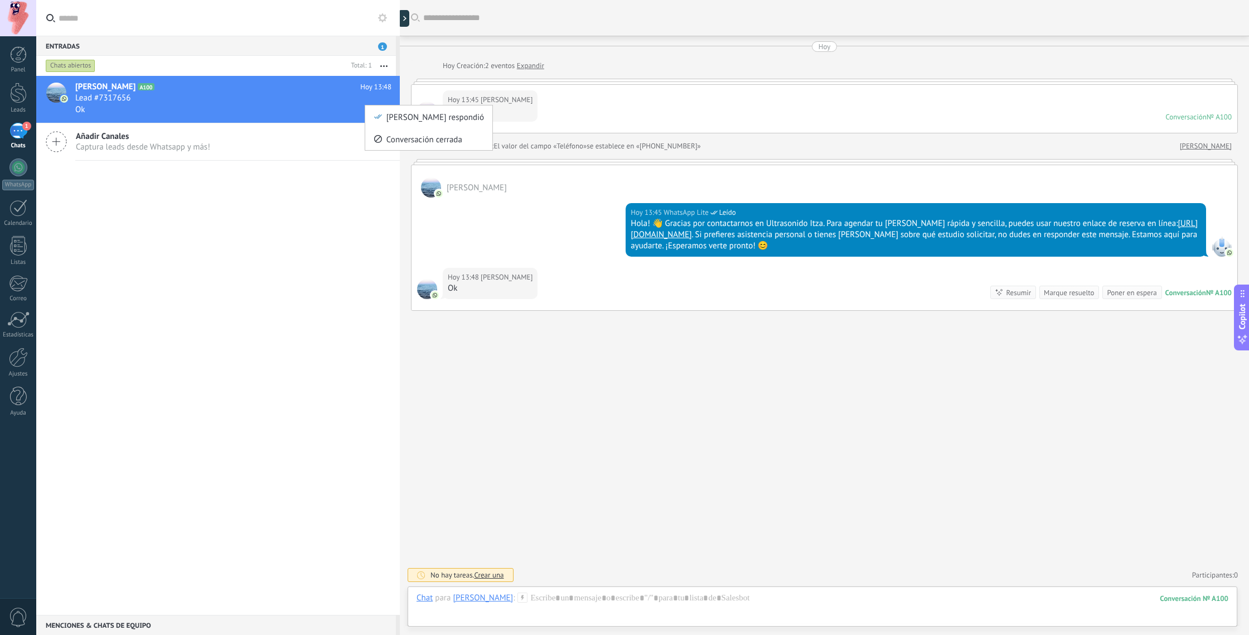
drag, startPoint x: 315, startPoint y: 104, endPoint x: 302, endPoint y: 103, distance: 12.9
click at [314, 104] on div at bounding box center [624, 317] width 1249 height 635
click at [79, 85] on span "[PERSON_NAME]" at bounding box center [105, 86] width 60 height 11
click at [514, 597] on div at bounding box center [822, 608] width 812 height 33
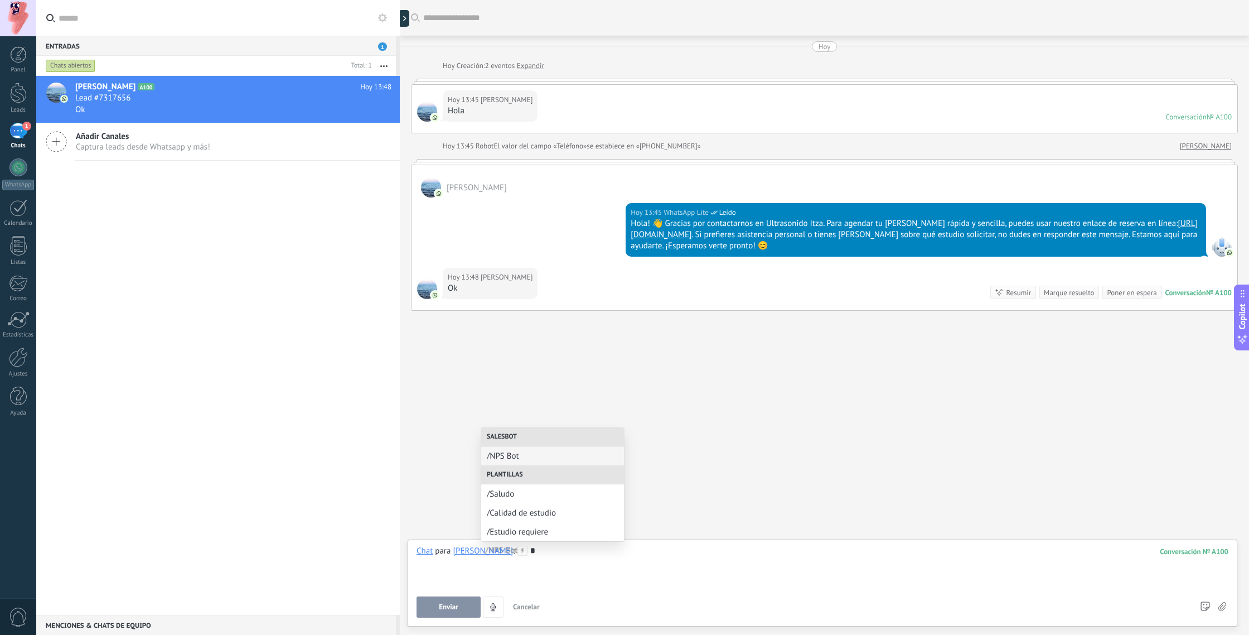
click at [525, 497] on span "/Saludo" at bounding box center [553, 493] width 132 height 11
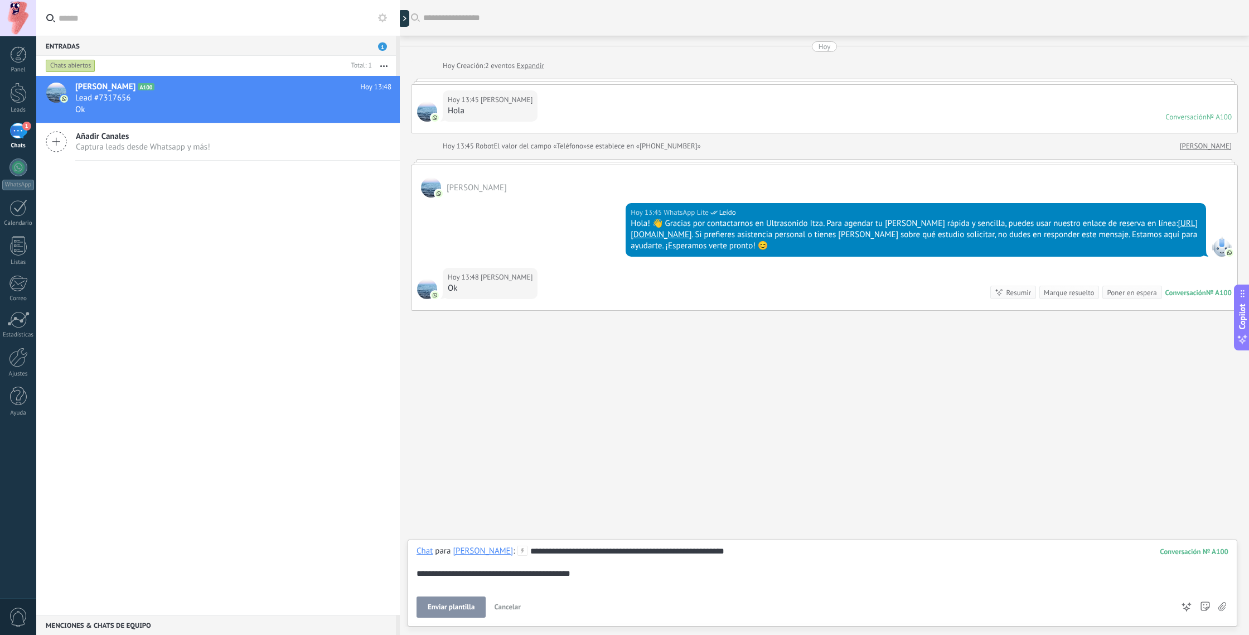
click at [459, 611] on span "Enviar plantilla" at bounding box center [451, 607] width 47 height 8
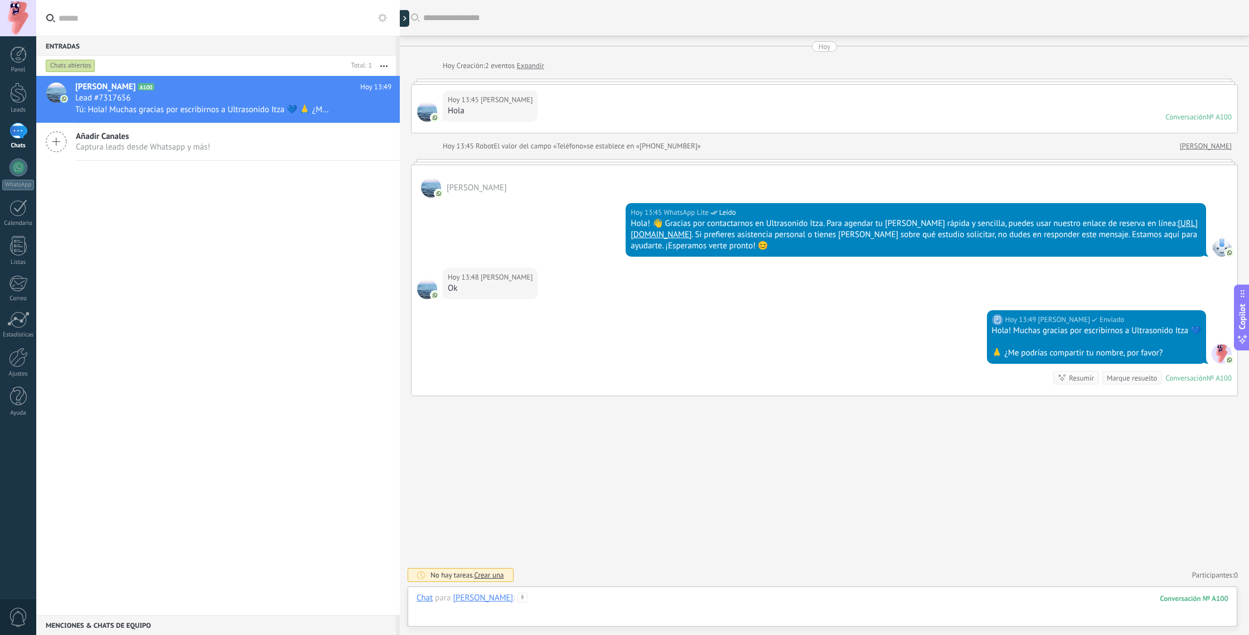
click at [495, 602] on div at bounding box center [822, 608] width 812 height 33
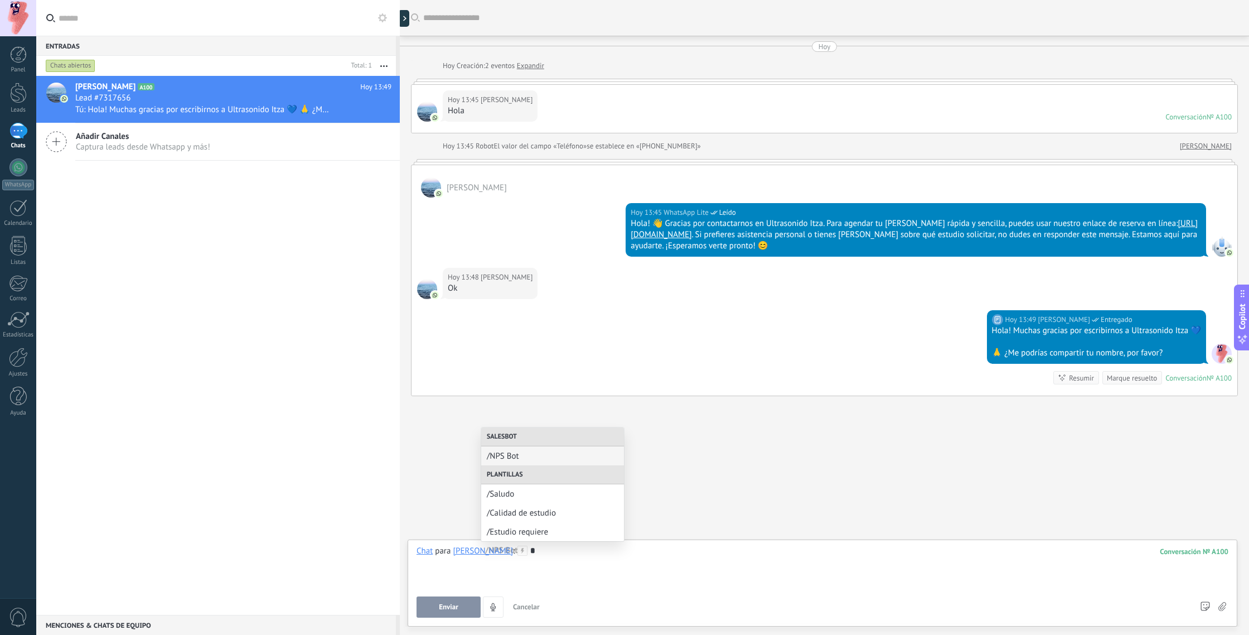
click at [511, 515] on span "/Calidad de estudio" at bounding box center [553, 512] width 132 height 11
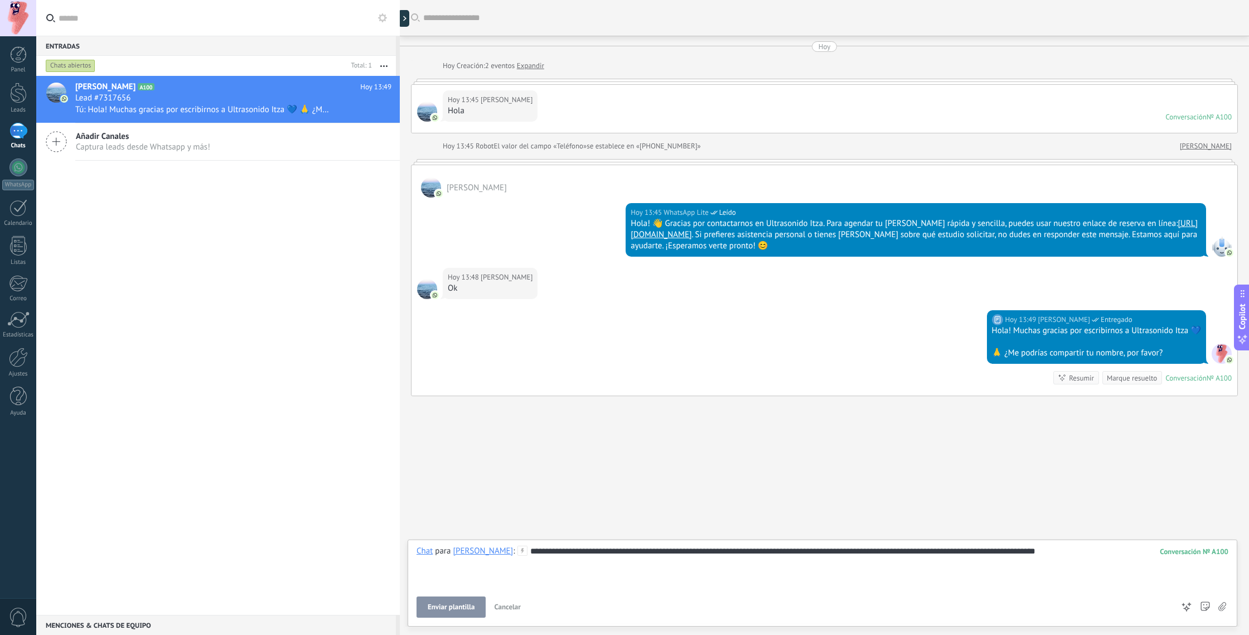
click at [468, 606] on span "Enviar plantilla" at bounding box center [451, 607] width 47 height 8
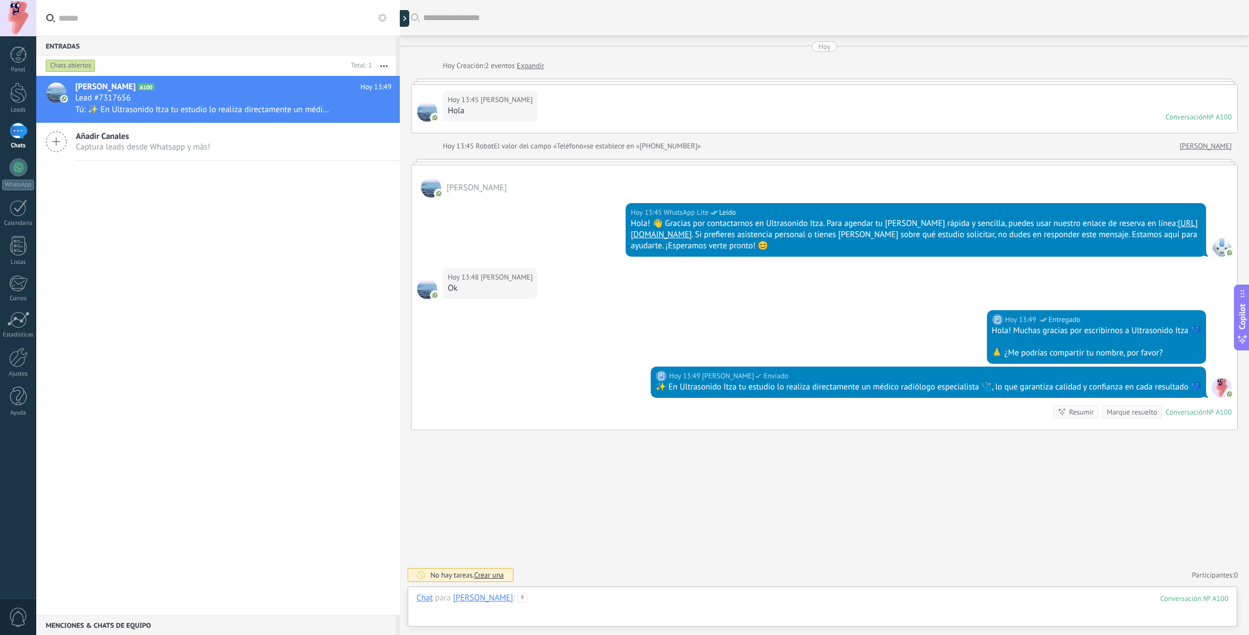
click at [503, 600] on div at bounding box center [822, 608] width 812 height 33
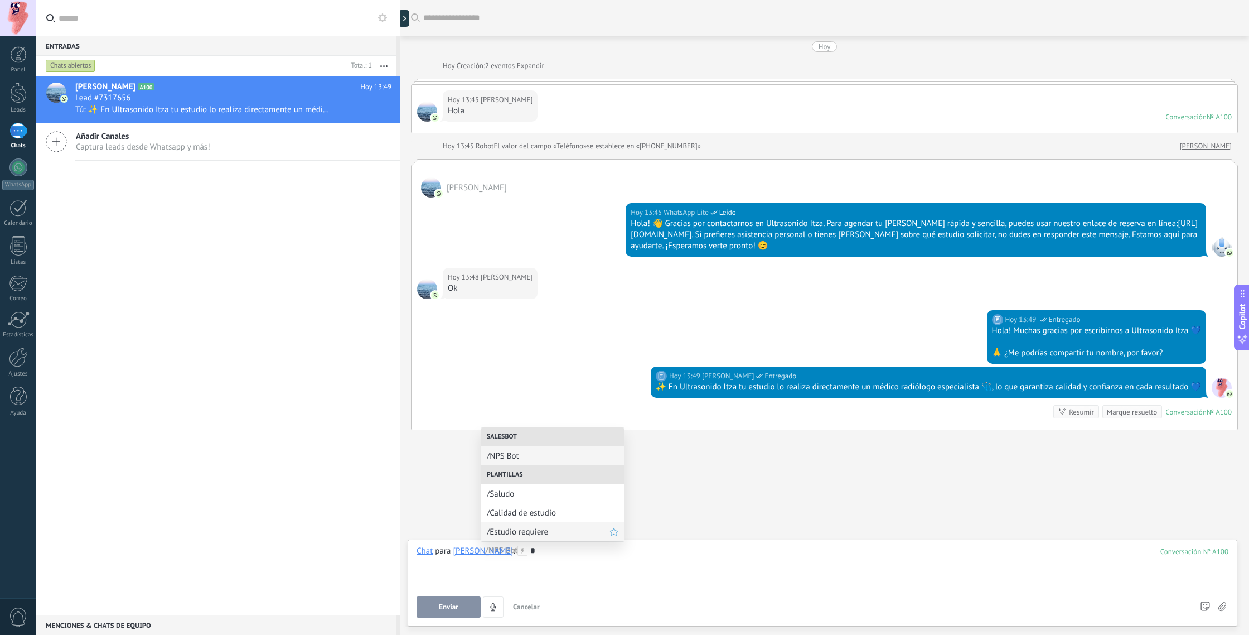
click at [528, 536] on div "/Estudio requiere" at bounding box center [552, 531] width 143 height 19
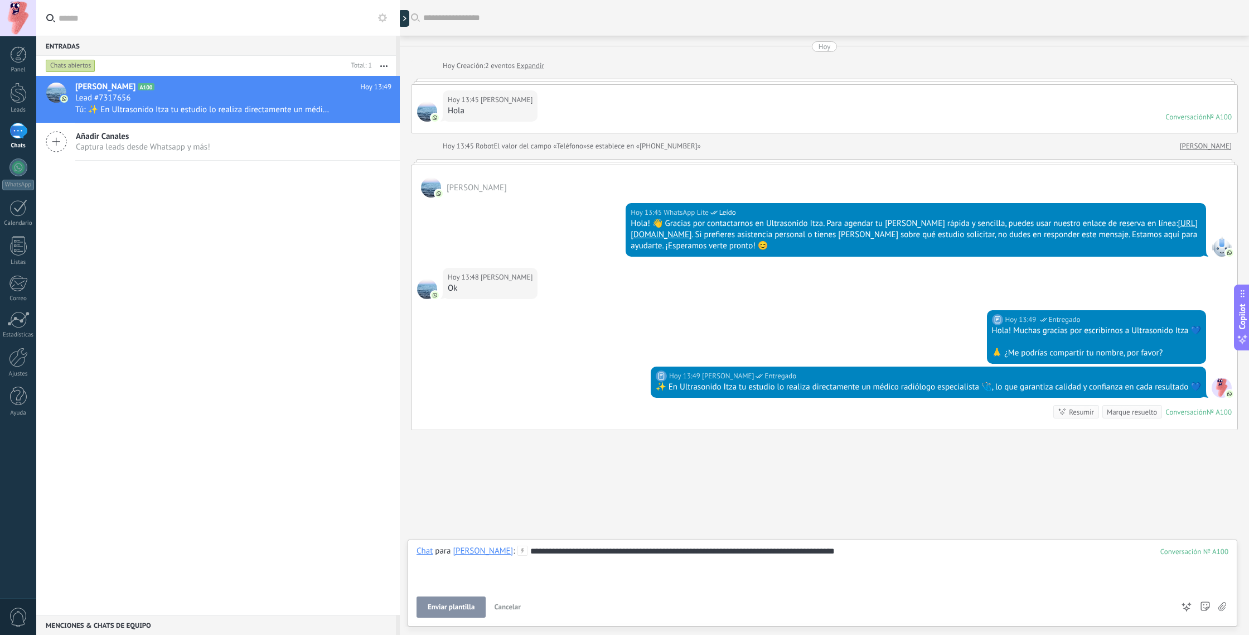
click at [471, 601] on button "Enviar plantilla" at bounding box center [450, 606] width 69 height 21
